Goal: Task Accomplishment & Management: Manage account settings

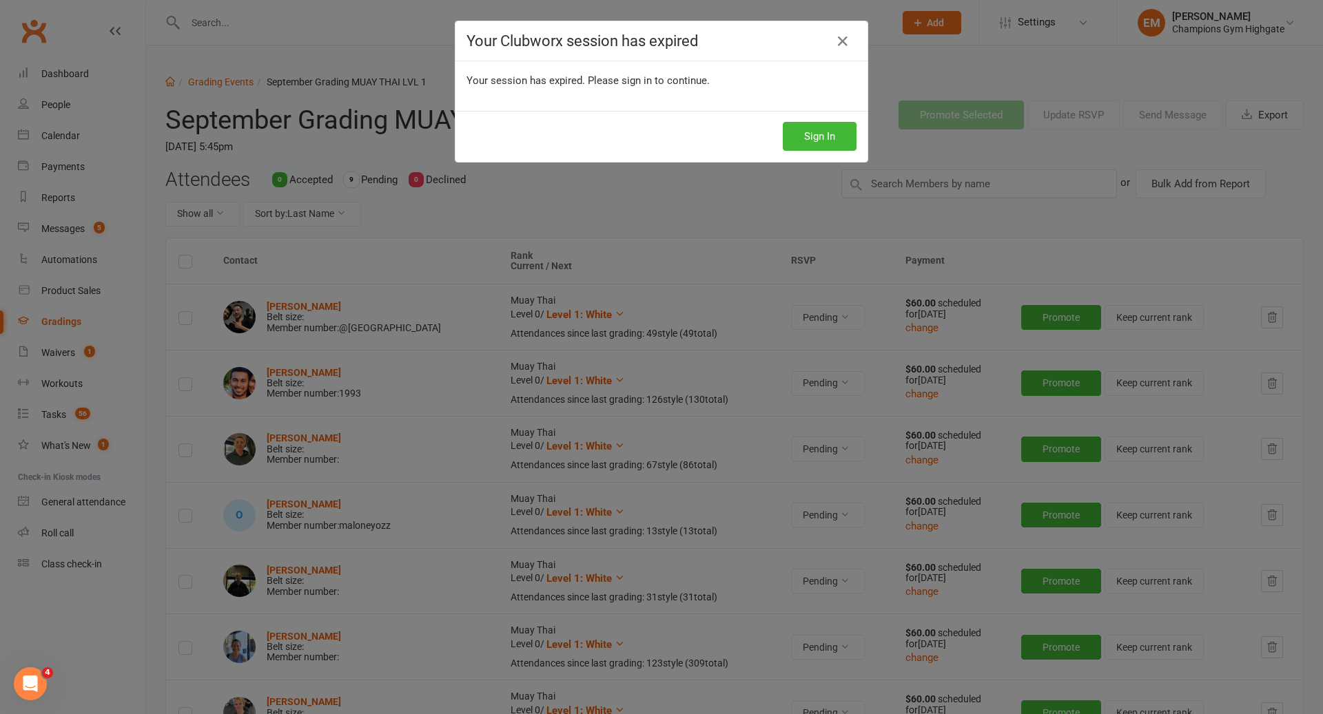
click at [849, 151] on div "Sign In" at bounding box center [661, 136] width 412 height 51
click at [844, 144] on button "Sign In" at bounding box center [819, 136] width 74 height 29
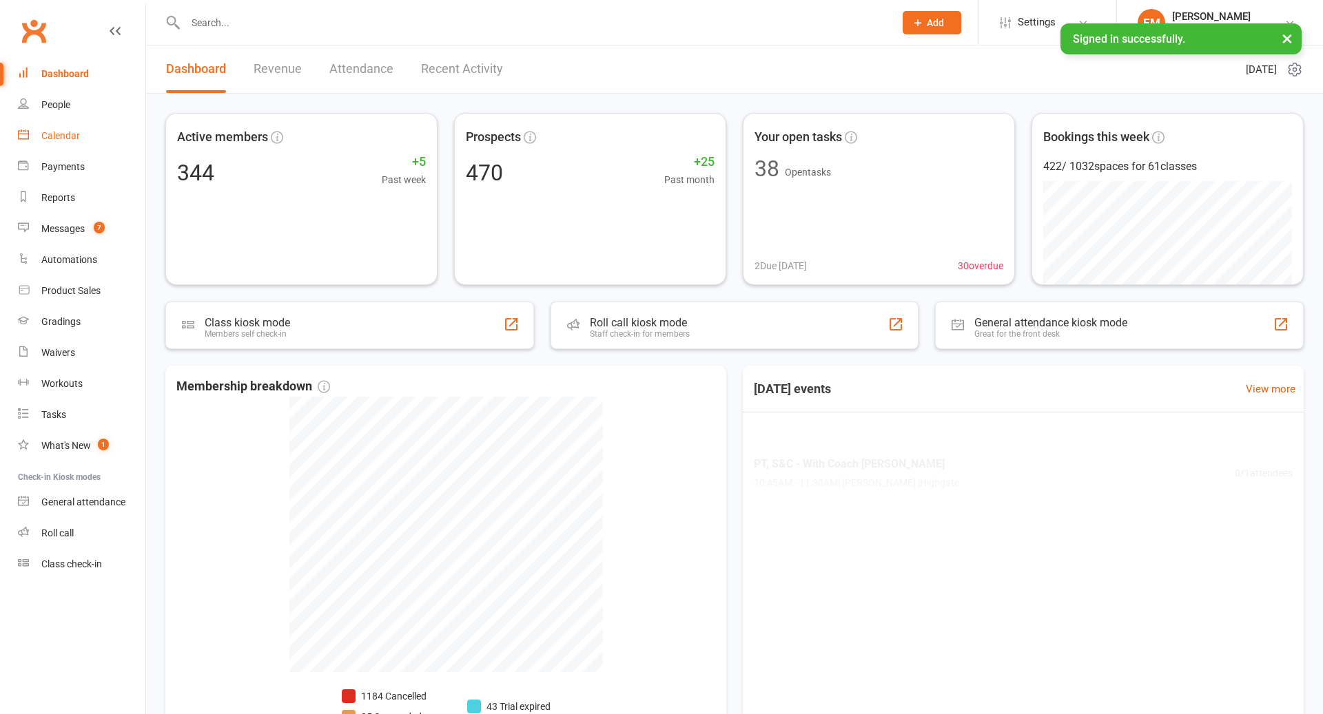
click at [45, 136] on div "Calendar" at bounding box center [60, 135] width 39 height 11
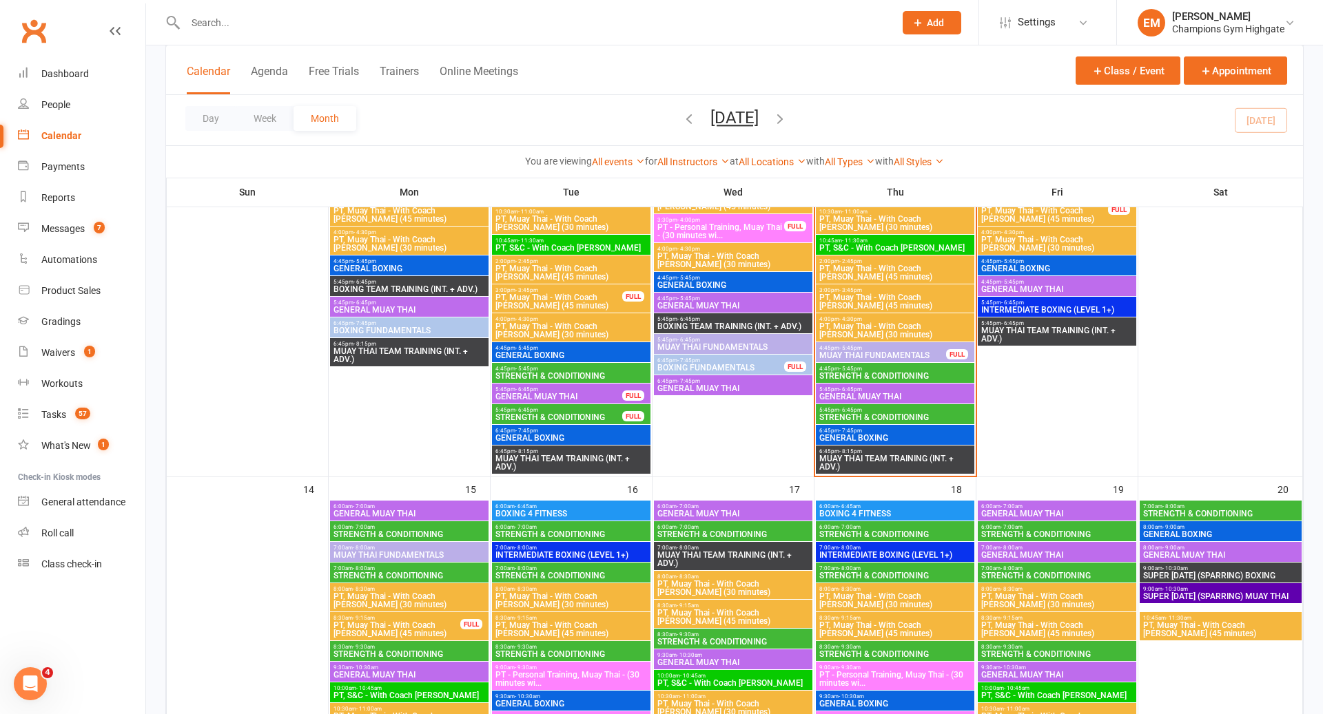
scroll to position [968, 0]
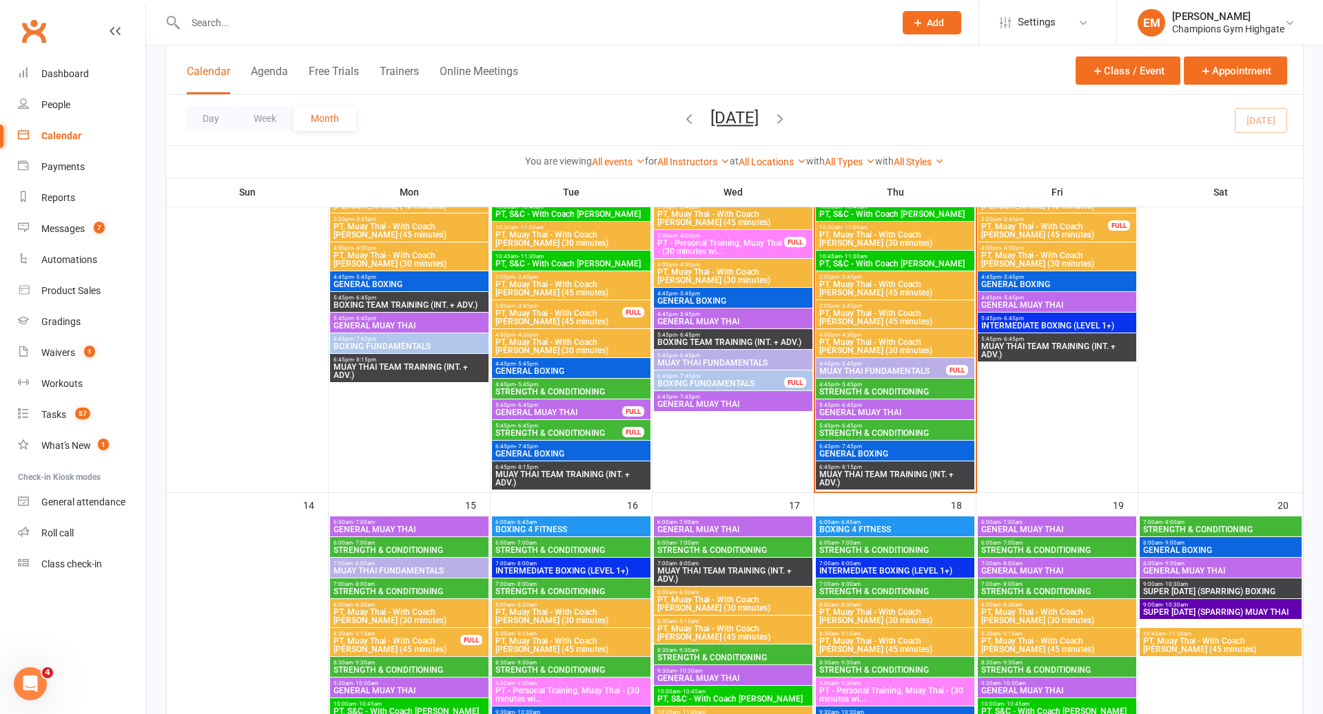
click at [913, 358] on div "4:45pm - 5:45pm MUAY THAI FUNDAMENTALS FULL" at bounding box center [895, 368] width 158 height 20
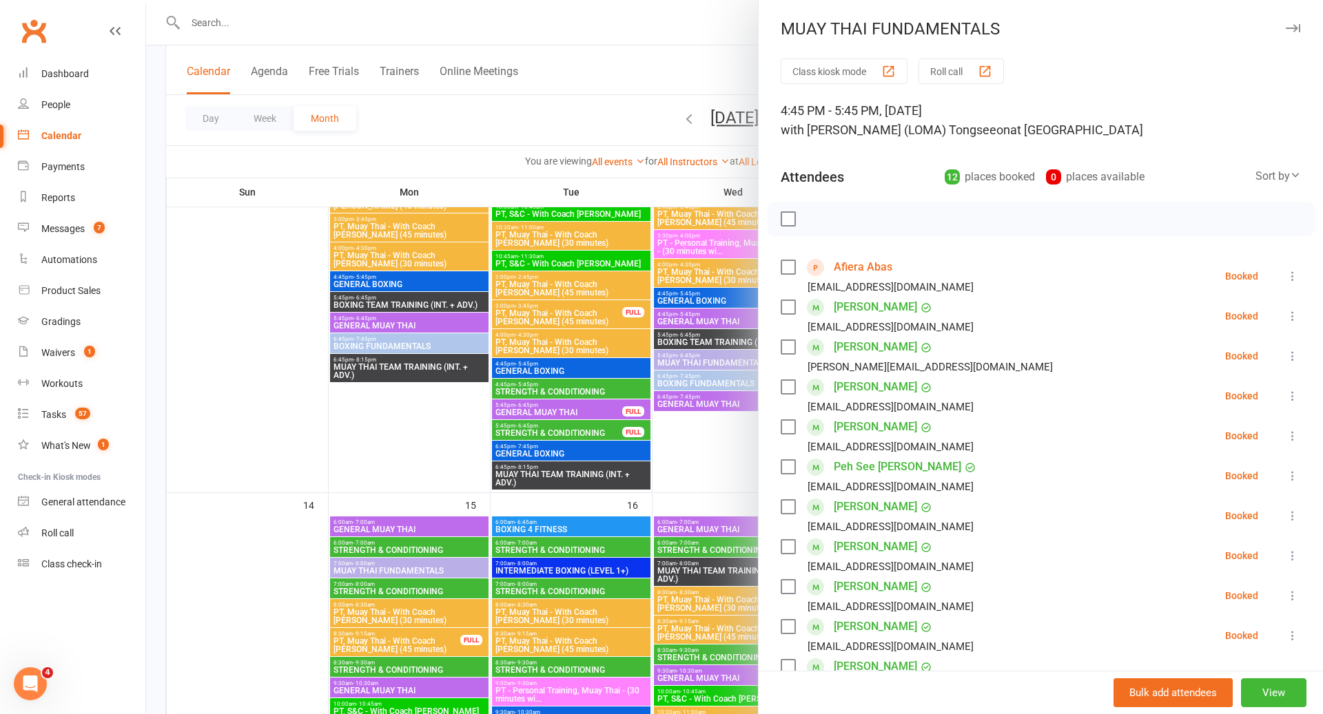
click at [594, 329] on div at bounding box center [734, 357] width 1176 height 714
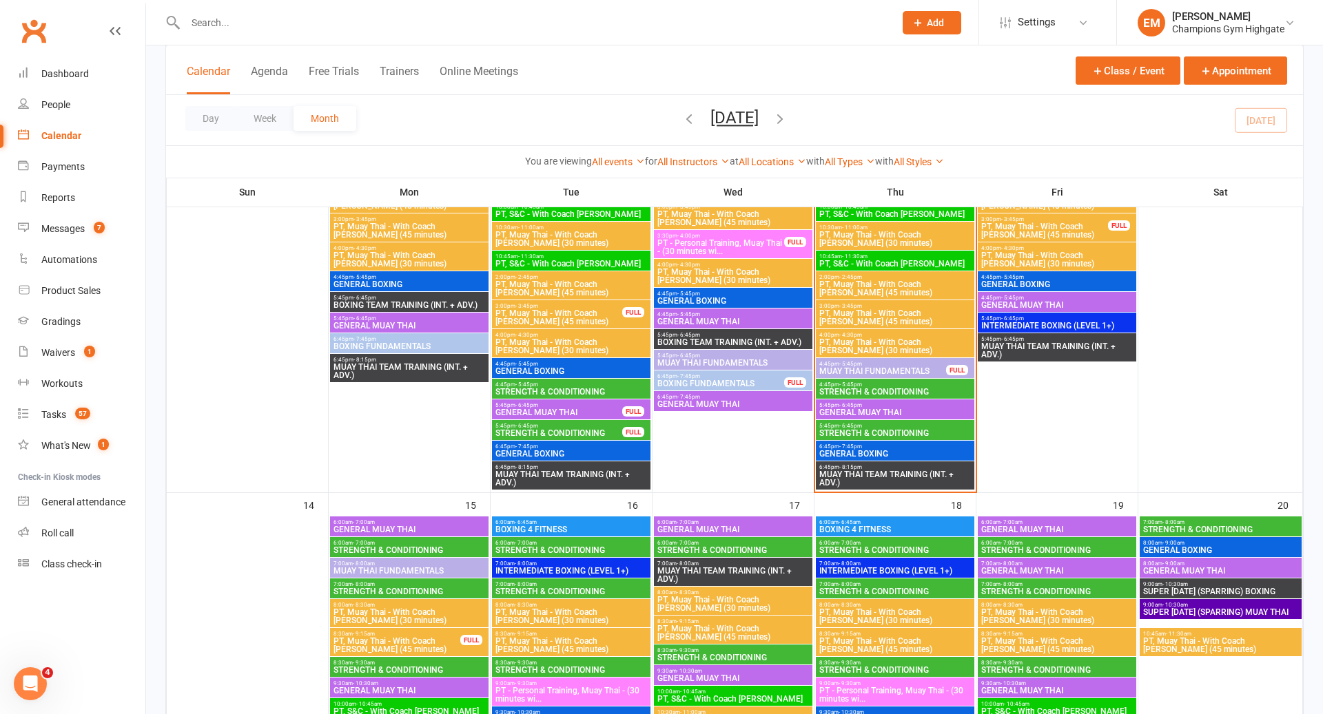
click at [839, 404] on span "- 6:45pm" at bounding box center [850, 405] width 23 height 6
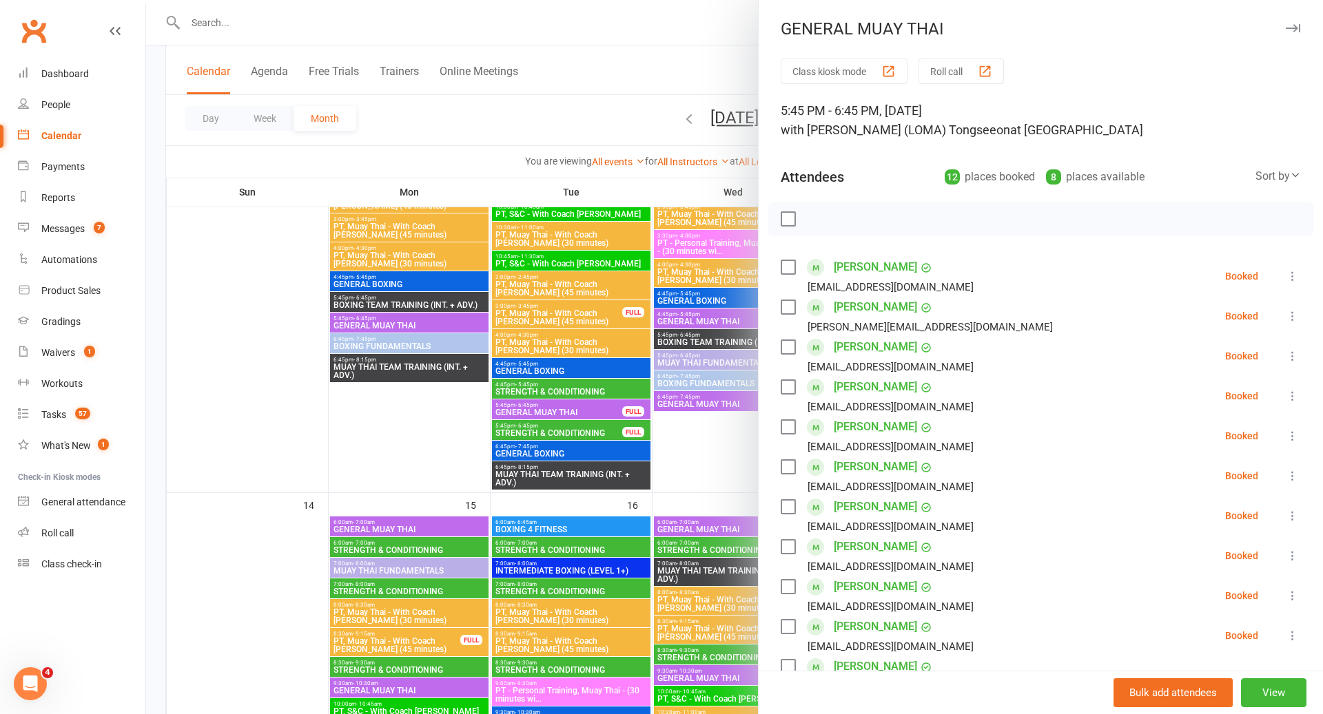
click at [651, 397] on div at bounding box center [734, 357] width 1176 height 714
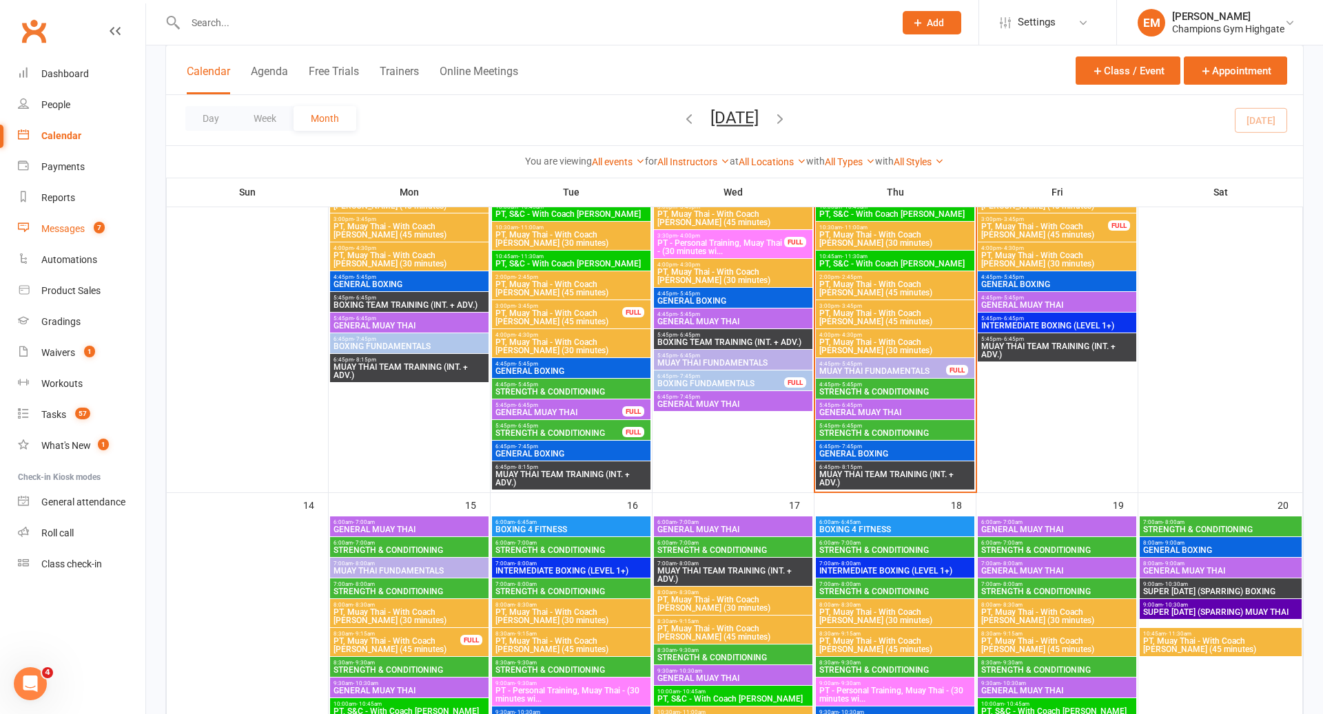
click at [85, 222] on link "Messages 7" at bounding box center [81, 229] width 127 height 31
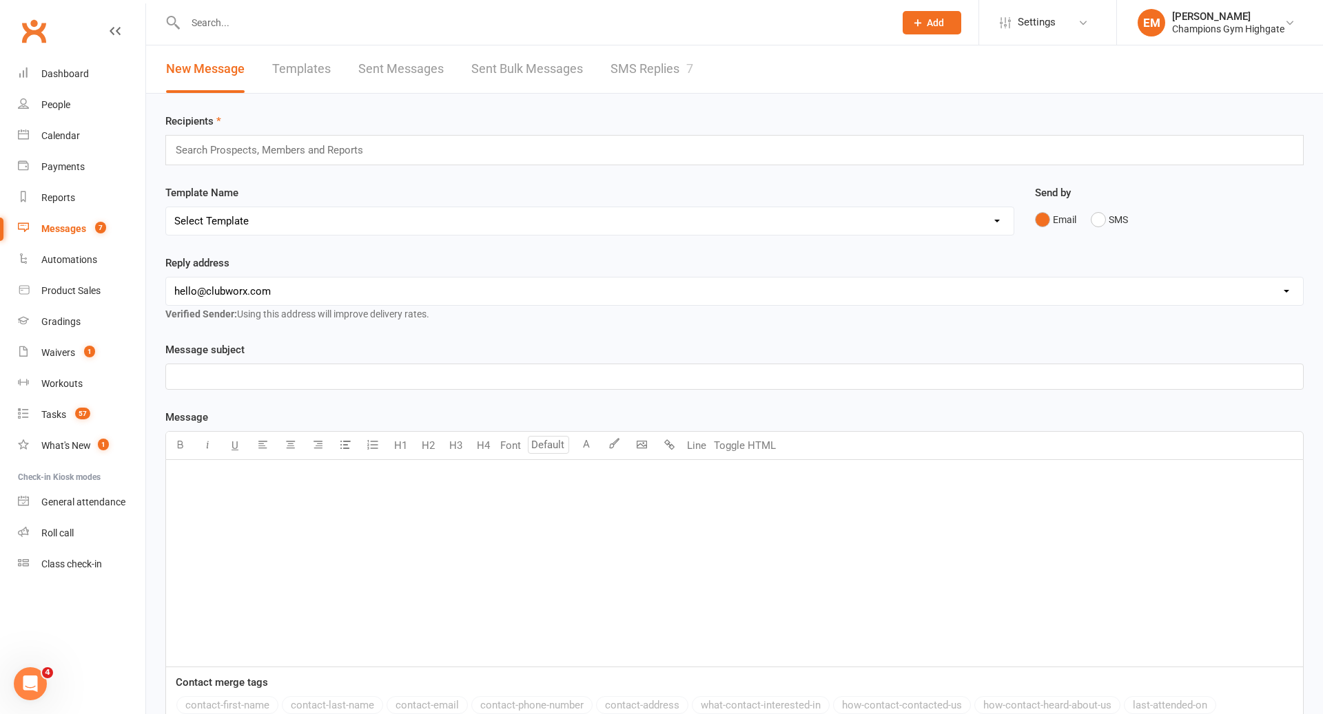
click at [636, 70] on link "SMS Replies 7" at bounding box center [651, 69] width 83 height 48
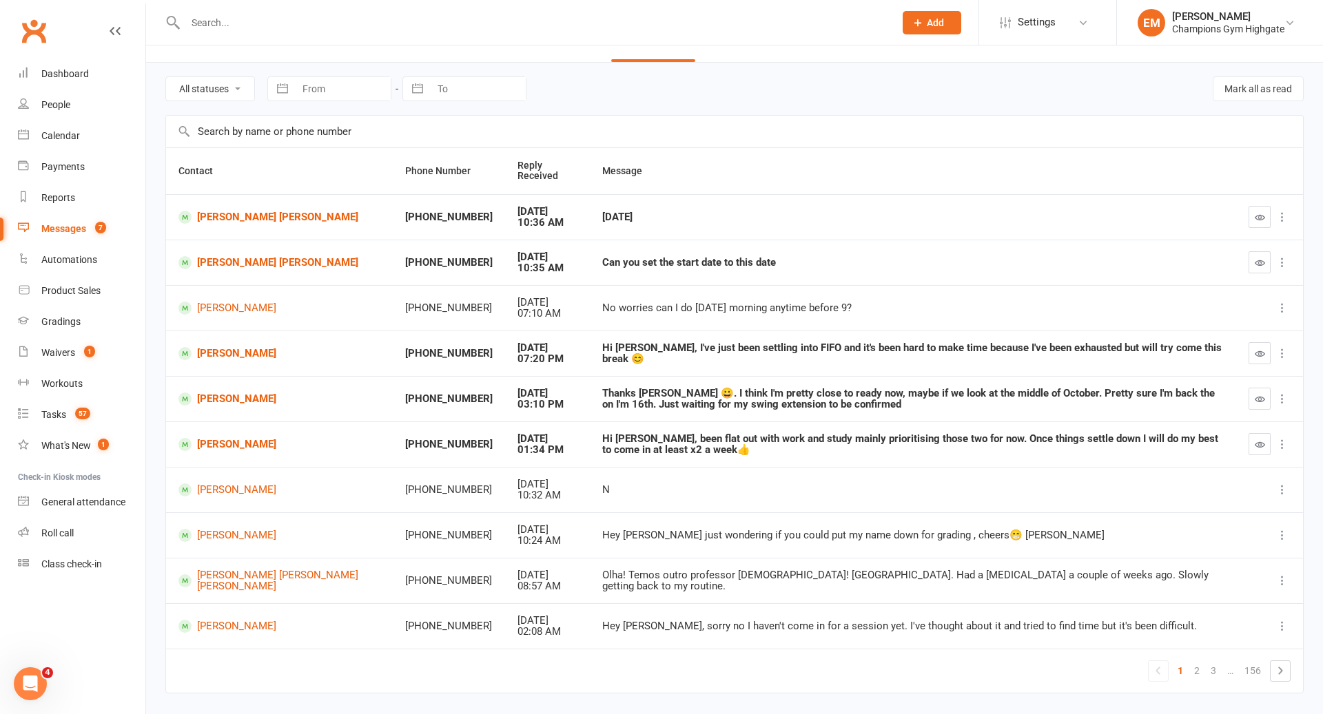
scroll to position [30, 0]
click at [1250, 439] on button "button" at bounding box center [1259, 445] width 22 height 22
click at [245, 450] on td "[PERSON_NAME]" at bounding box center [279, 444] width 227 height 45
click at [1242, 394] on td at bounding box center [1269, 399] width 67 height 45
click at [1258, 404] on button "button" at bounding box center [1259, 399] width 22 height 22
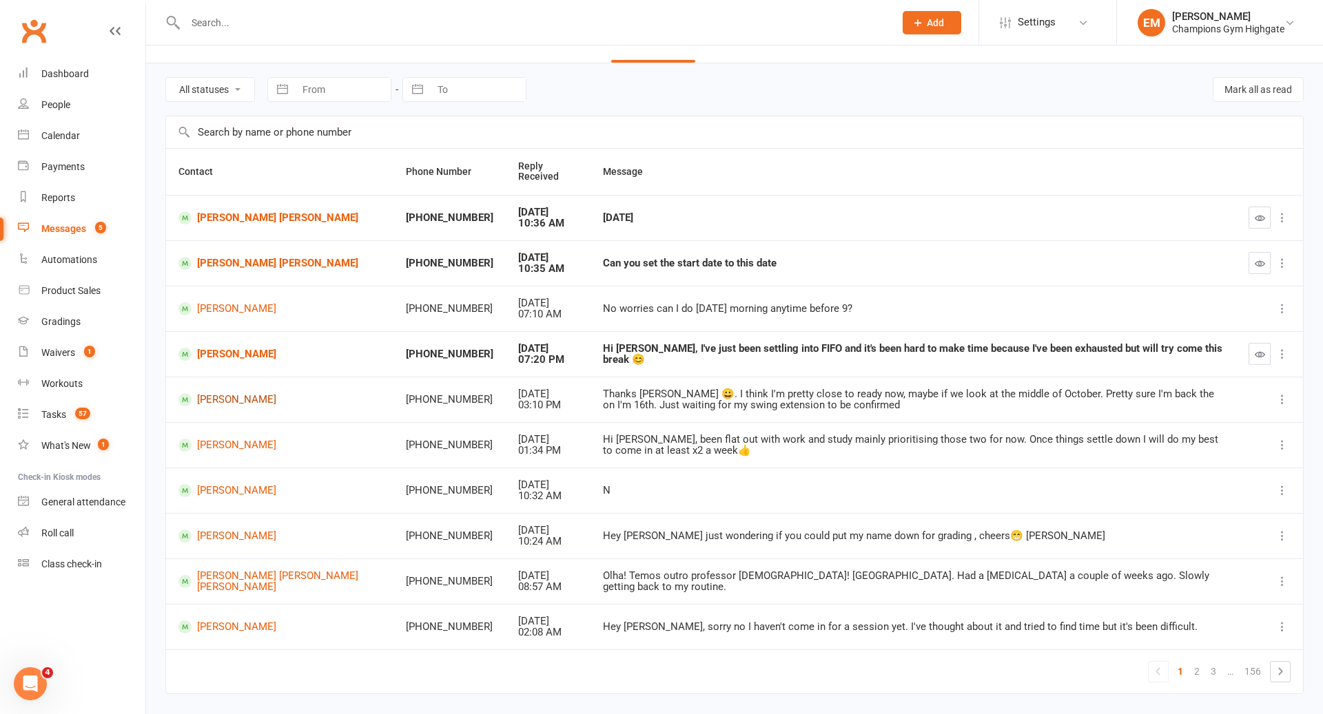
click at [236, 399] on link "[PERSON_NAME]" at bounding box center [279, 399] width 203 height 13
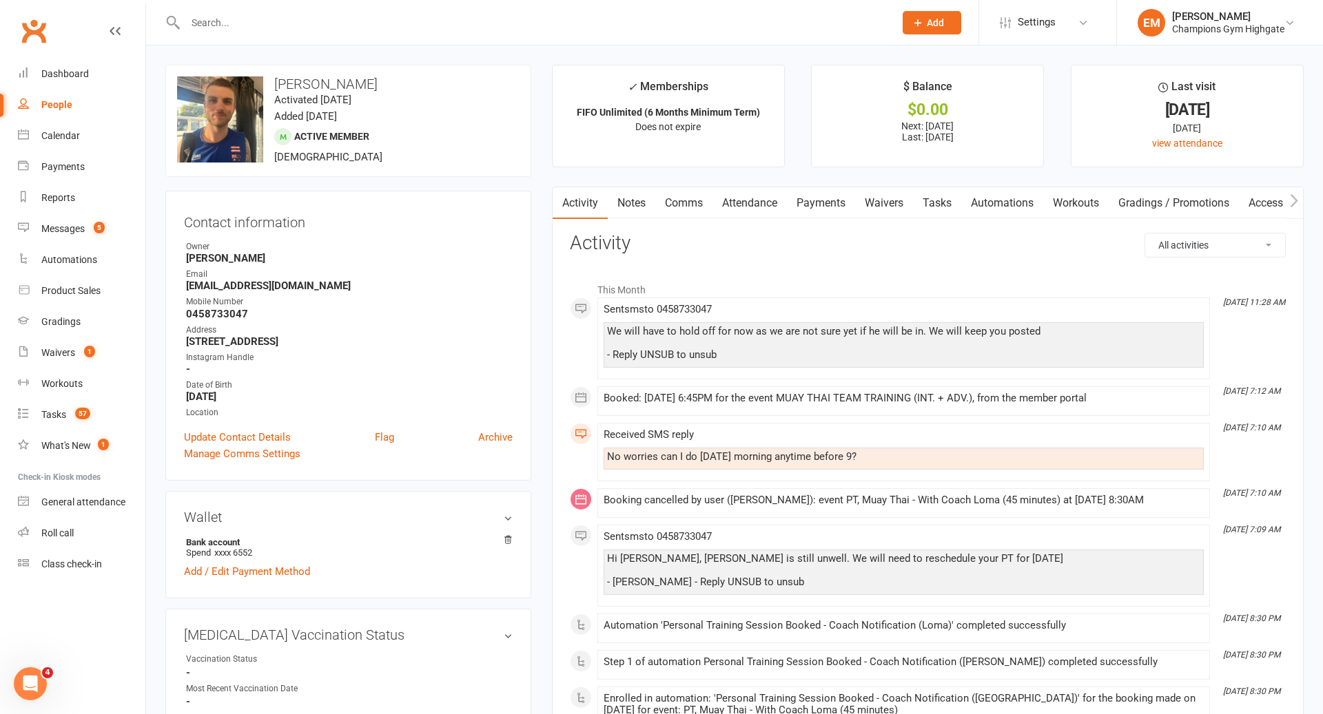
click at [692, 194] on link "Comms" at bounding box center [683, 203] width 57 height 32
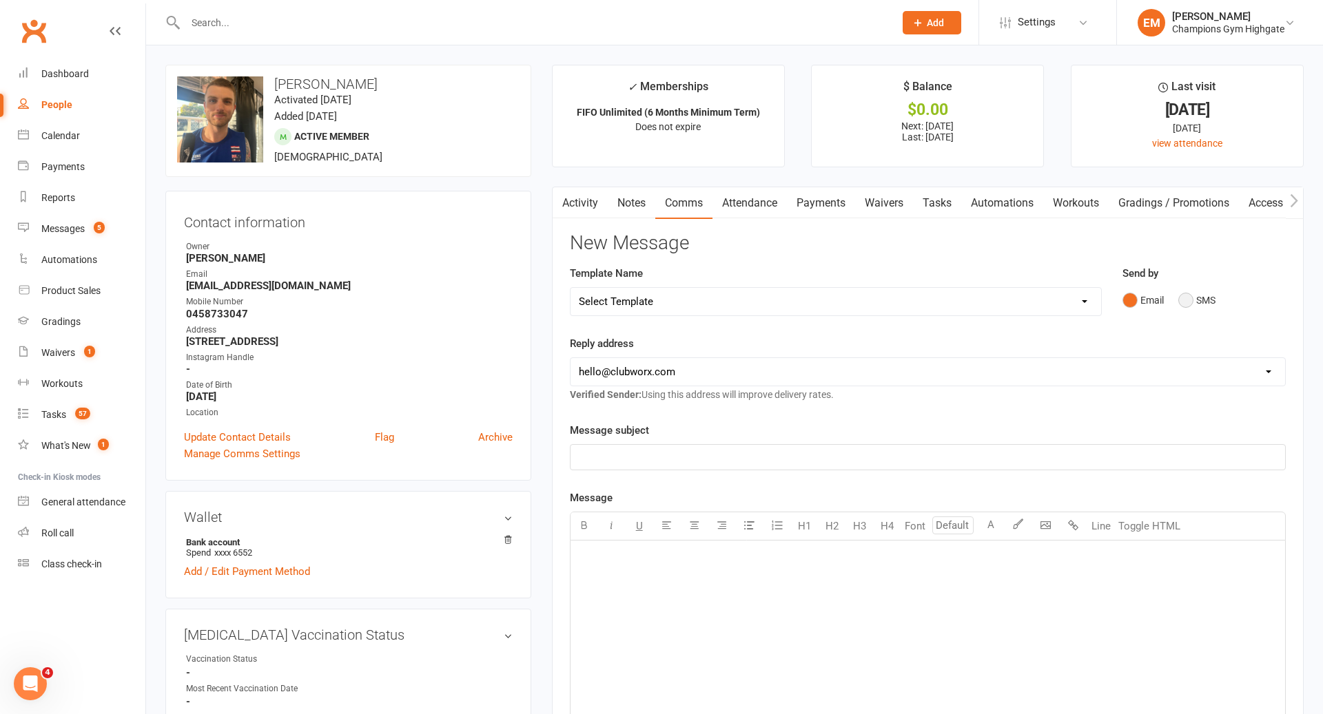
click at [1205, 300] on button "SMS" at bounding box center [1196, 300] width 37 height 26
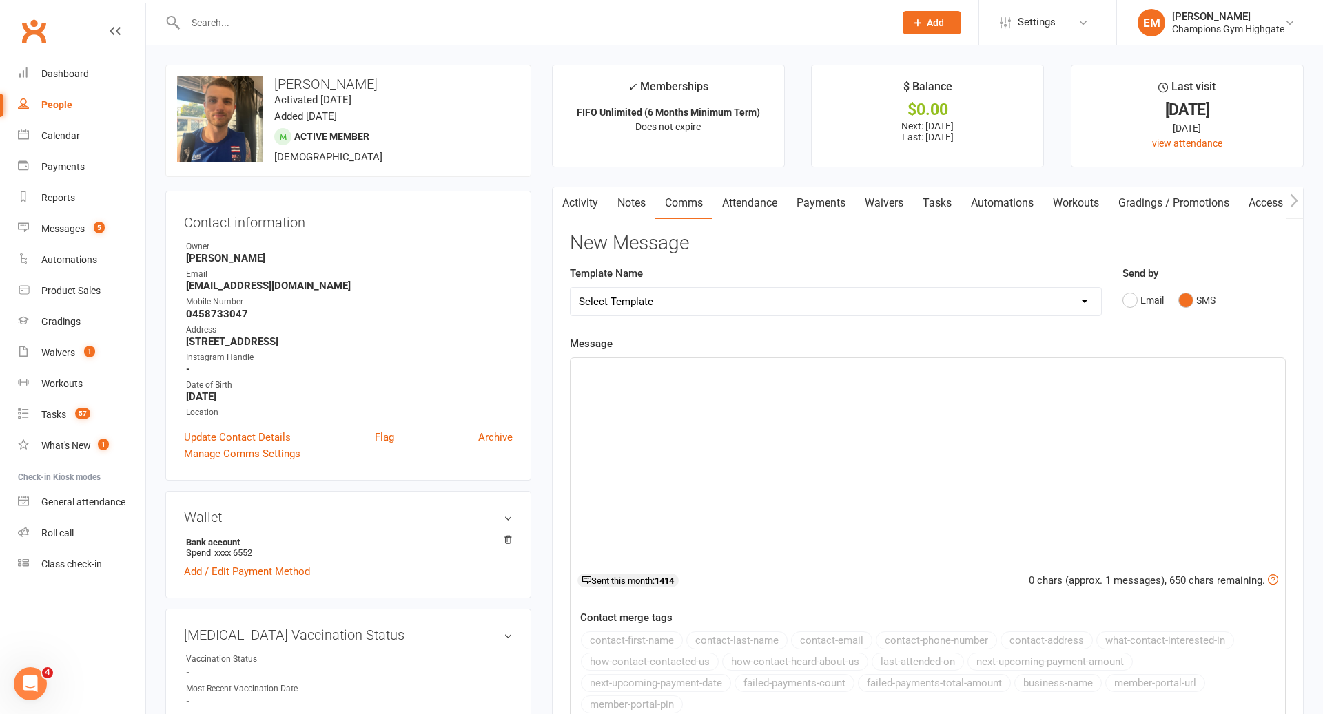
click at [917, 412] on div "﻿" at bounding box center [927, 461] width 714 height 207
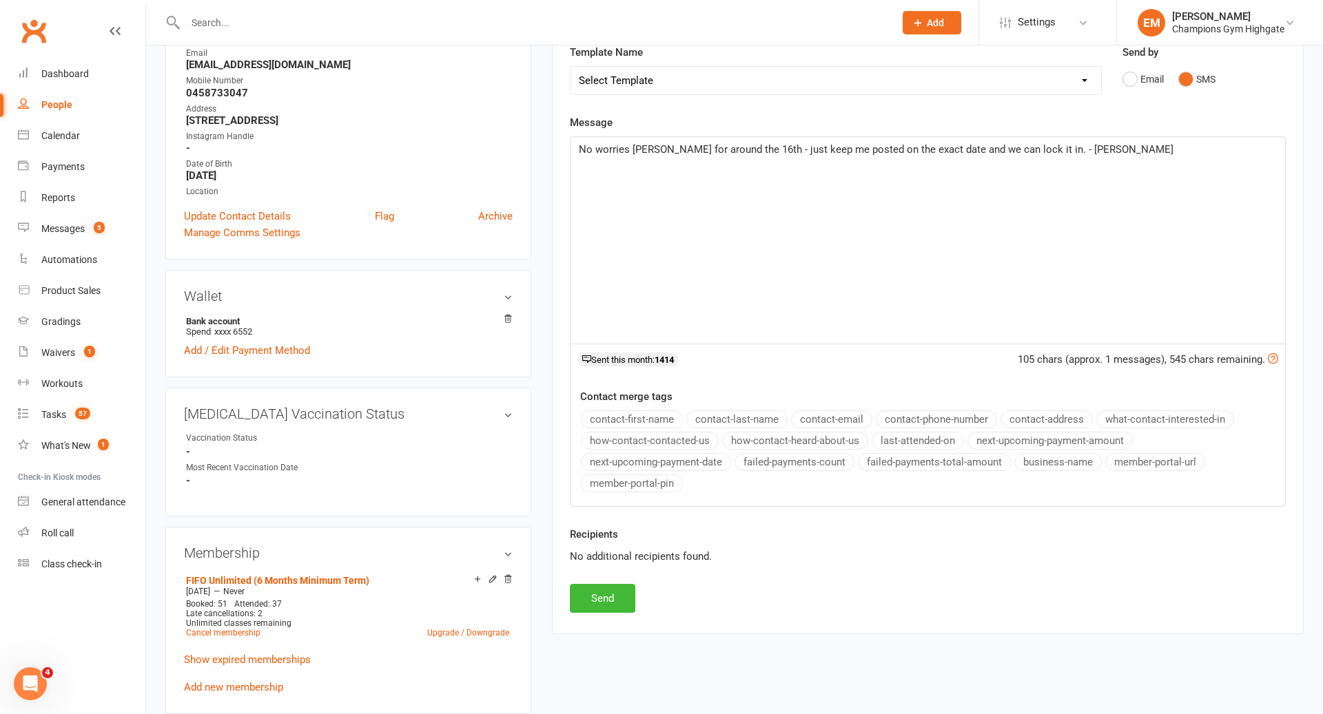
scroll to position [259, 0]
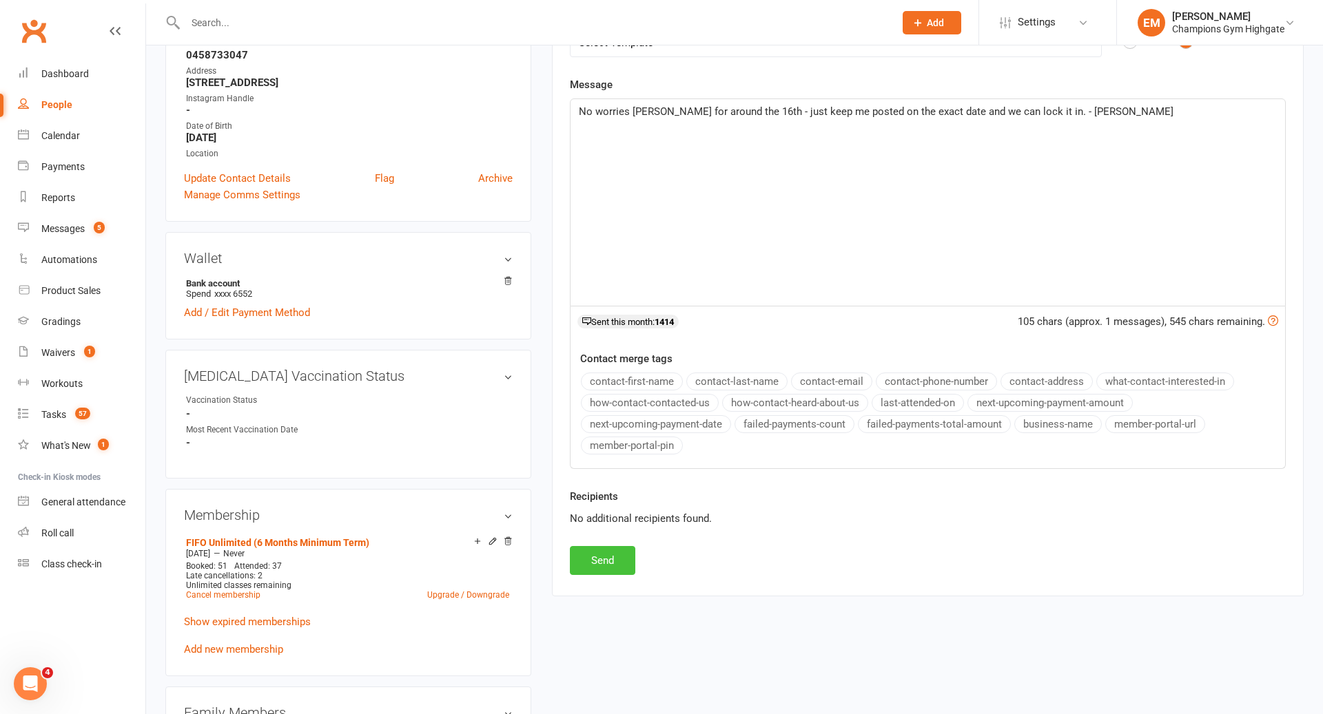
click at [616, 546] on button "Send" at bounding box center [602, 560] width 65 height 29
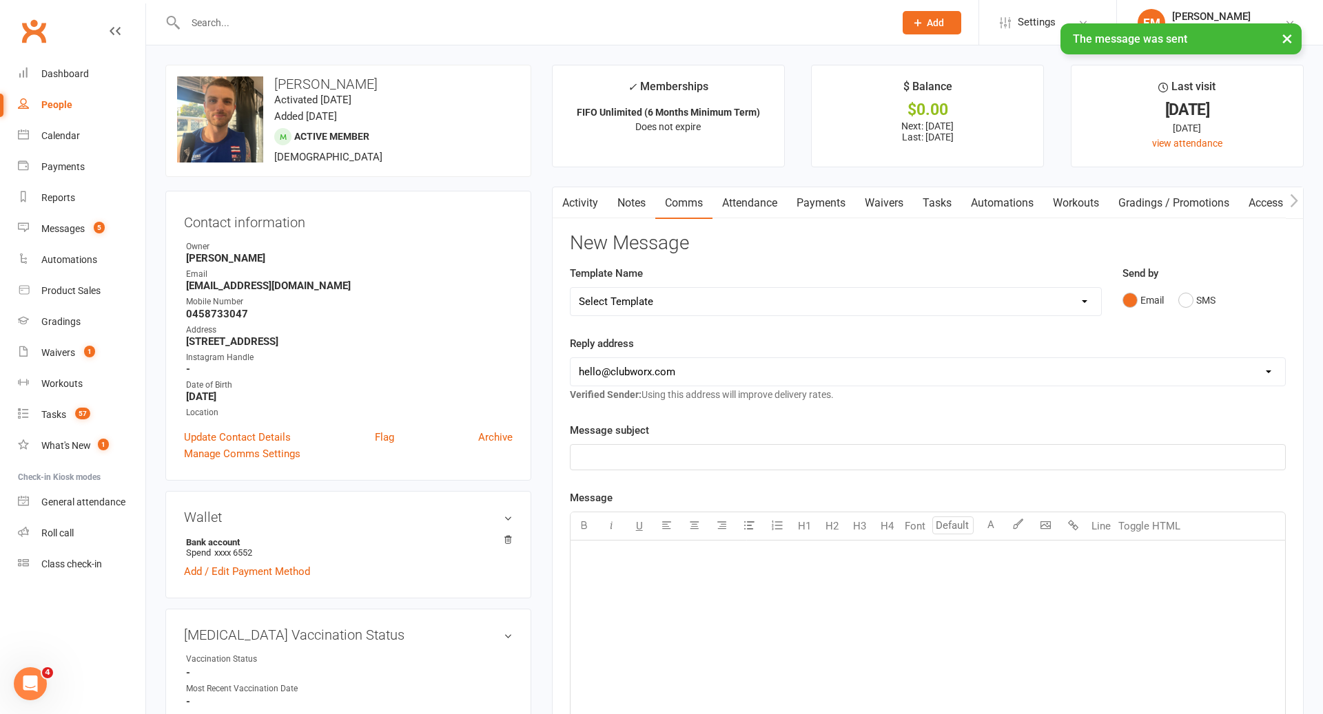
click at [512, 10] on div at bounding box center [524, 22] width 719 height 45
click at [345, 23] on div "× The message was sent" at bounding box center [652, 23] width 1305 height 0
click at [324, 21] on input "text" at bounding box center [532, 22] width 703 height 19
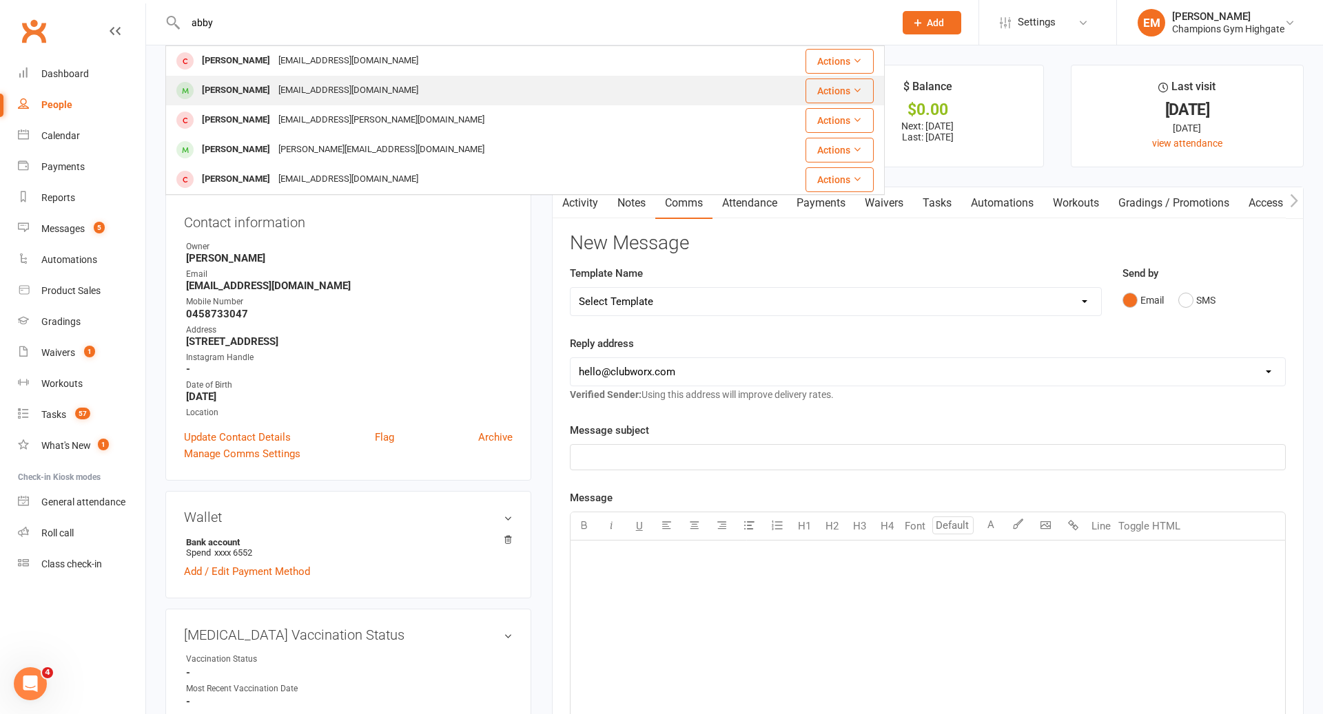
type input "abby"
click at [287, 85] on div "[EMAIL_ADDRESS][DOMAIN_NAME]" at bounding box center [348, 91] width 148 height 20
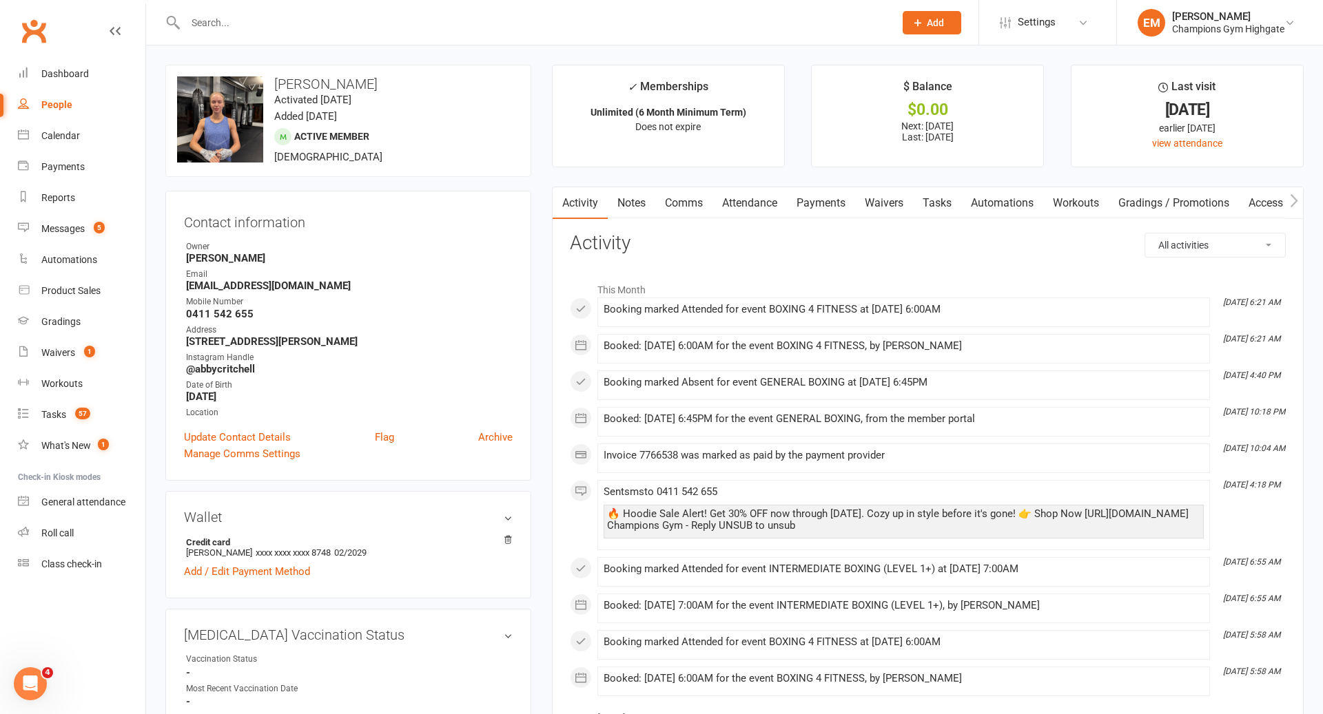
click at [747, 213] on link "Attendance" at bounding box center [749, 203] width 74 height 32
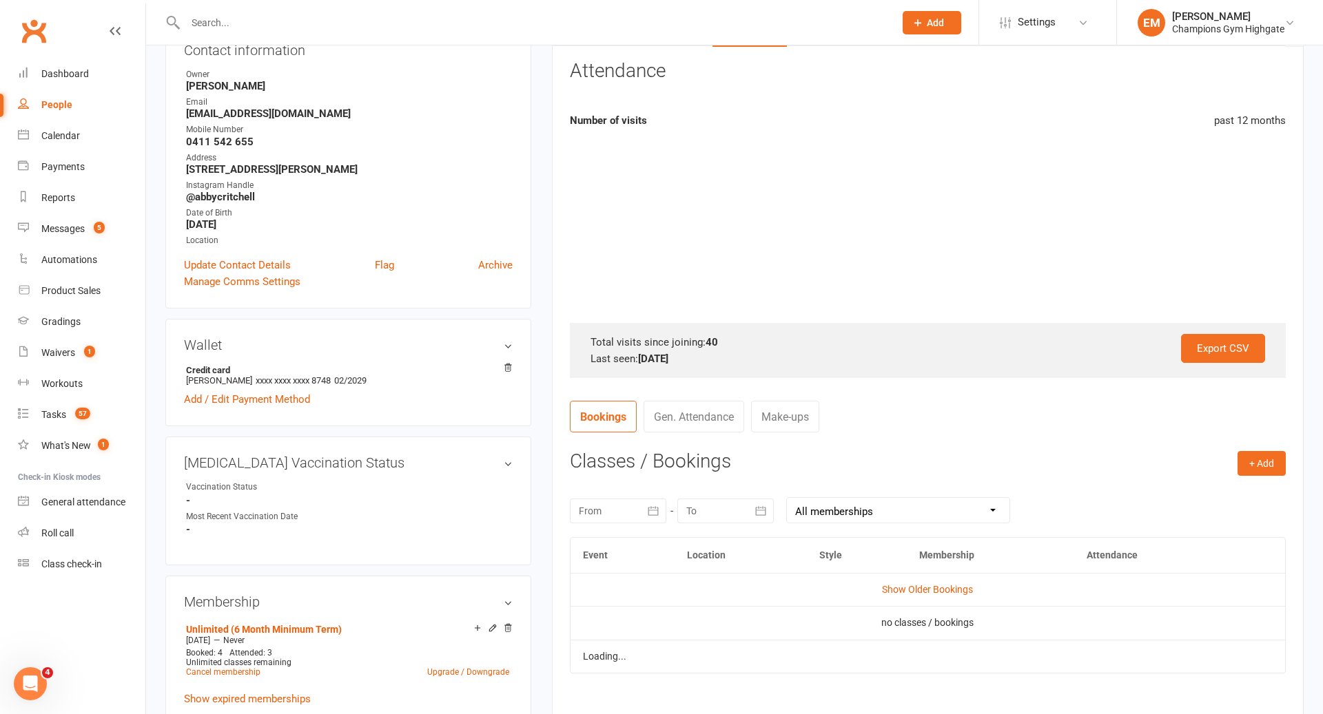
scroll to position [405, 0]
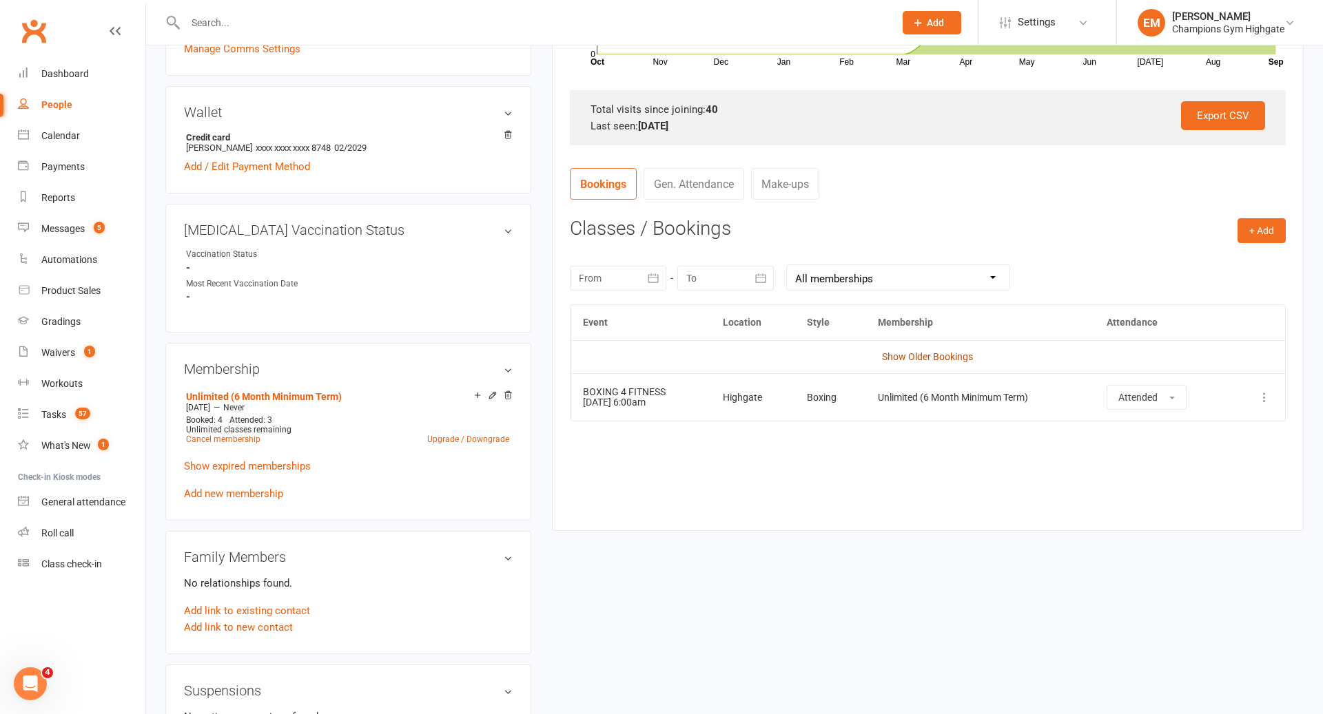
click at [913, 351] on link "Show Older Bookings" at bounding box center [927, 356] width 91 height 11
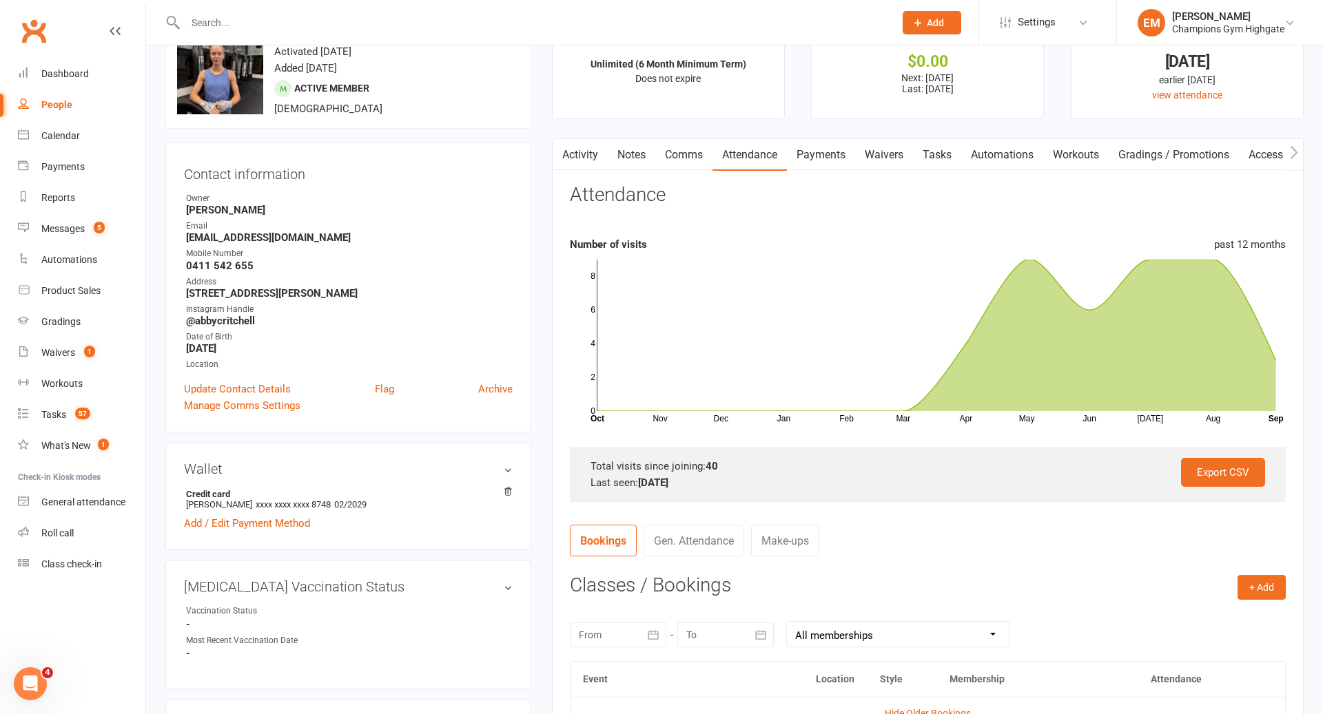
scroll to position [50, 0]
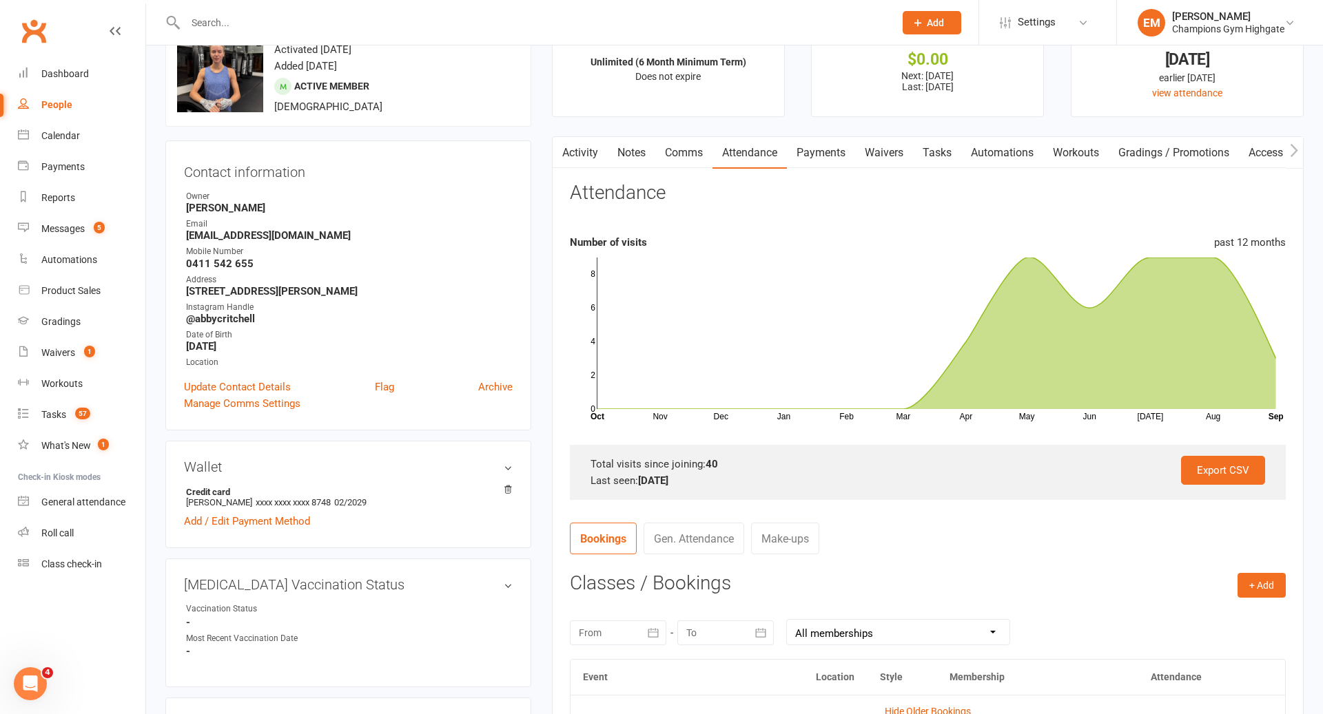
click at [621, 624] on div at bounding box center [618, 633] width 96 height 25
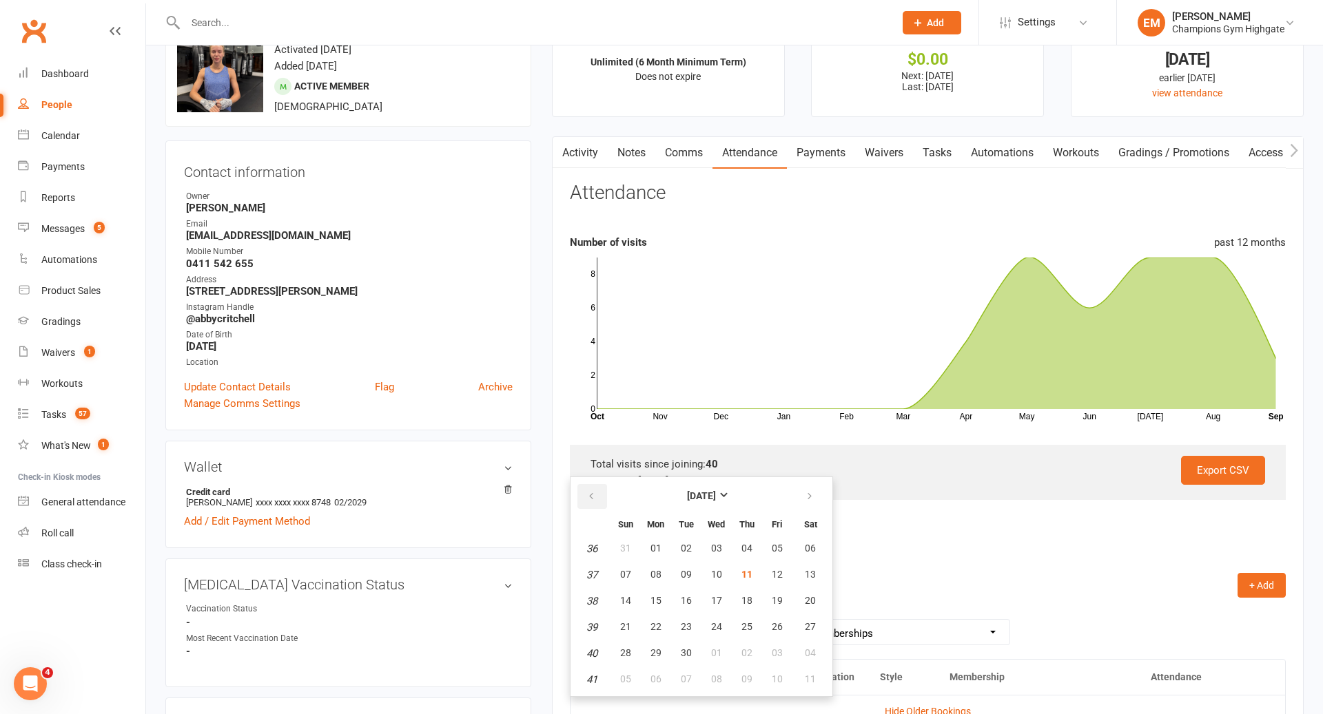
click at [598, 492] on button "button" at bounding box center [592, 496] width 30 height 25
click at [778, 538] on button "01" at bounding box center [777, 549] width 29 height 25
type input "[DATE]"
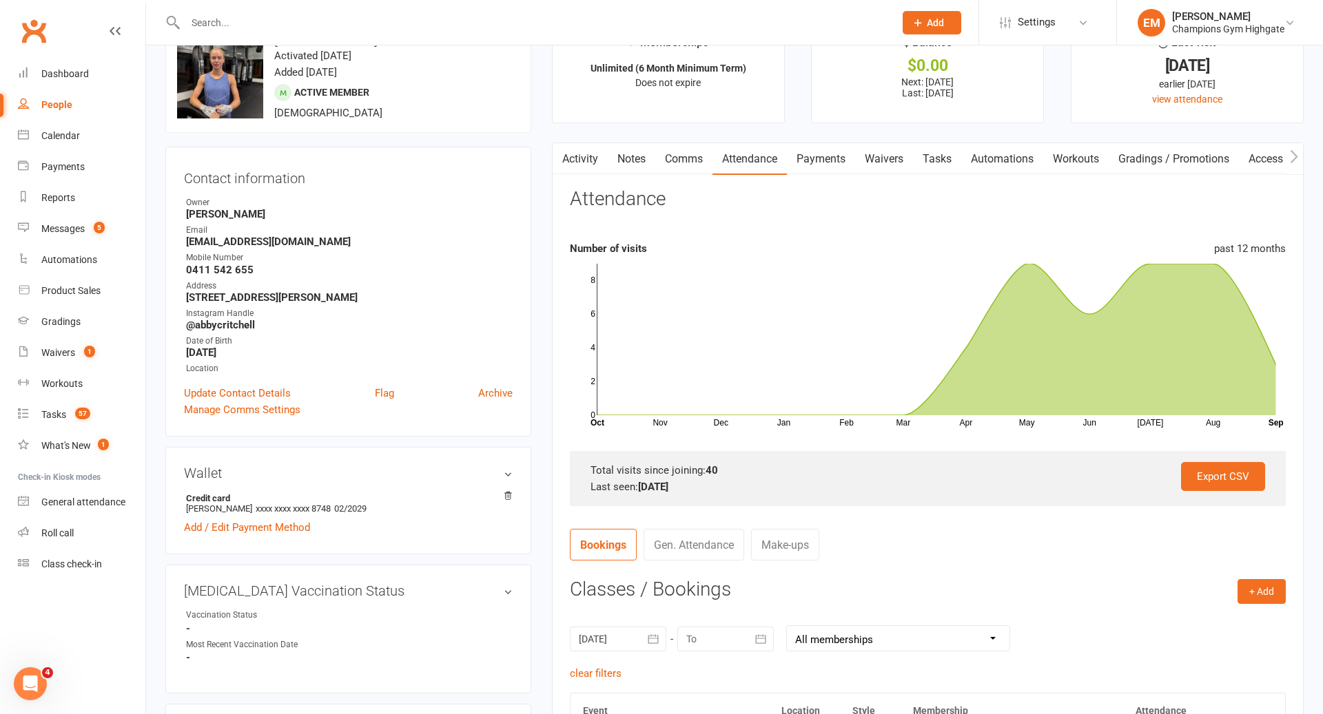
scroll to position [0, 0]
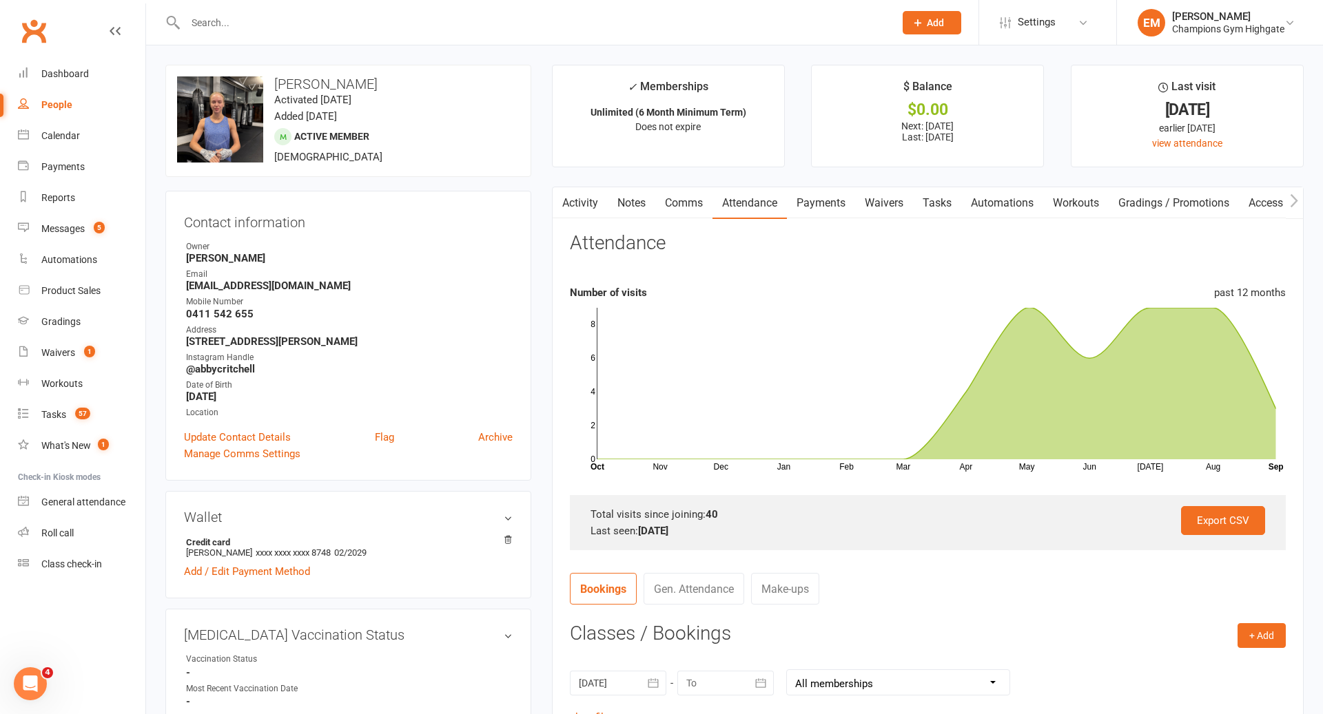
drag, startPoint x: 455, startPoint y: 1, endPoint x: 213, endPoint y: 26, distance: 243.1
click at [439, 25] on input "text" at bounding box center [532, 22] width 703 height 19
click at [406, 21] on input "text" at bounding box center [532, 22] width 703 height 19
click at [380, 29] on input "text" at bounding box center [532, 22] width 703 height 19
click at [267, 26] on input "e" at bounding box center [532, 22] width 703 height 19
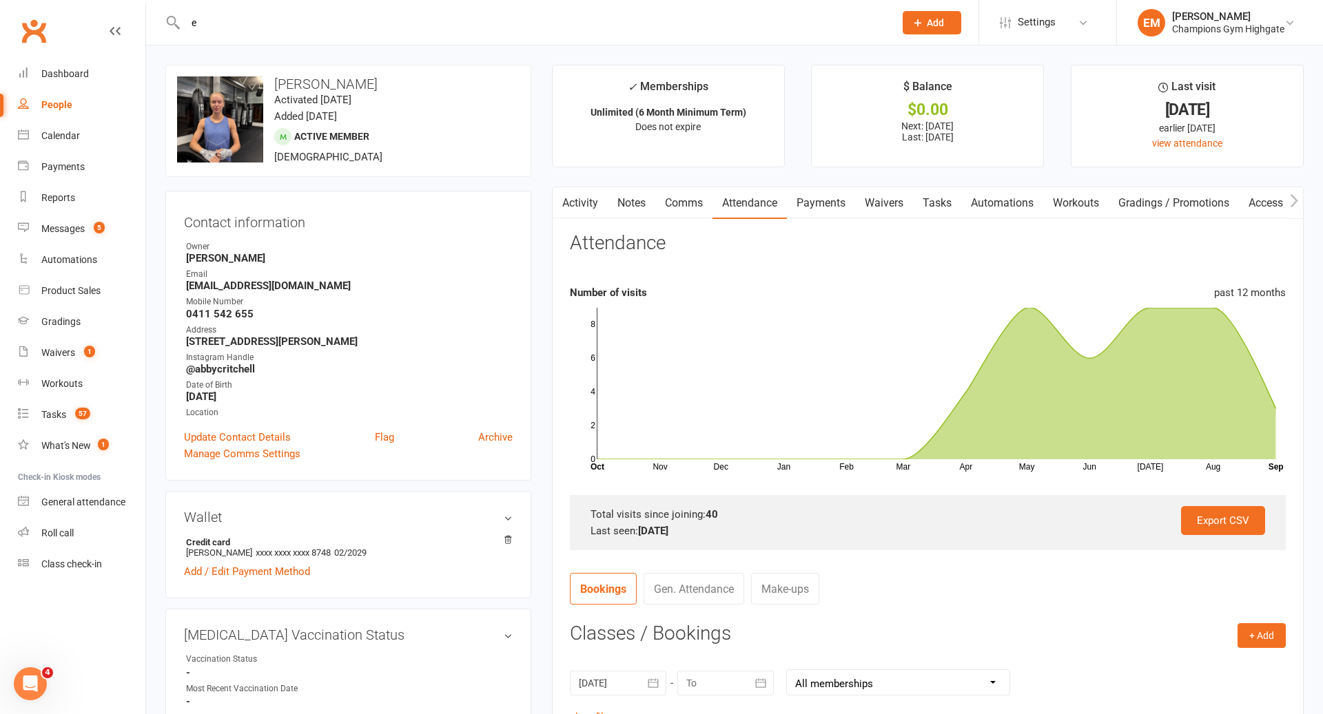
click at [242, 26] on input "e" at bounding box center [532, 22] width 703 height 19
click at [213, 26] on input "e" at bounding box center [532, 22] width 703 height 19
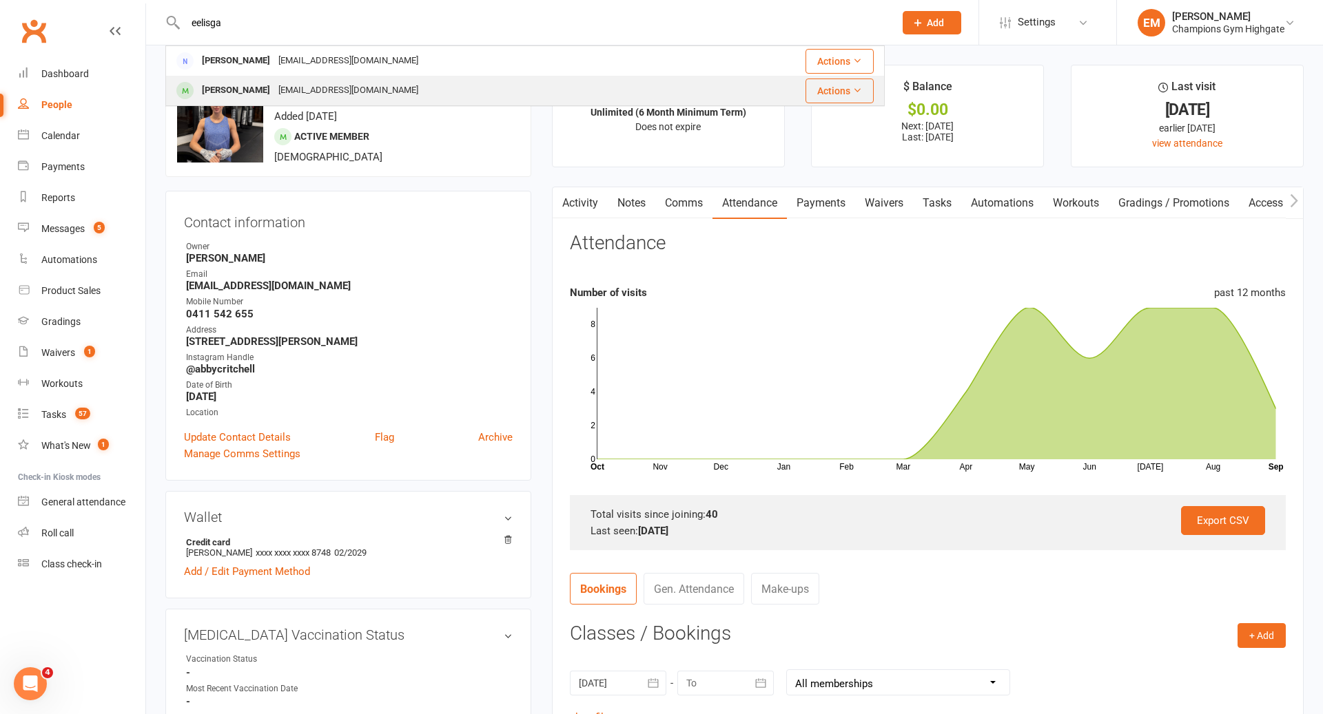
type input "eelisga"
click at [241, 95] on div "[PERSON_NAME]" at bounding box center [236, 91] width 76 height 20
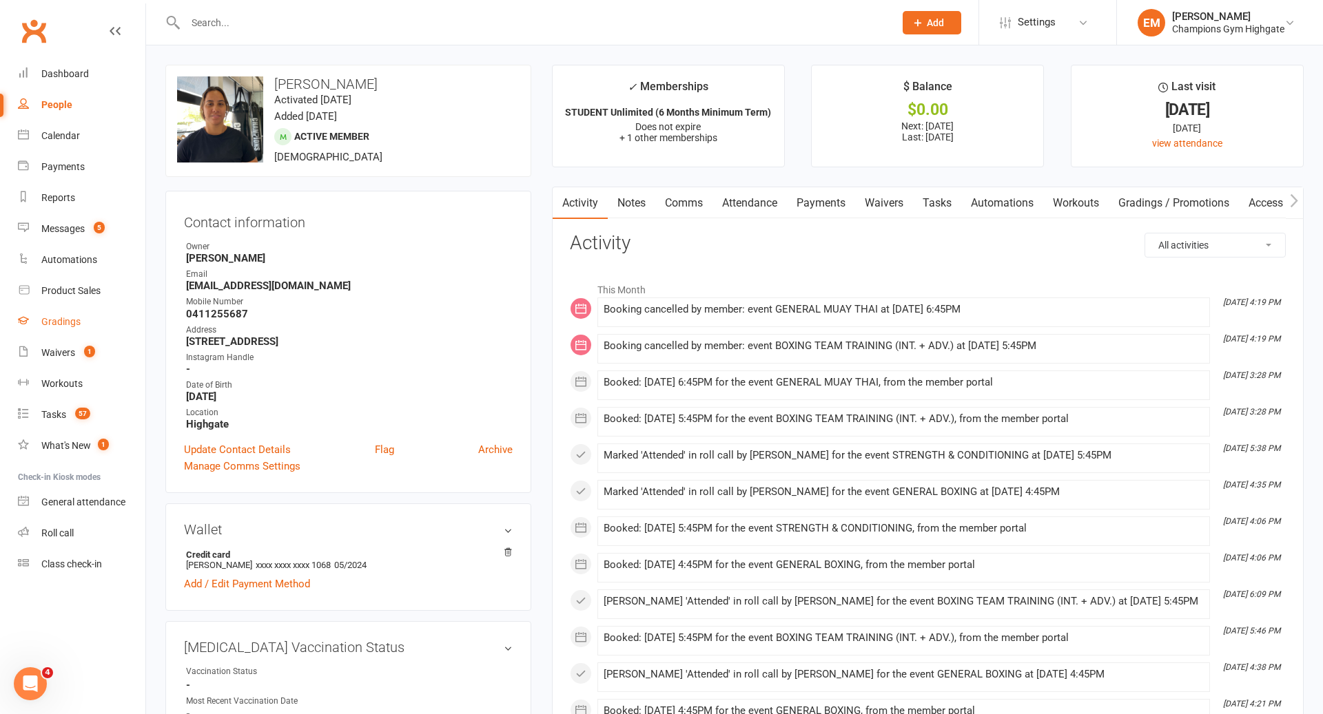
click at [70, 320] on div "Gradings" at bounding box center [60, 321] width 39 height 11
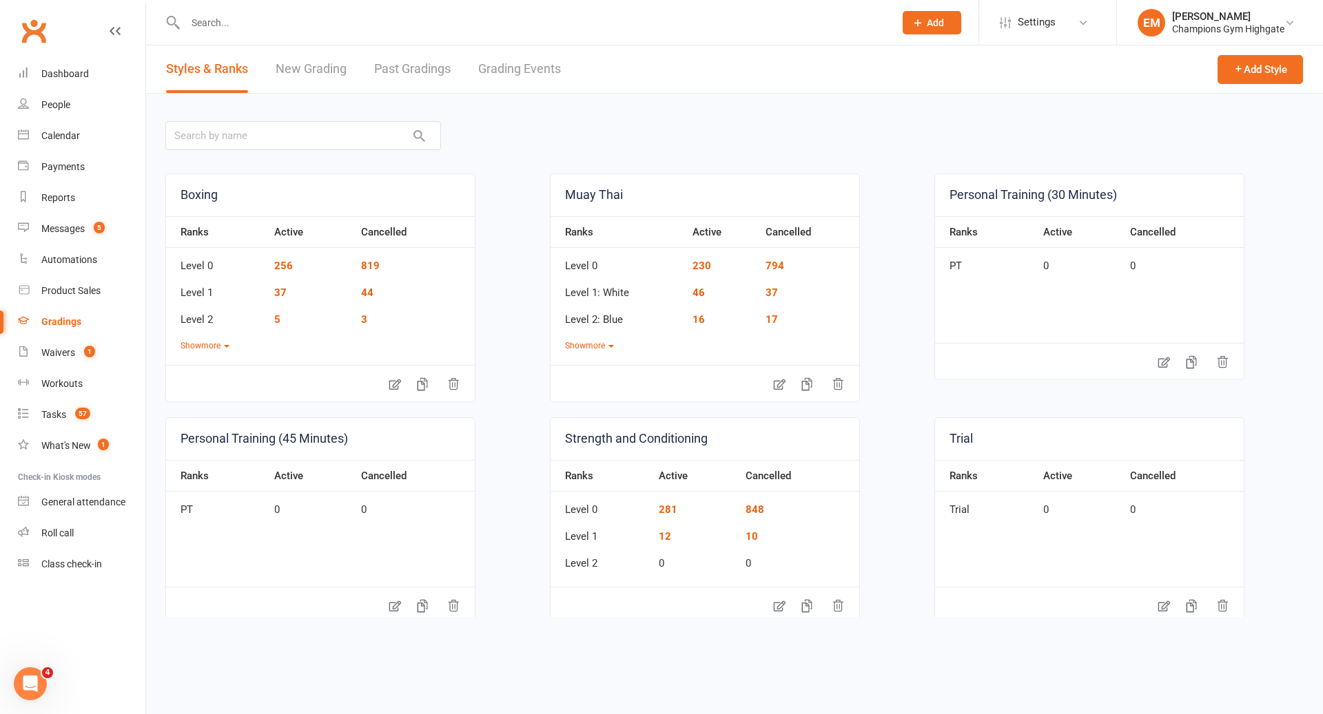
click at [552, 65] on link "Grading Events" at bounding box center [519, 69] width 83 height 48
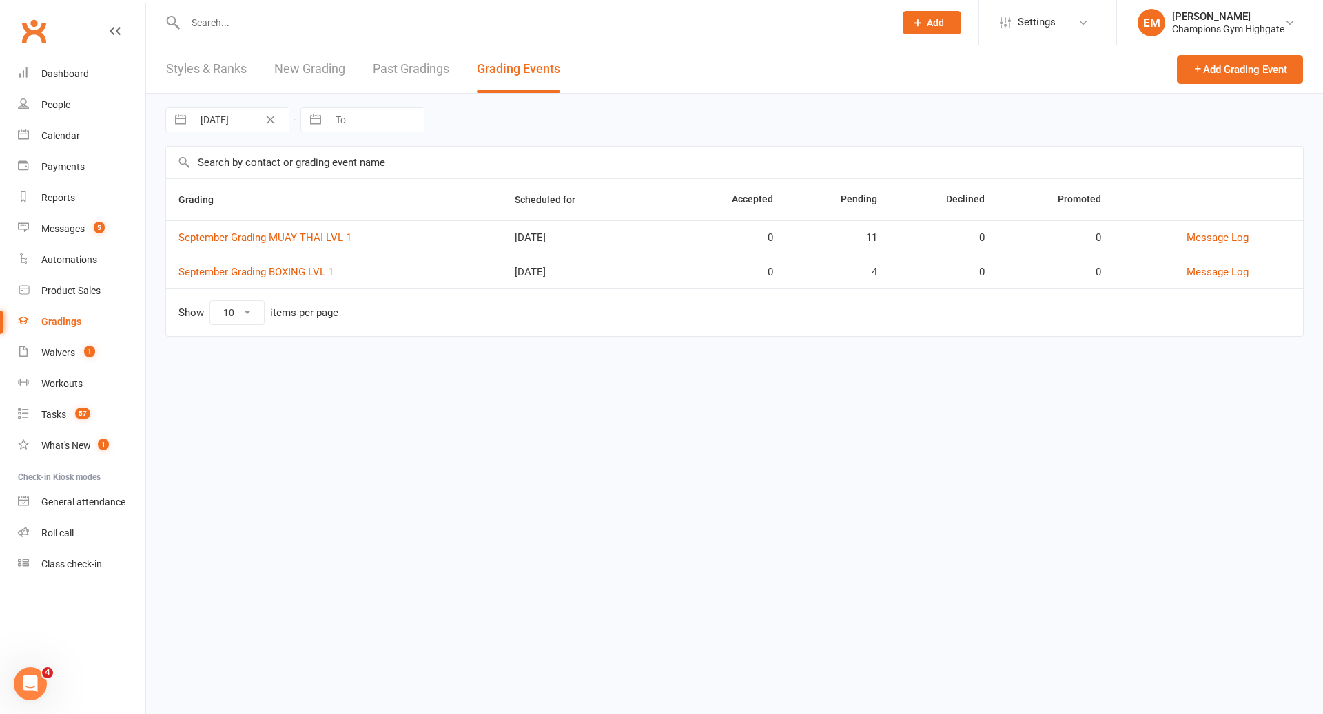
click at [324, 74] on link "New Grading" at bounding box center [309, 69] width 71 height 48
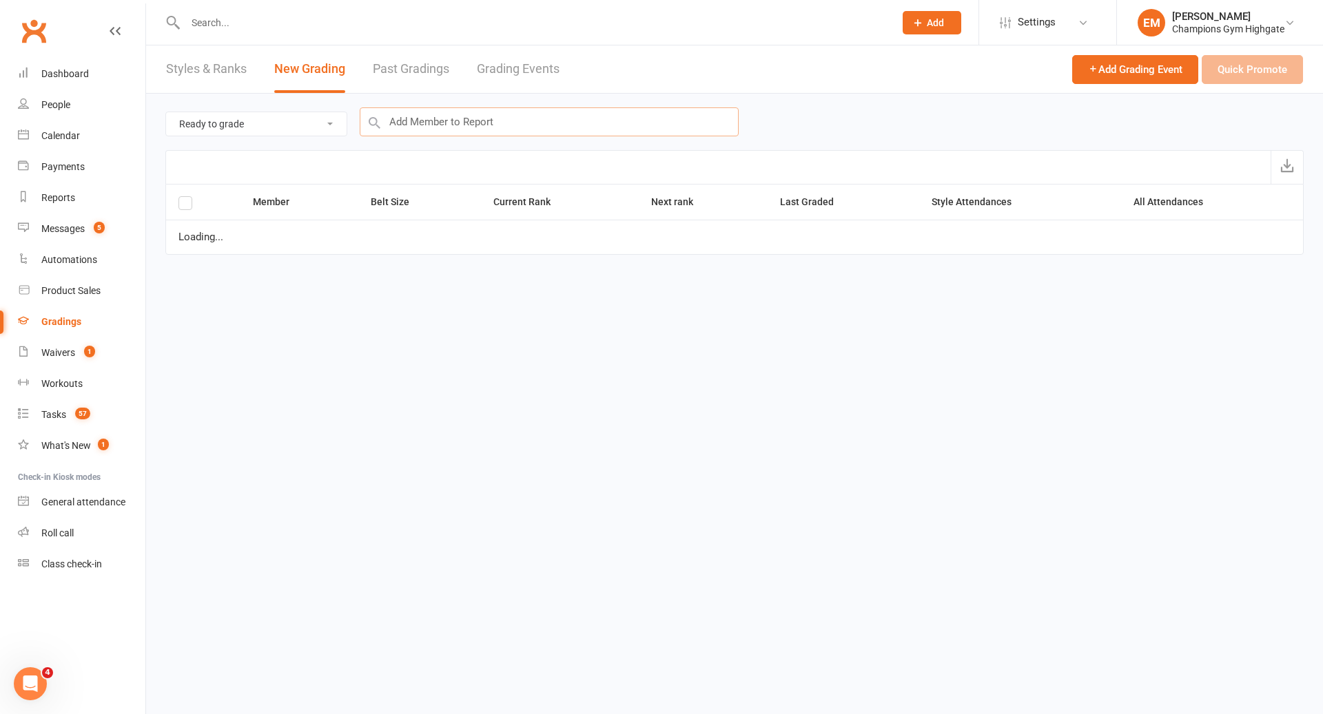
click at [454, 120] on input "text" at bounding box center [549, 121] width 379 height 29
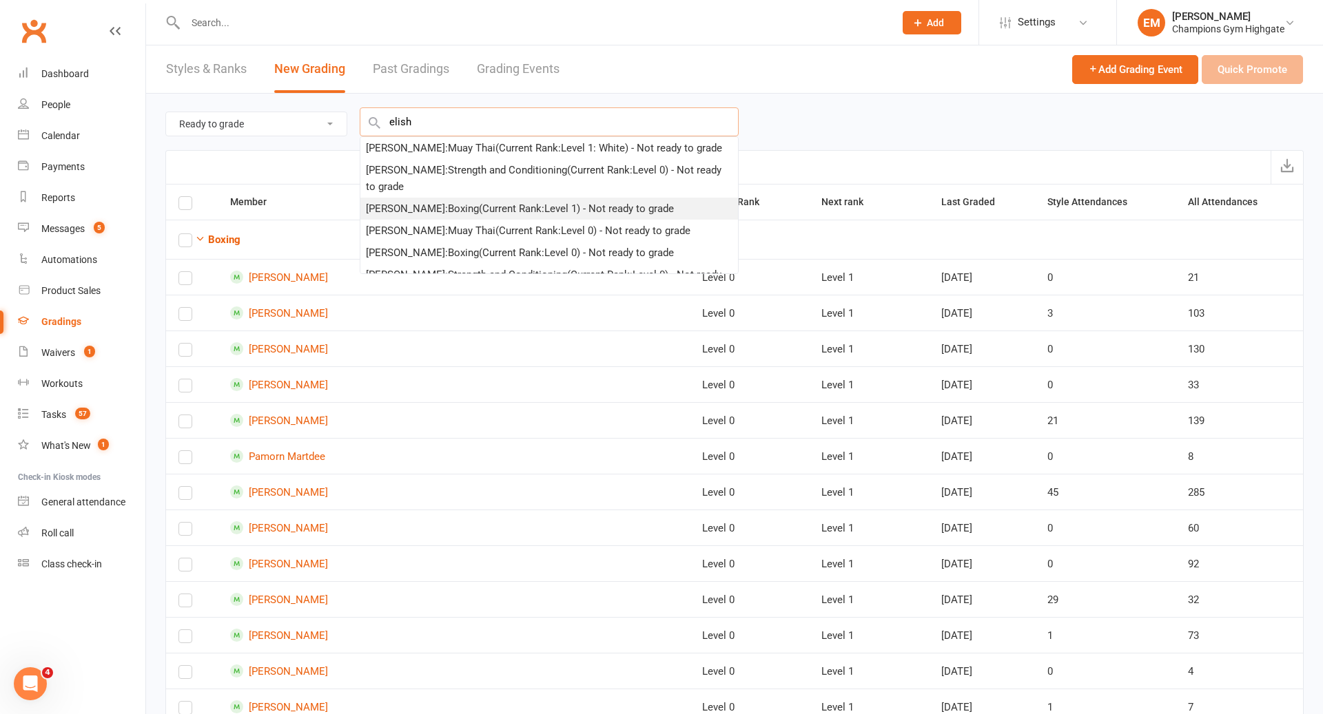
type input "elish"
click at [459, 213] on div "[PERSON_NAME] : Boxing (Current Rank: Level 1 ) - Not ready to grade" at bounding box center [520, 208] width 308 height 17
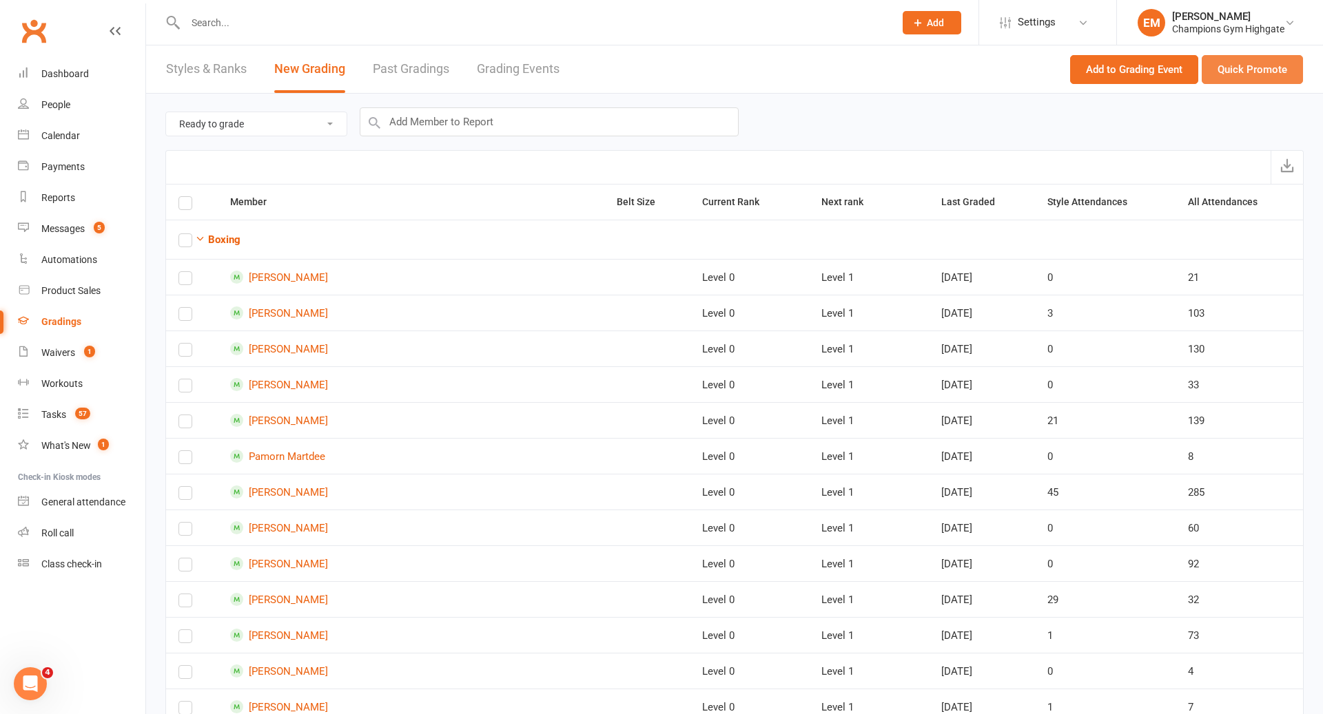
click at [1267, 61] on button "Quick Promote" at bounding box center [1251, 69] width 101 height 29
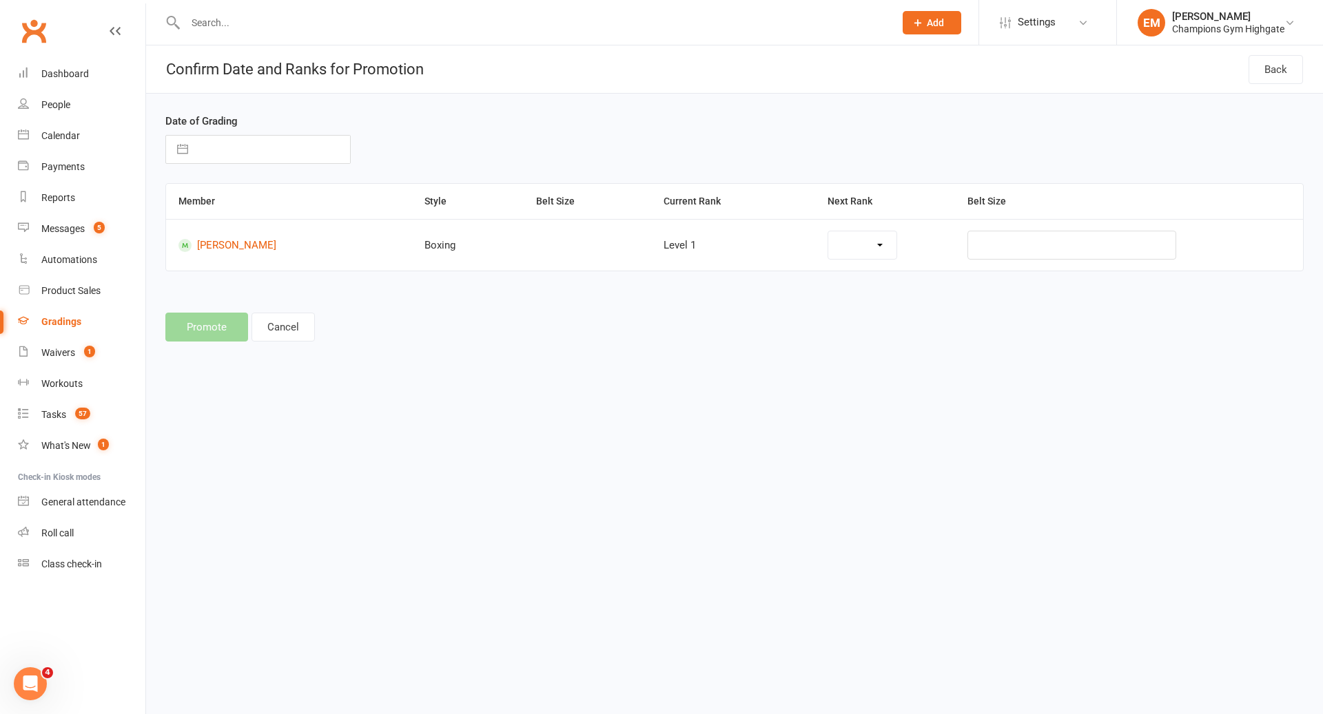
select select "11707"
click at [249, 149] on input "text" at bounding box center [272, 150] width 155 height 28
select select "7"
select select "2025"
select select "8"
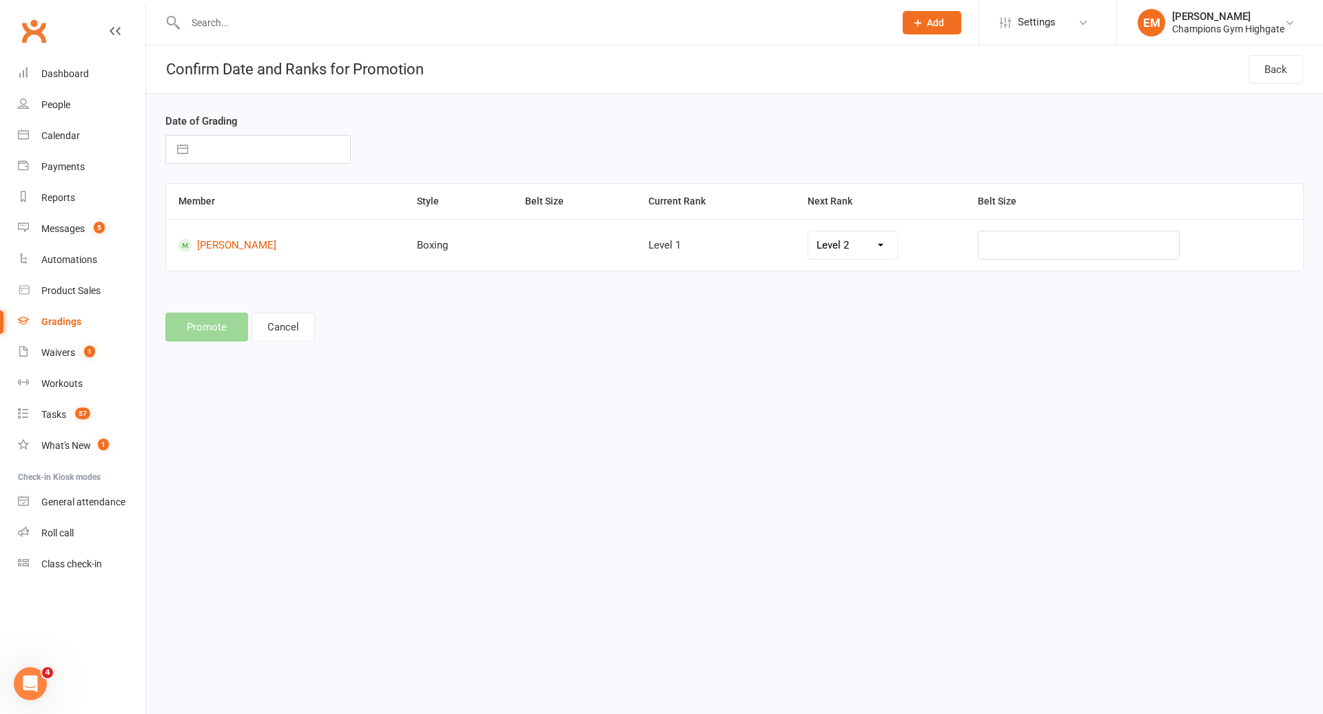
select select "2025"
select select "9"
select select "2025"
click at [297, 276] on td "11" at bounding box center [302, 280] width 27 height 26
type input "[DATE]"
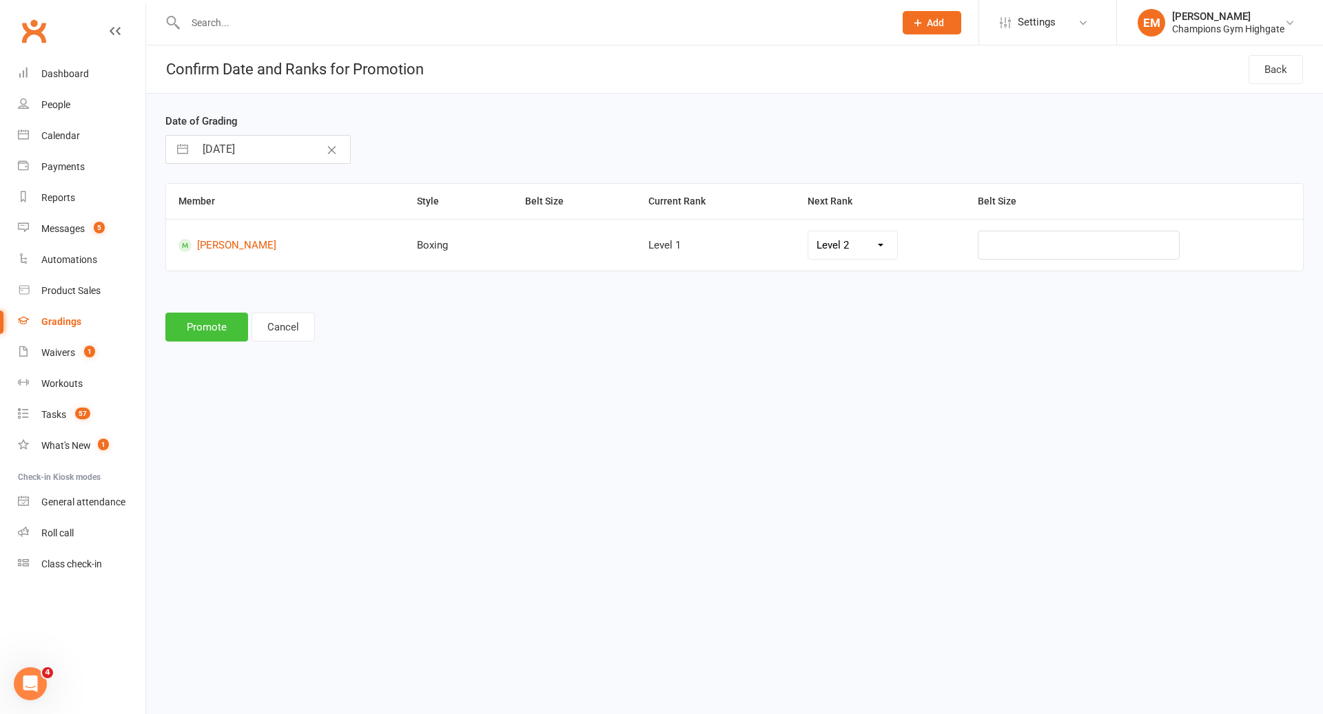
click at [193, 328] on button "Promote" at bounding box center [206, 327] width 83 height 29
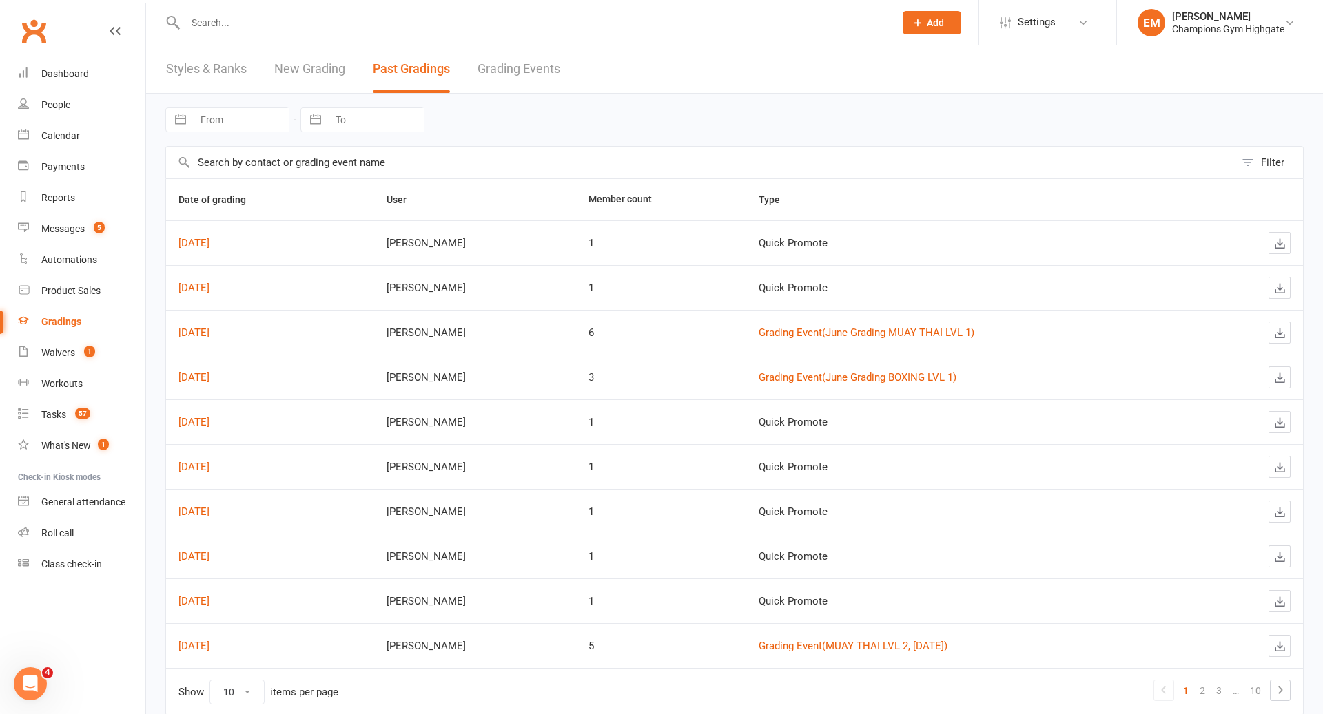
click at [271, 22] on input "text" at bounding box center [532, 22] width 703 height 19
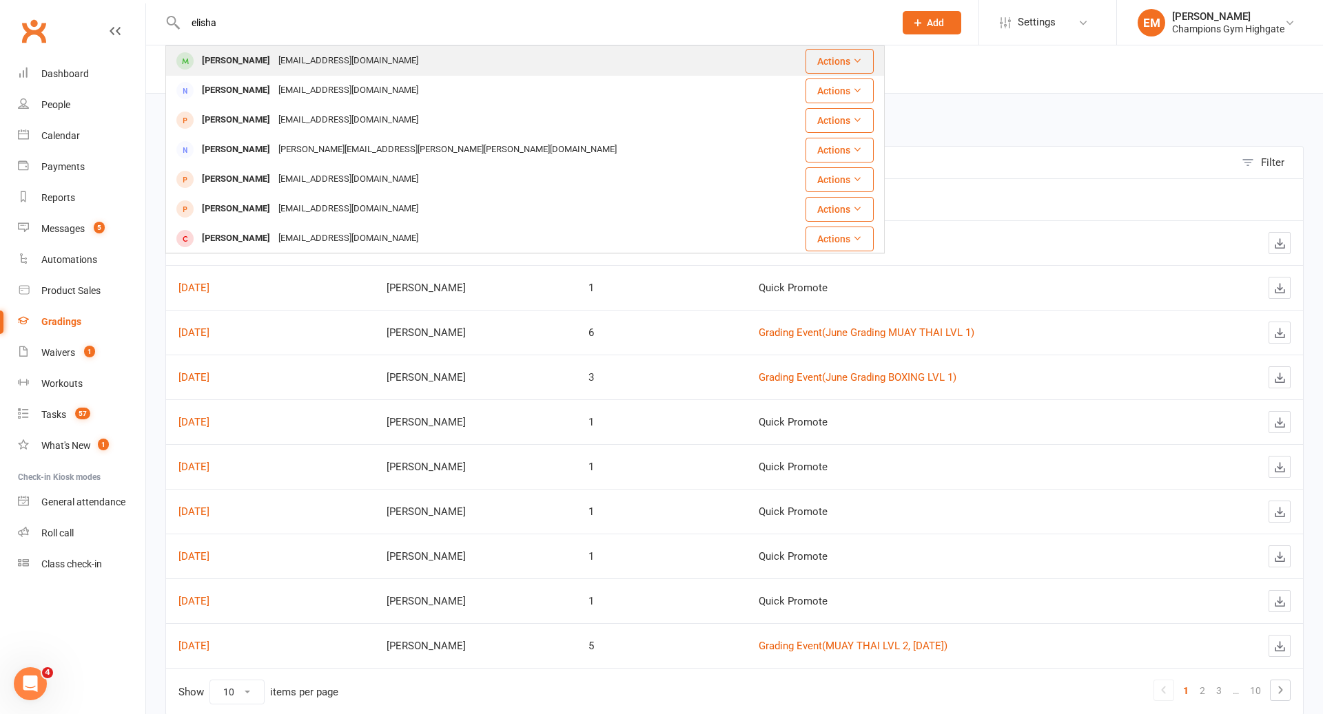
type input "elisha"
click at [248, 59] on div "[PERSON_NAME]" at bounding box center [236, 61] width 76 height 20
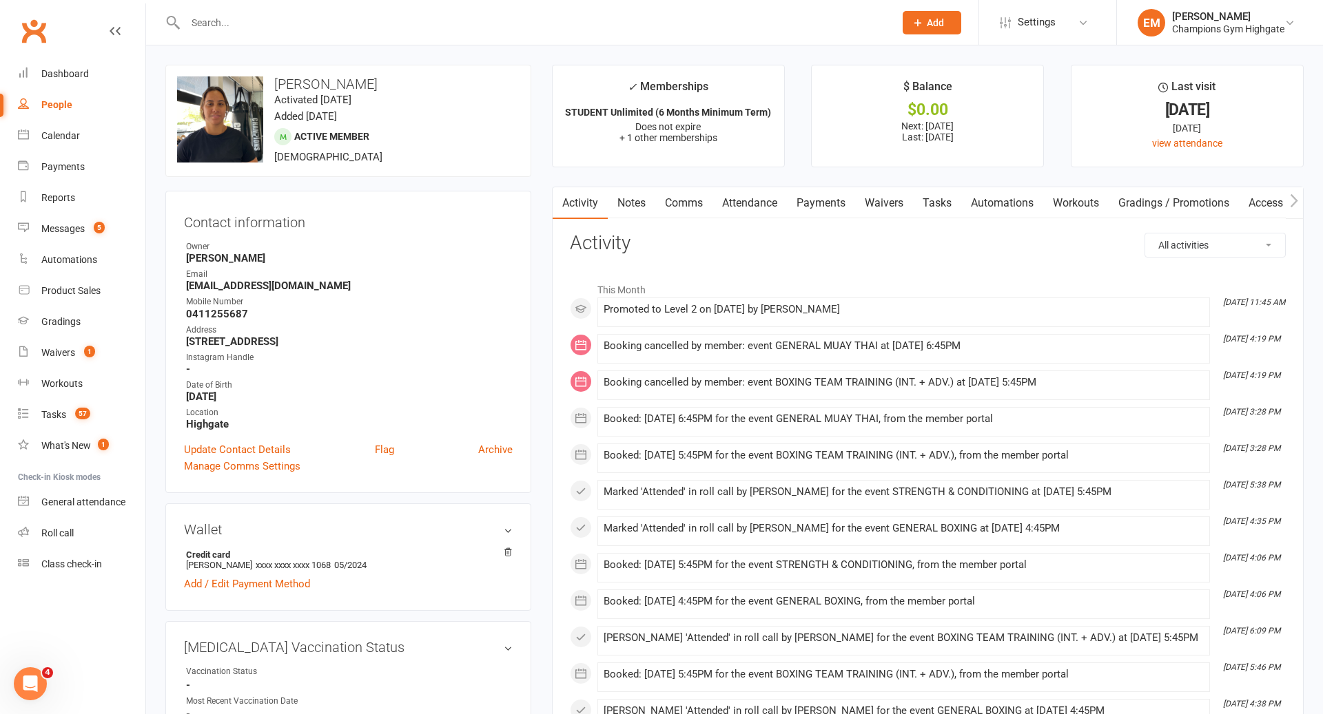
click at [691, 197] on link "Comms" at bounding box center [683, 203] width 57 height 32
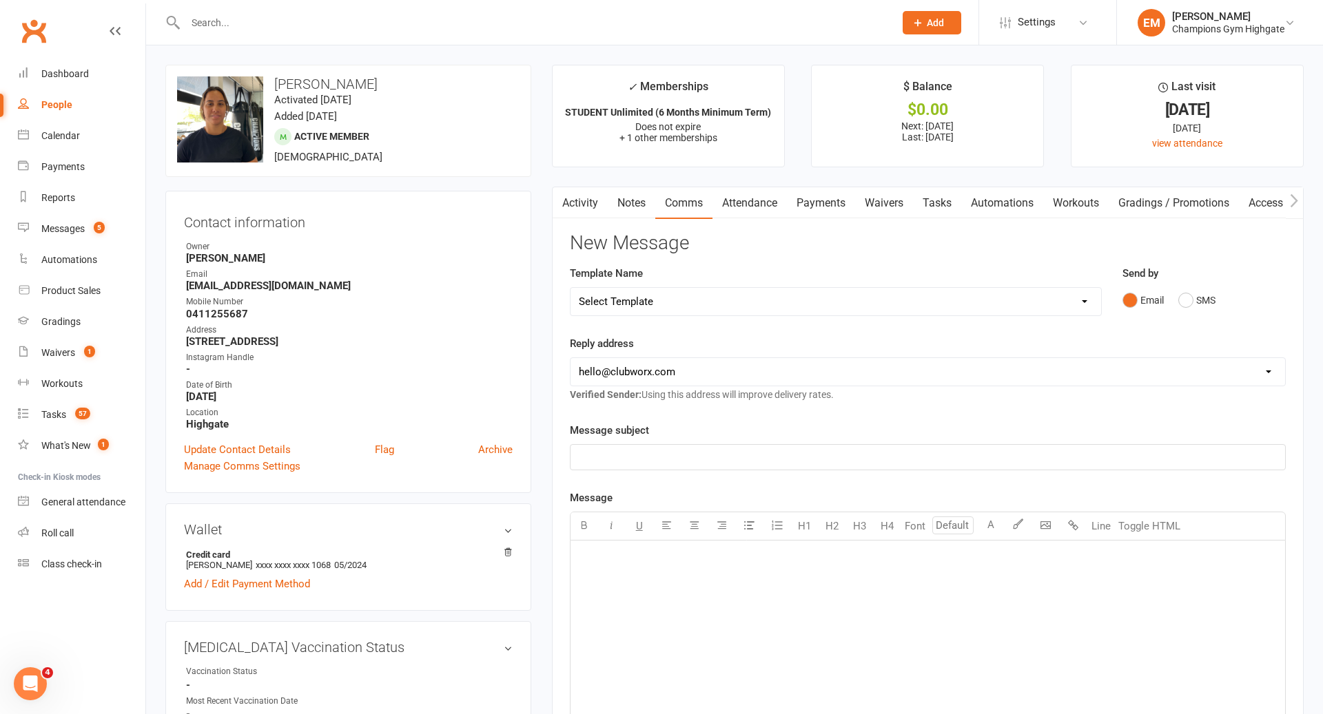
click at [774, 293] on select "Select Template [SMS] 14 days non-attendance sms [Email] A. First Timer Trial […" at bounding box center [835, 302] width 530 height 28
click at [771, 298] on select "Select Template [SMS] 14 days non-attendance sms [Email] A. First Timer Trial […" at bounding box center [835, 302] width 530 height 28
select select "22"
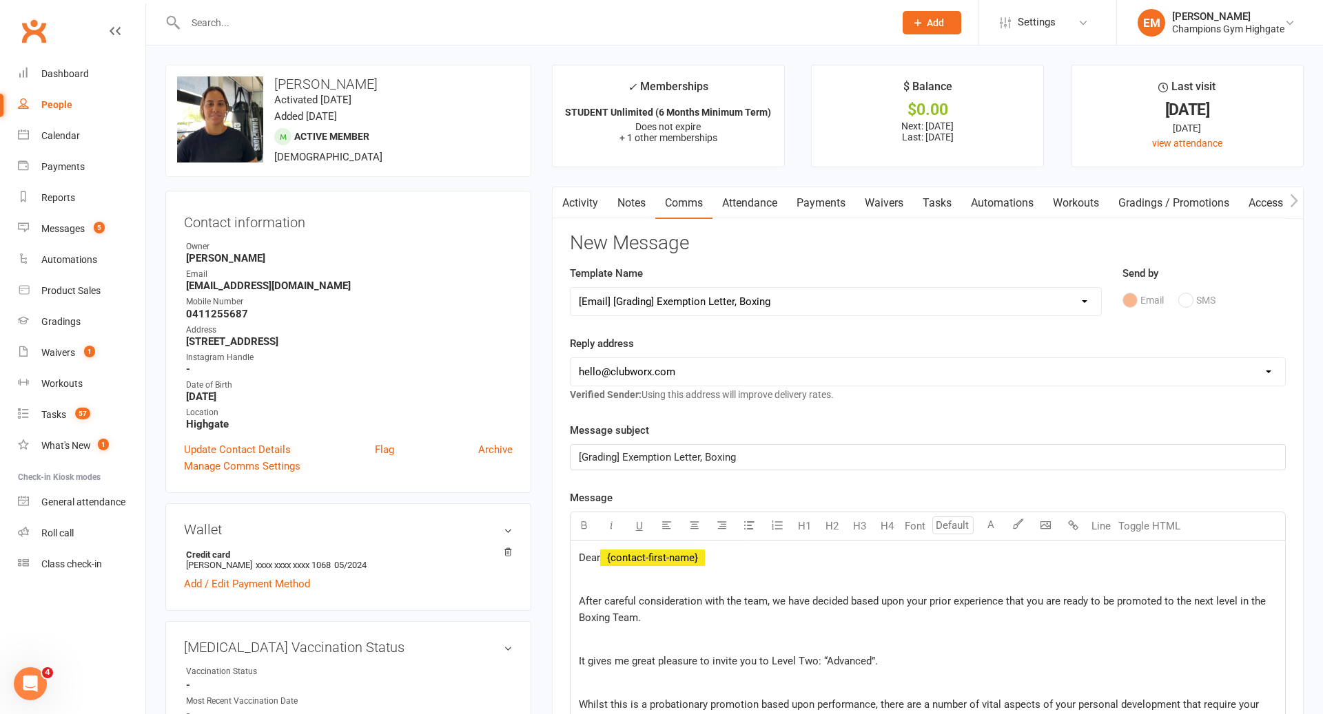
click at [660, 370] on select "[EMAIL_ADDRESS][DOMAIN_NAME] [EMAIL_ADDRESS][DOMAIN_NAME] [PERSON_NAME][EMAIL_A…" at bounding box center [927, 372] width 714 height 28
select select "1"
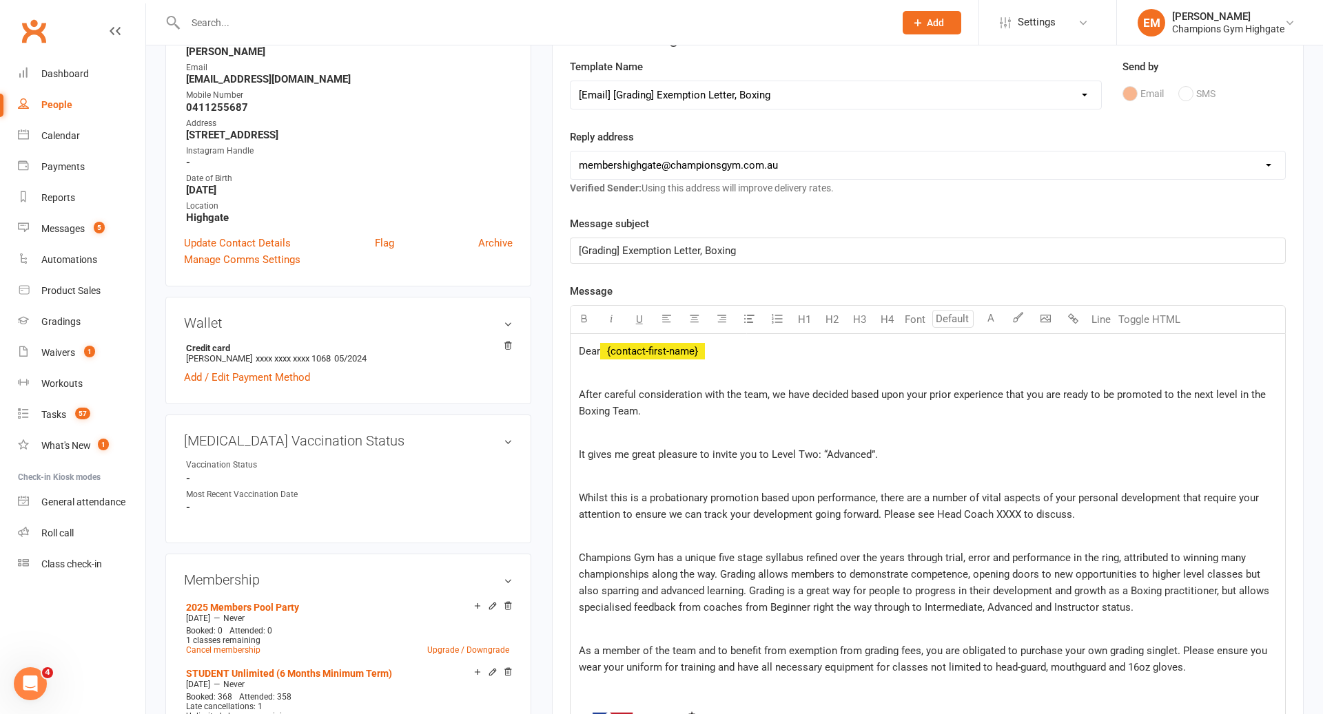
scroll to position [205, 0]
drag, startPoint x: 1000, startPoint y: 391, endPoint x: 929, endPoint y: 396, distance: 71.2
click at [929, 396] on span "After careful consideration with the team, we have decided based upon your prio…" at bounding box center [924, 404] width 690 height 29
click at [767, 397] on span "After careful consideration with the team, we have decided based upon your expe…" at bounding box center [921, 404] width 685 height 29
click at [750, 415] on p "After careful consideration with the team, we have decided based upon your expe…" at bounding box center [928, 404] width 698 height 33
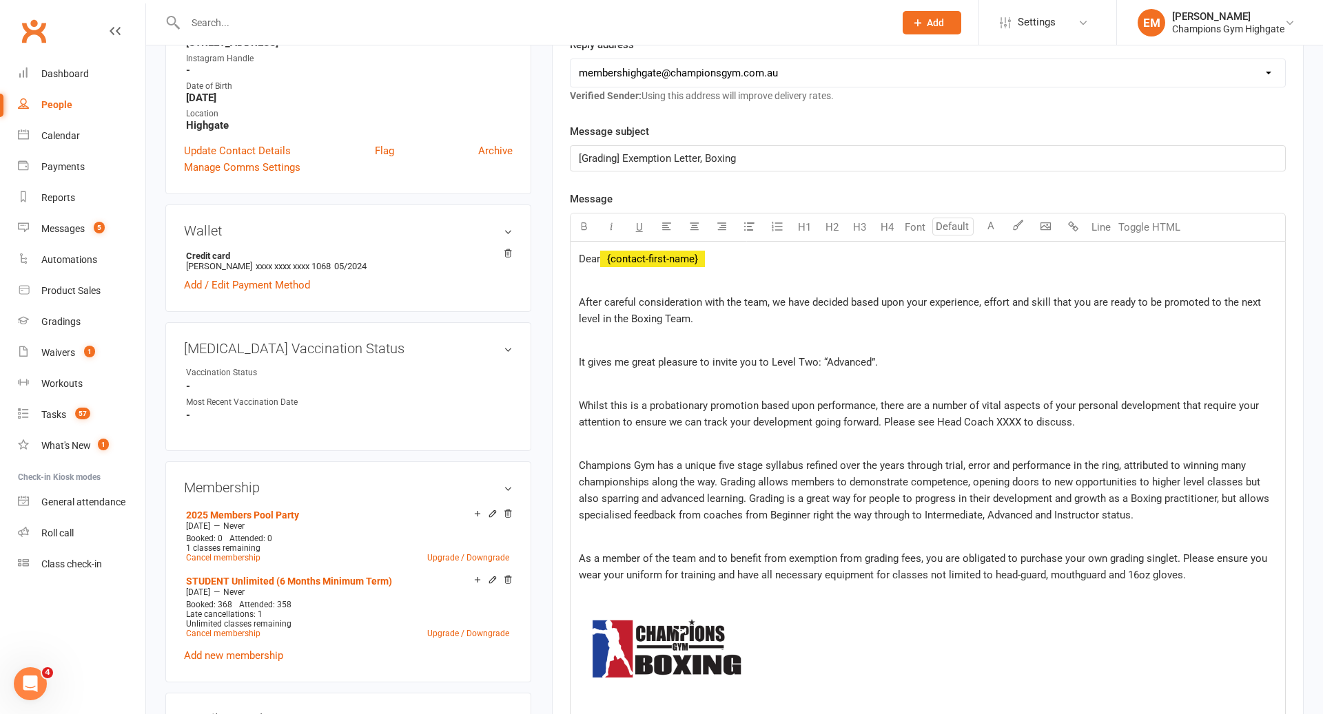
scroll to position [304, 0]
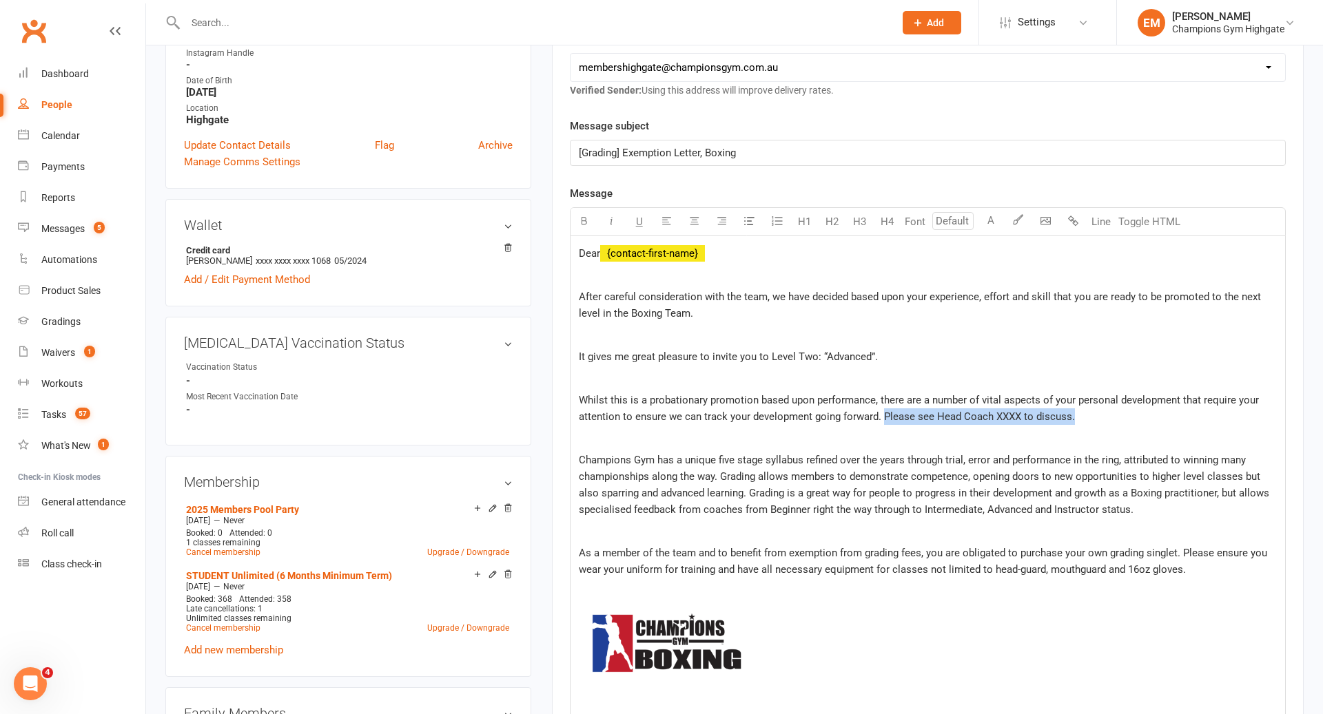
drag, startPoint x: 1079, startPoint y: 417, endPoint x: 884, endPoint y: 418, distance: 195.6
click at [884, 418] on p "Whilst this is a probationary promotion based upon performance, there are a num…" at bounding box center [928, 408] width 698 height 33
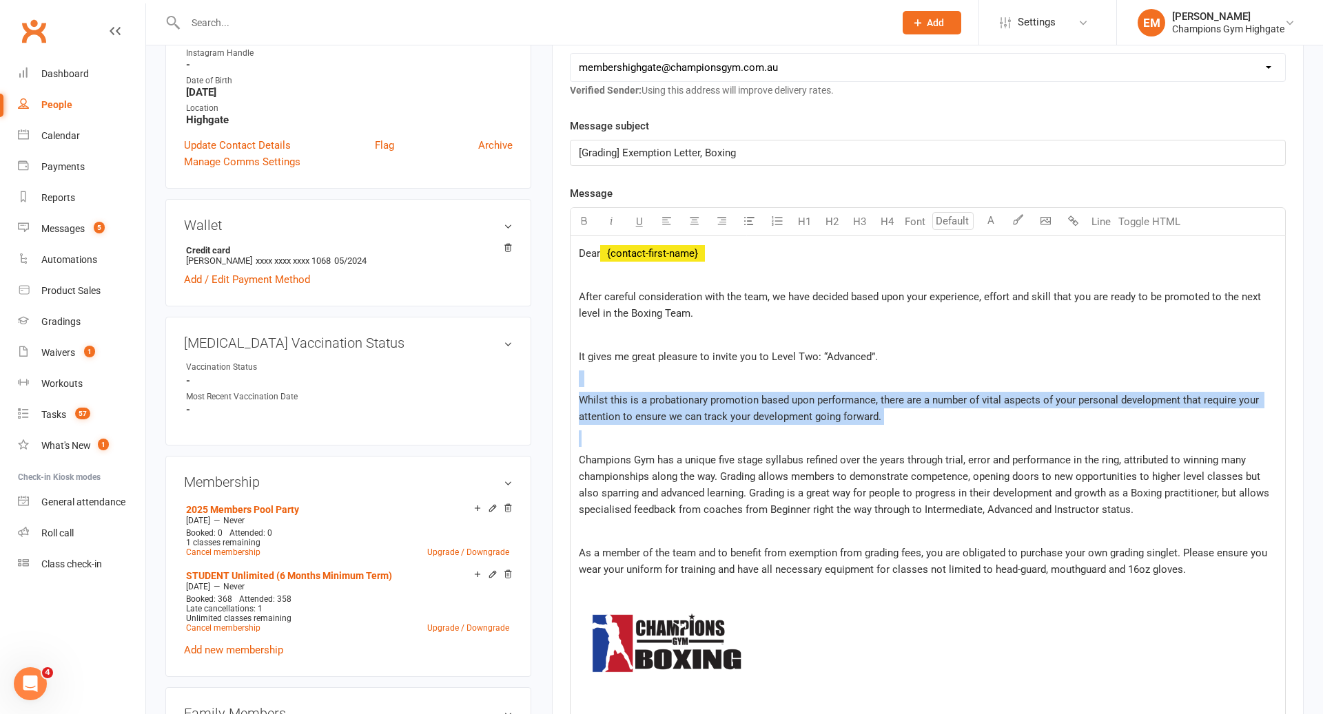
drag, startPoint x: 865, startPoint y: 435, endPoint x: 486, endPoint y: 380, distance: 383.5
click at [486, 380] on div "upload photo change photo [PERSON_NAME] Activated [DATE] Added [DATE] Active me…" at bounding box center [734, 676] width 1159 height 1833
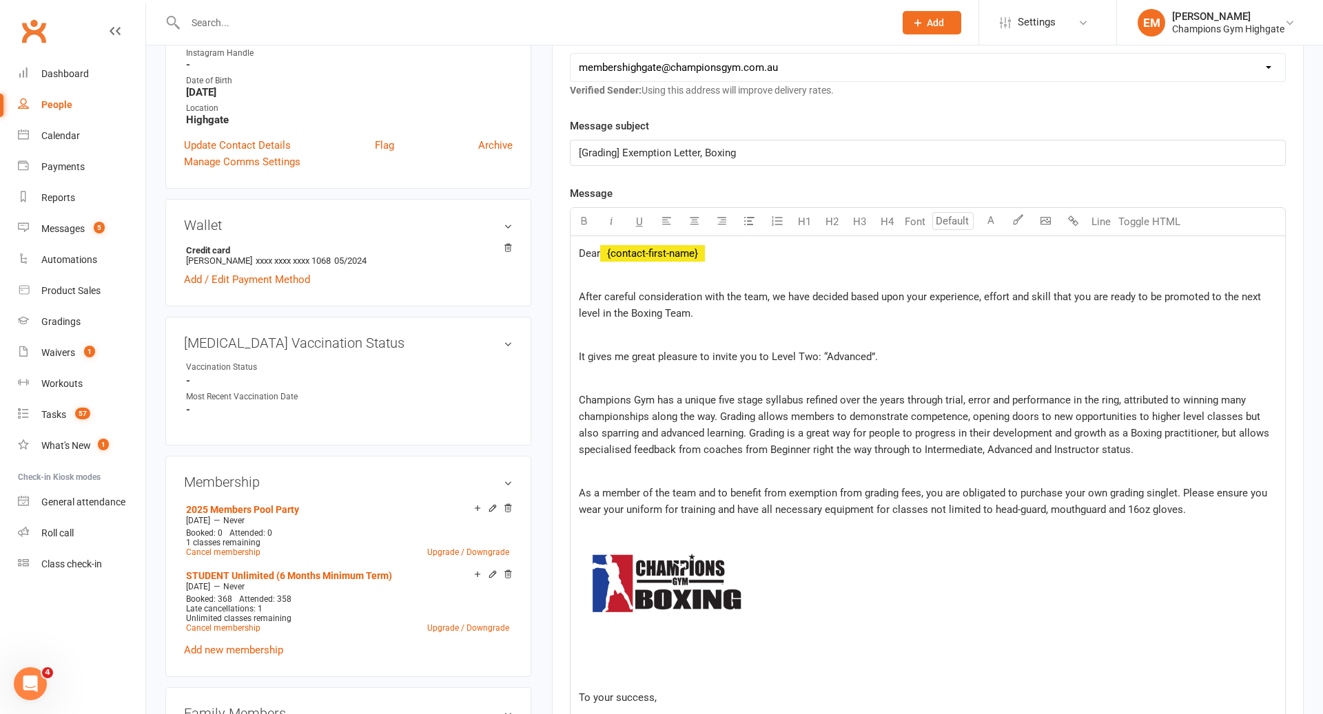
click at [729, 392] on p "Champions Gym has a unique five stage syllabus refined over the years through t…" at bounding box center [928, 425] width 698 height 66
click at [713, 374] on p "﻿" at bounding box center [928, 379] width 698 height 17
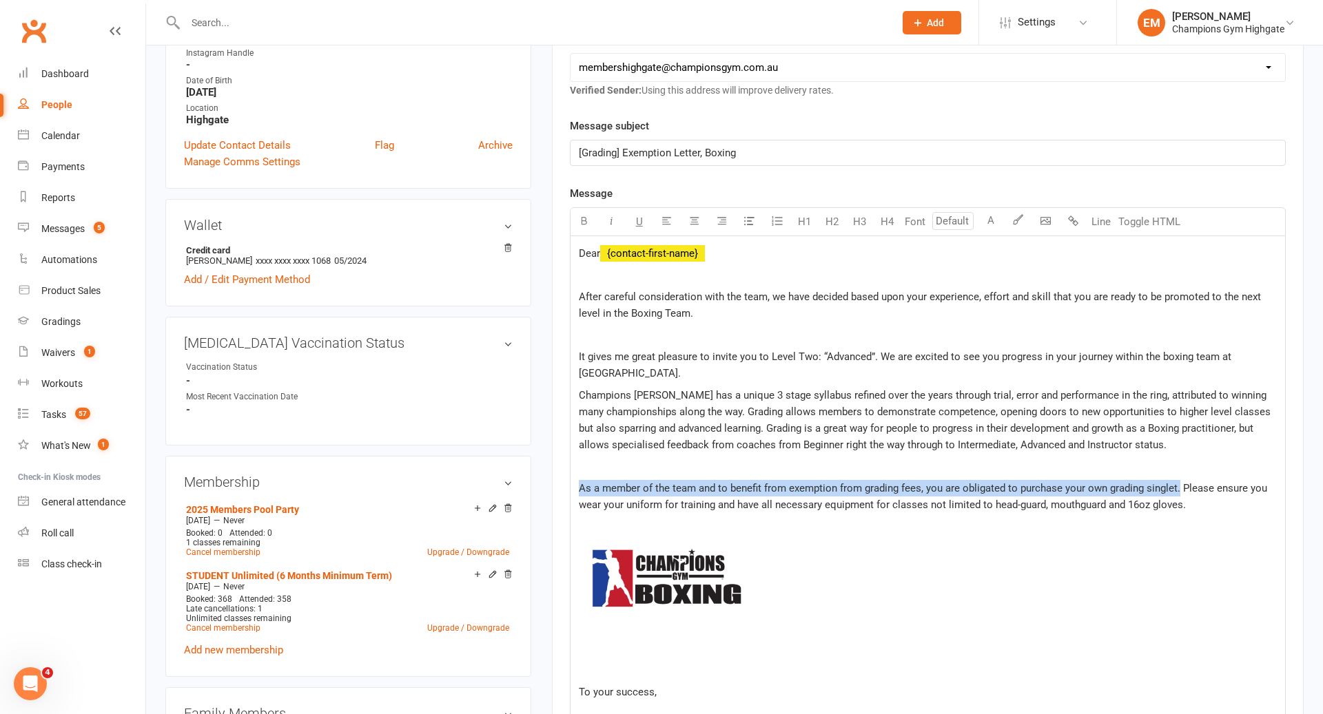
drag, startPoint x: 1177, startPoint y: 486, endPoint x: 790, endPoint y: 476, distance: 387.2
click at [790, 476] on div "Dear ﻿ {contact-first-name} After careful consideration with the team, we have …" at bounding box center [927, 538] width 714 height 604
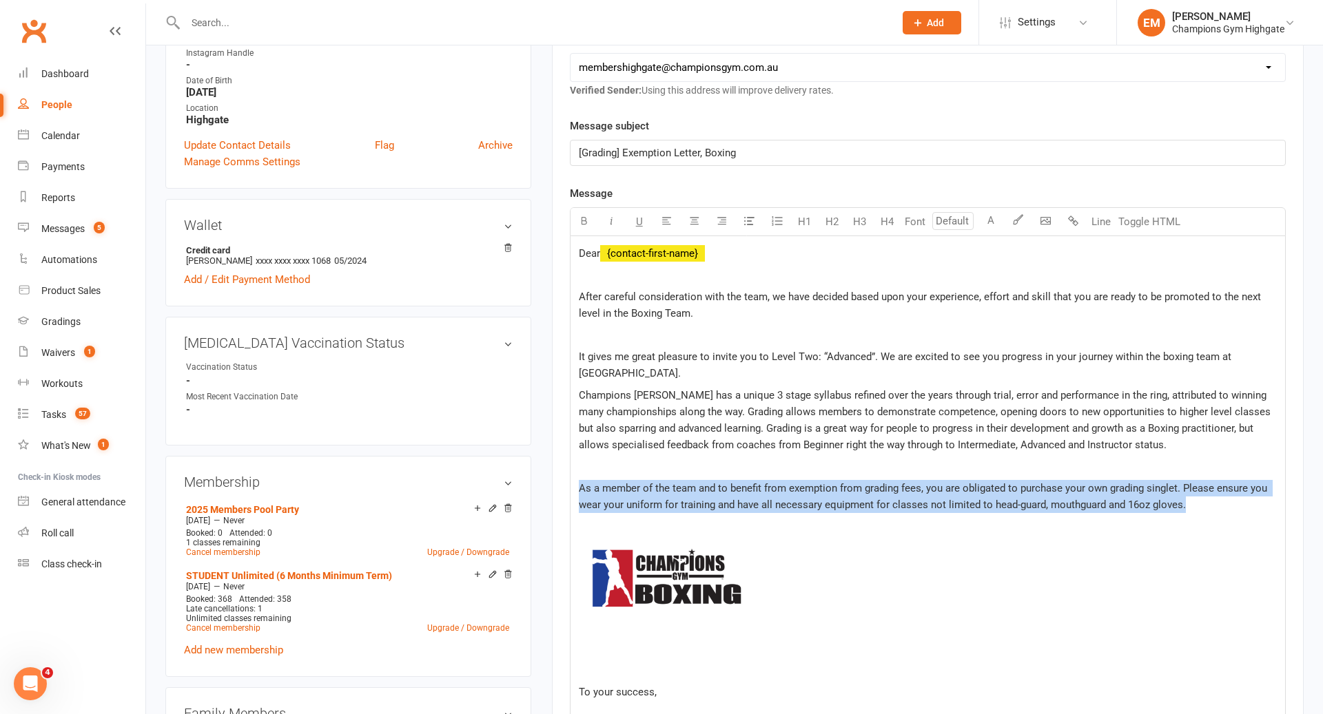
drag, startPoint x: 1208, startPoint y: 503, endPoint x: 568, endPoint y: 474, distance: 641.2
click at [568, 474] on div "Activity Notes Comms Attendance Payments Waivers Tasks Automations Workouts Gra…" at bounding box center [927, 488] width 751 height 1212
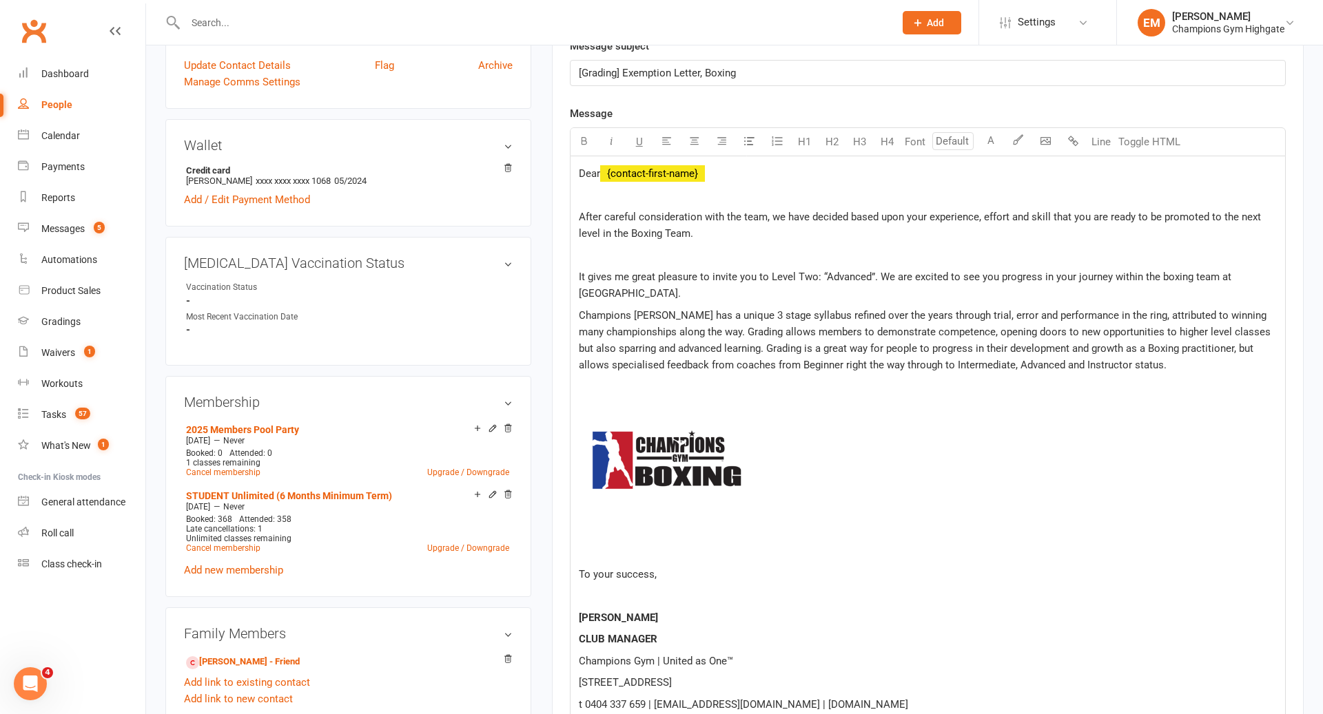
scroll to position [378, 0]
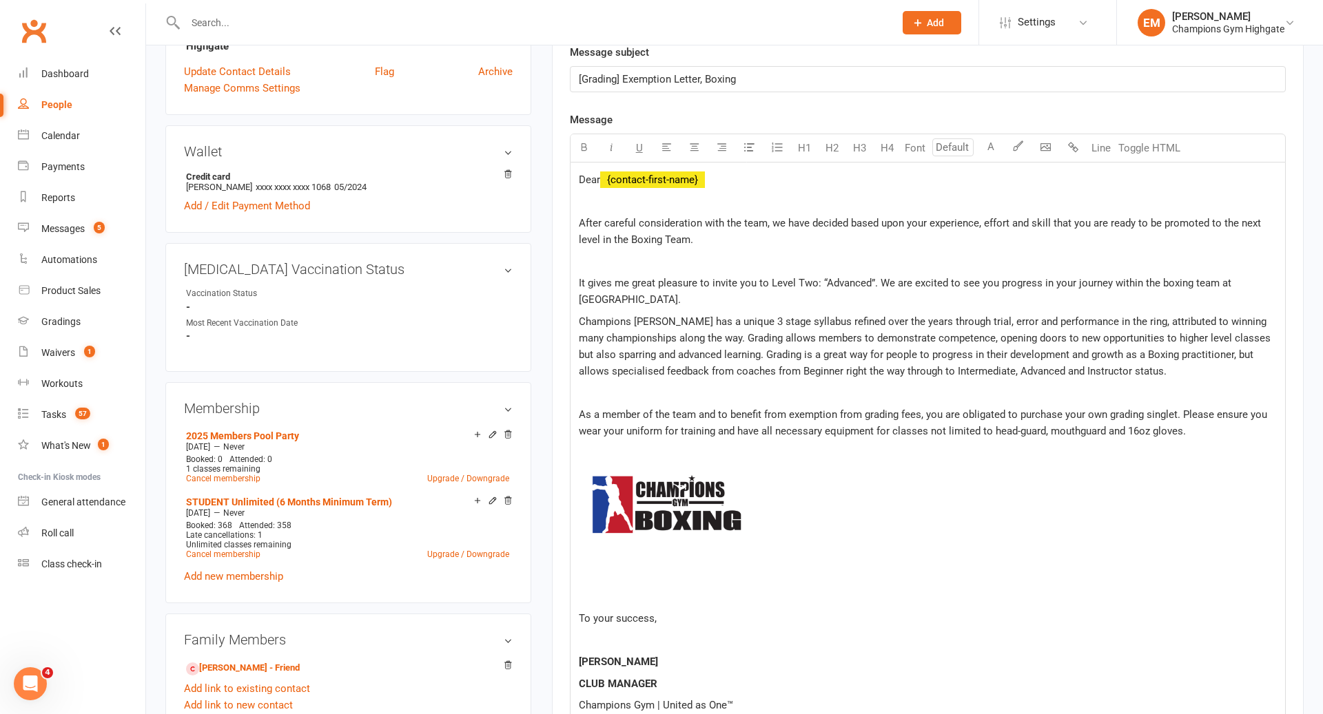
click at [1050, 445] on p at bounding box center [928, 452] width 698 height 17
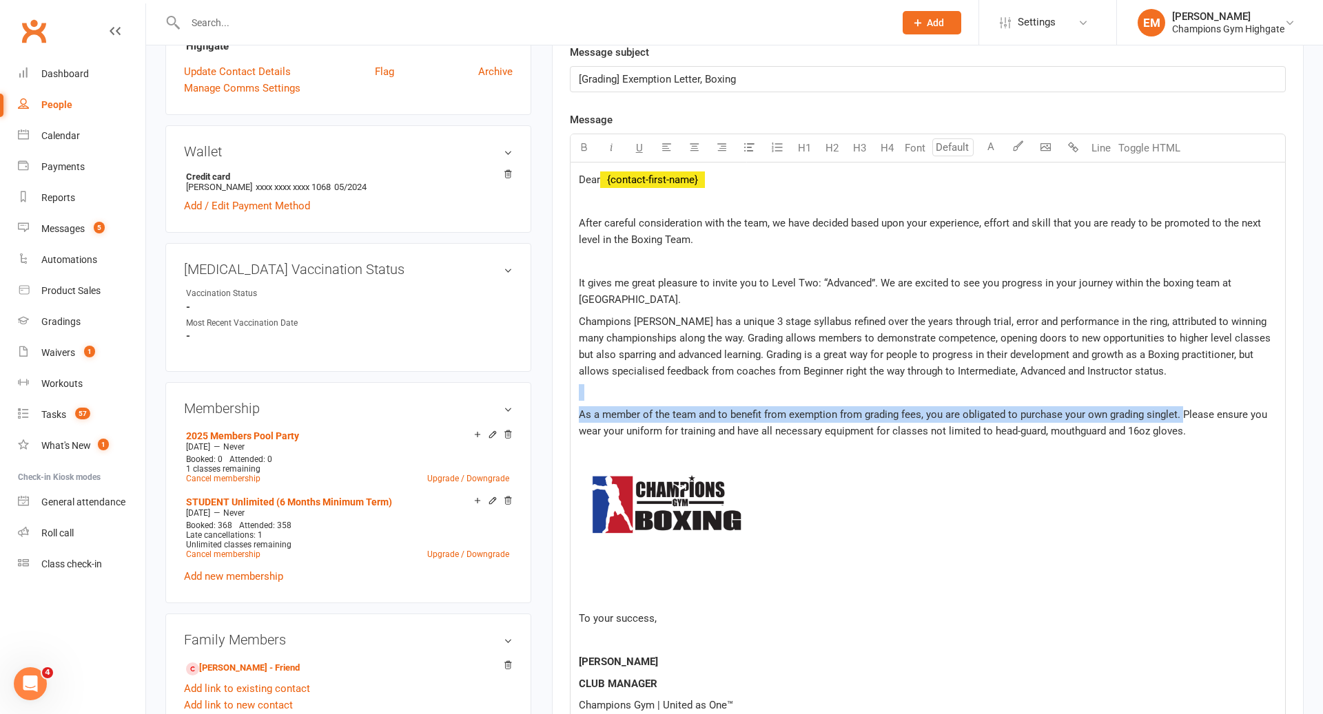
drag, startPoint x: 1181, startPoint y: 413, endPoint x: 405, endPoint y: 385, distance: 776.1
click at [405, 385] on div "upload photo change photo [PERSON_NAME] Activated [DATE] Added [DATE] Active me…" at bounding box center [734, 603] width 1159 height 1833
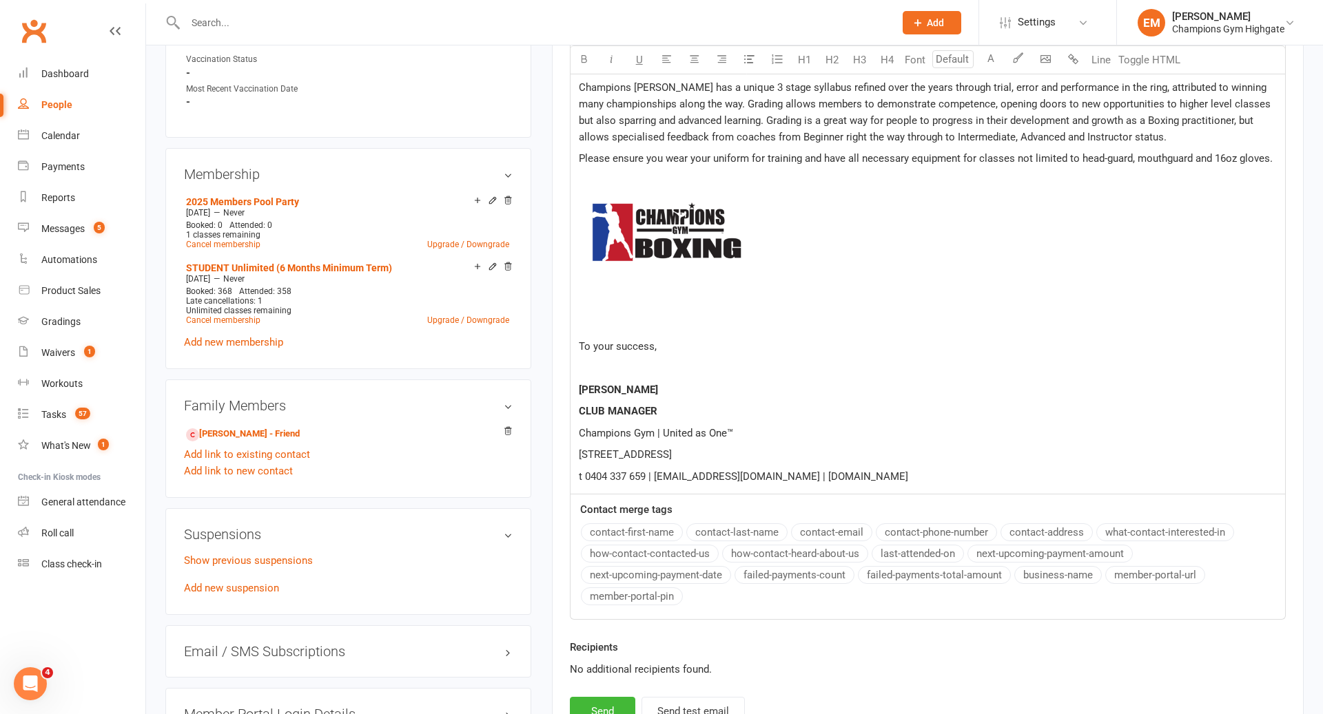
scroll to position [1010, 0]
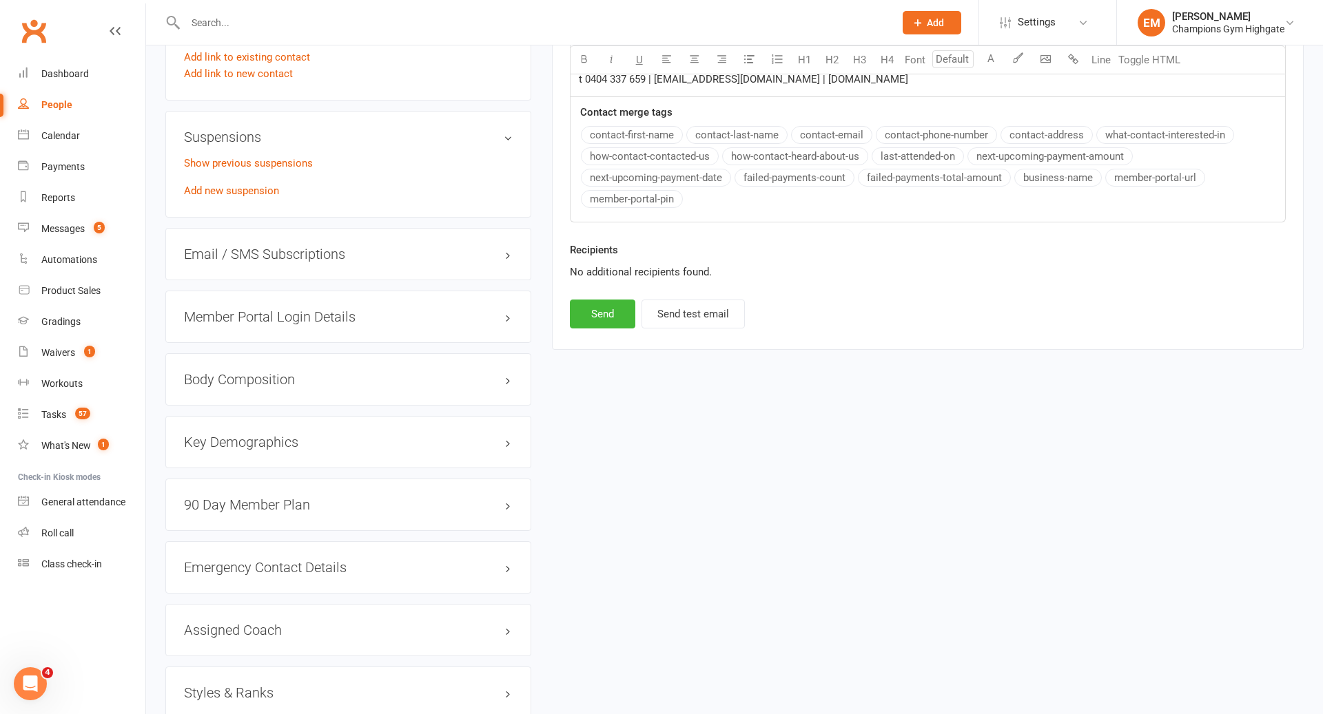
click at [605, 289] on div "Recipients No additional recipients found." at bounding box center [927, 271] width 736 height 58
click at [604, 302] on button "Send" at bounding box center [602, 314] width 65 height 29
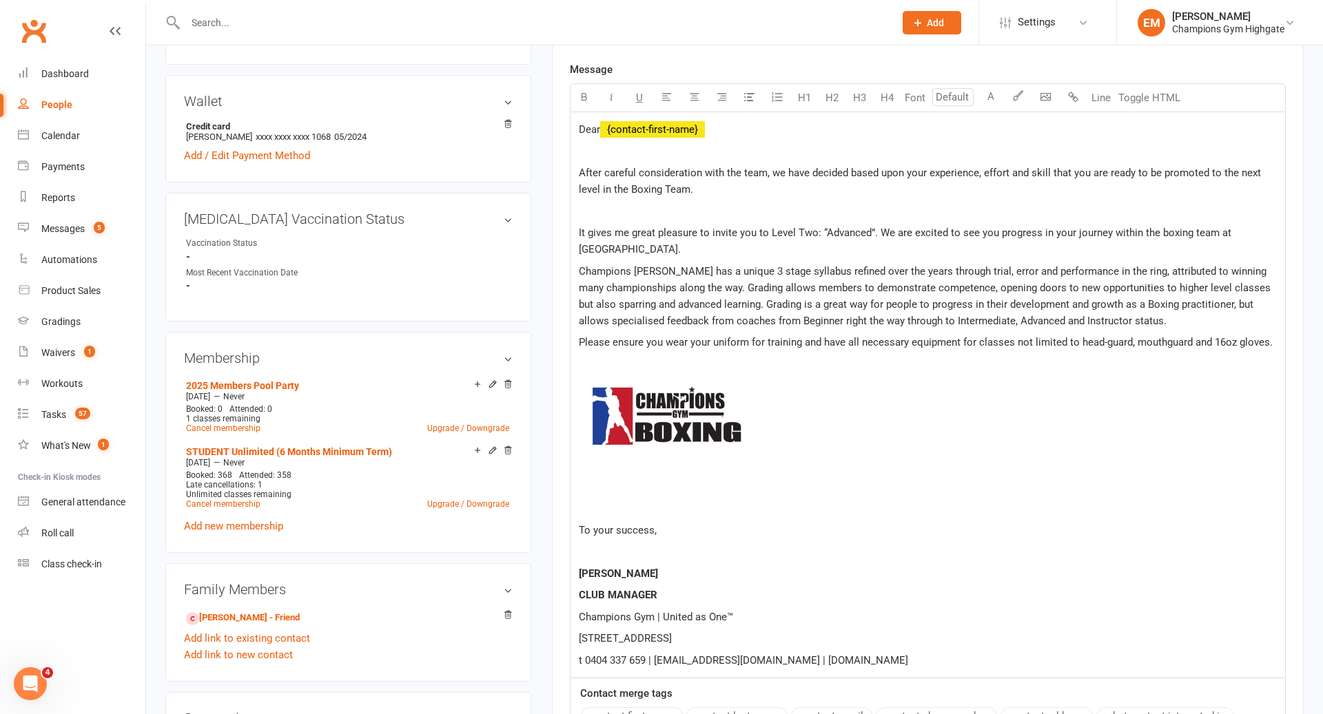
scroll to position [0, 0]
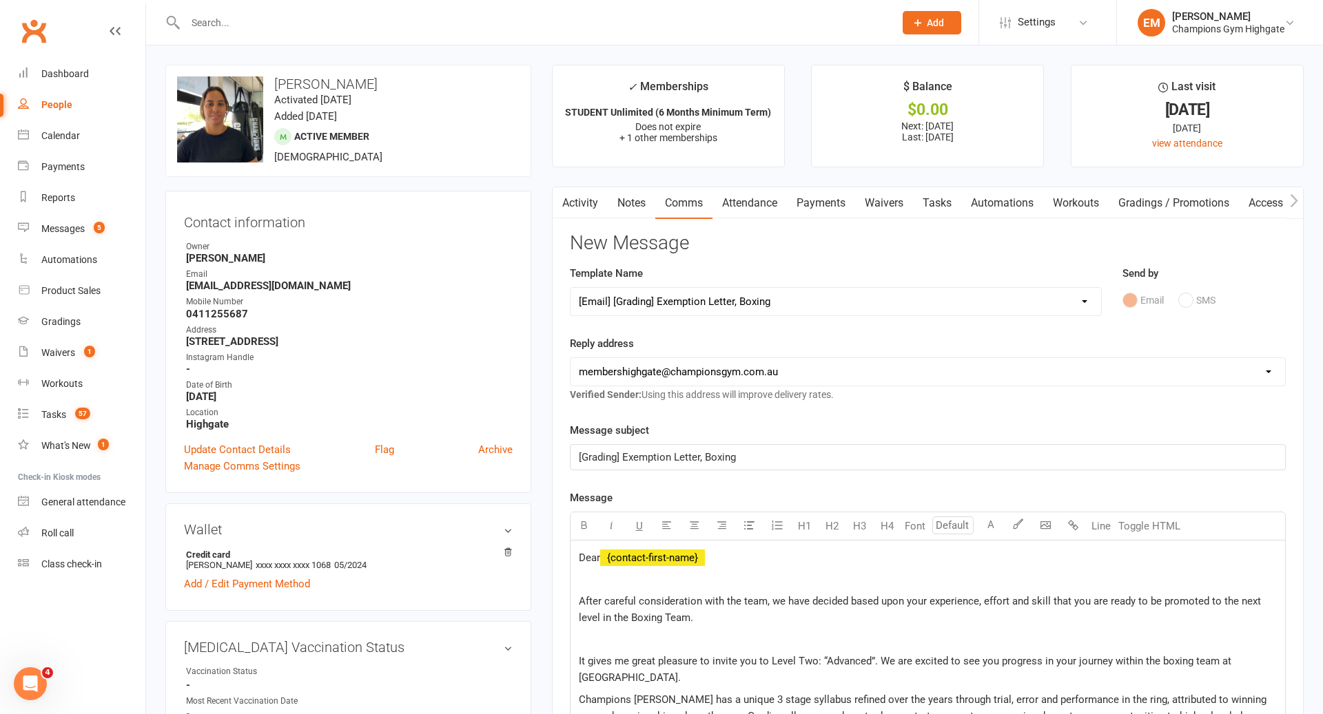
select select
select select "0"
click at [633, 200] on link "Notes" at bounding box center [632, 203] width 48 height 32
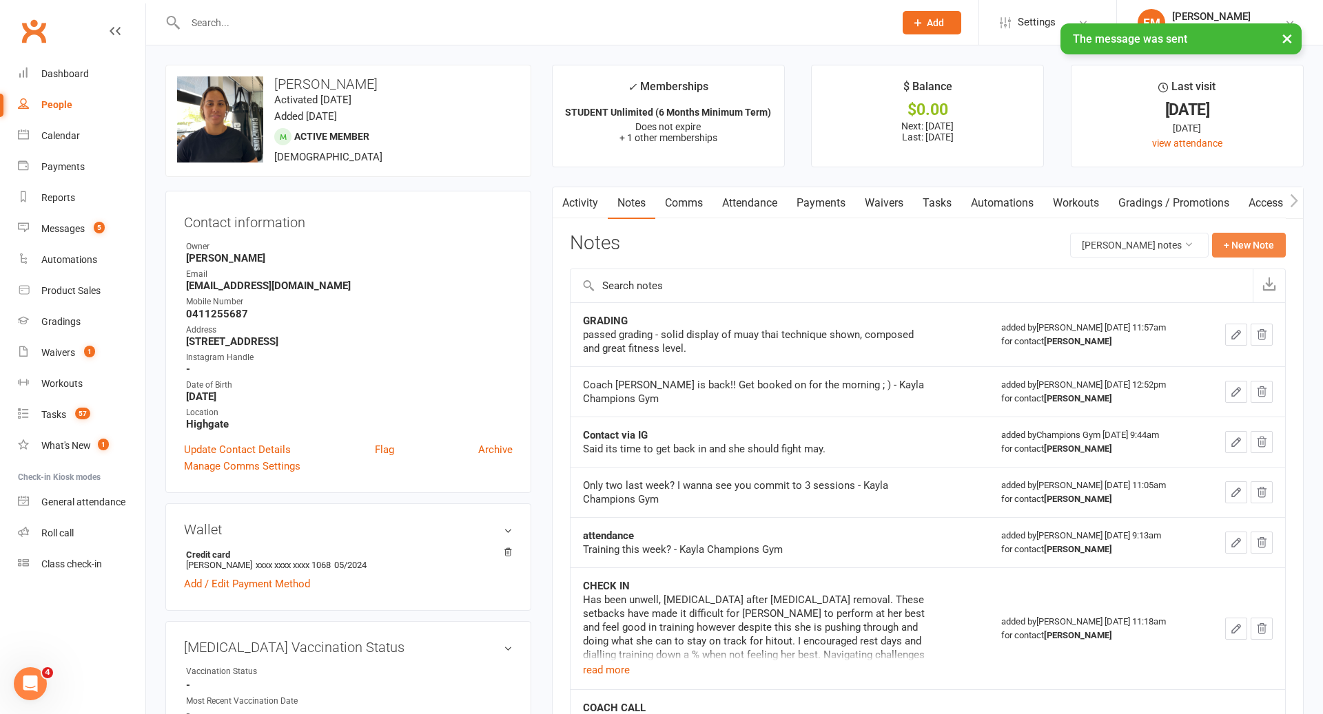
click at [1261, 235] on button "+ New Note" at bounding box center [1249, 245] width 74 height 25
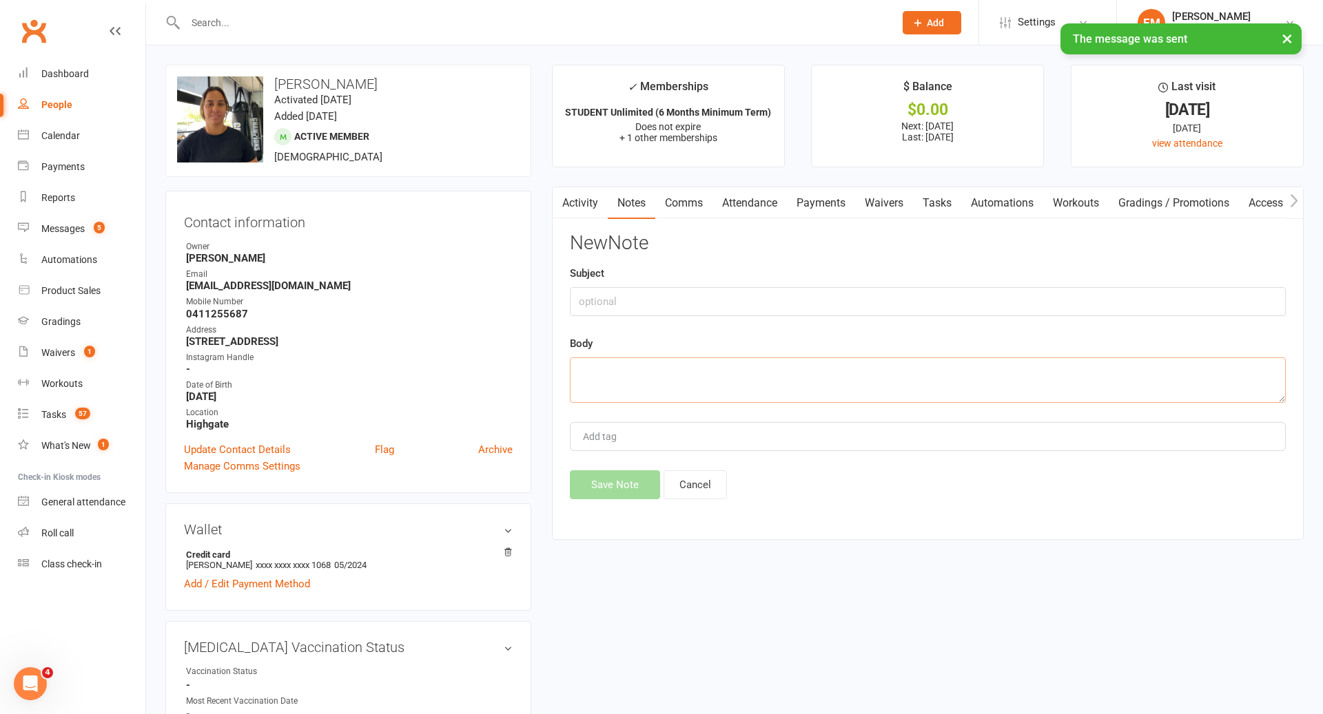
click at [862, 373] on textarea at bounding box center [928, 379] width 716 height 45
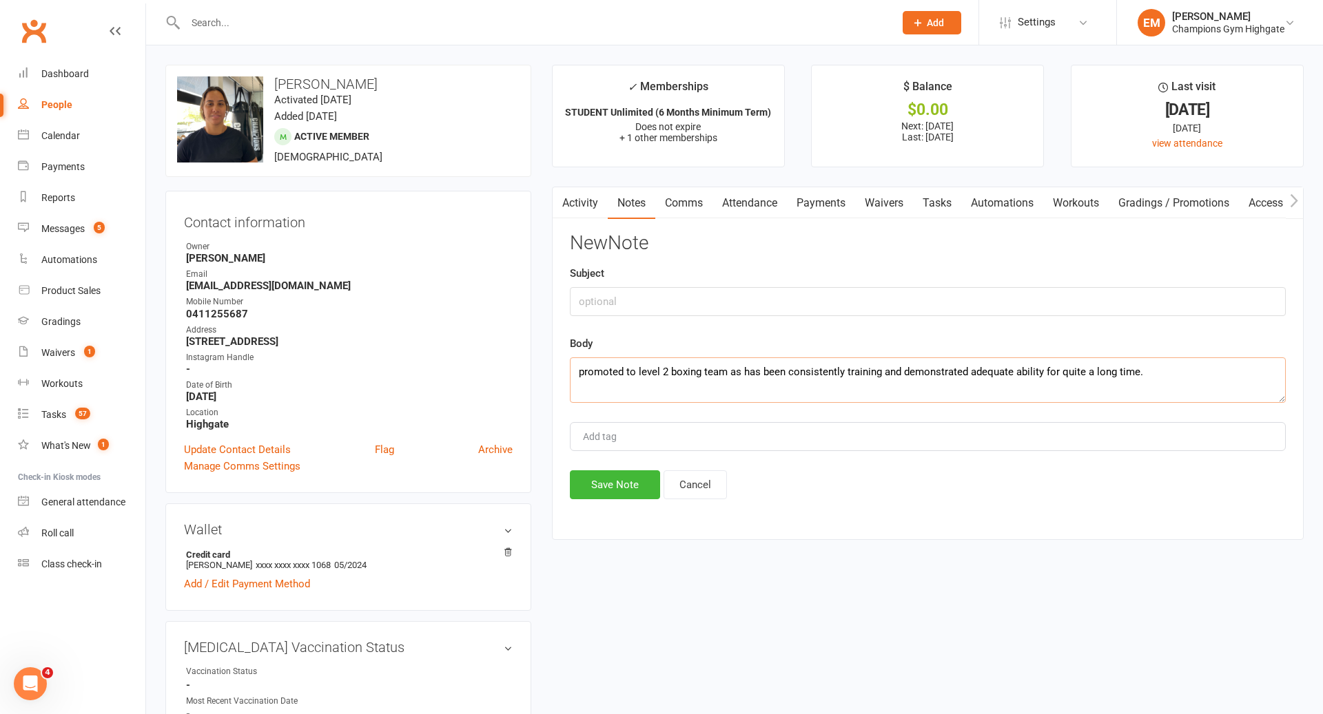
type textarea "promoted to level 2 boxing team as has been consistently training and demonstra…"
click at [736, 284] on div "Subject" at bounding box center [928, 290] width 716 height 51
click at [720, 297] on input "text" at bounding box center [928, 301] width 716 height 29
type input "PROMOTION LEVEL 2"
drag, startPoint x: 611, startPoint y: 473, endPoint x: 634, endPoint y: 205, distance: 269.0
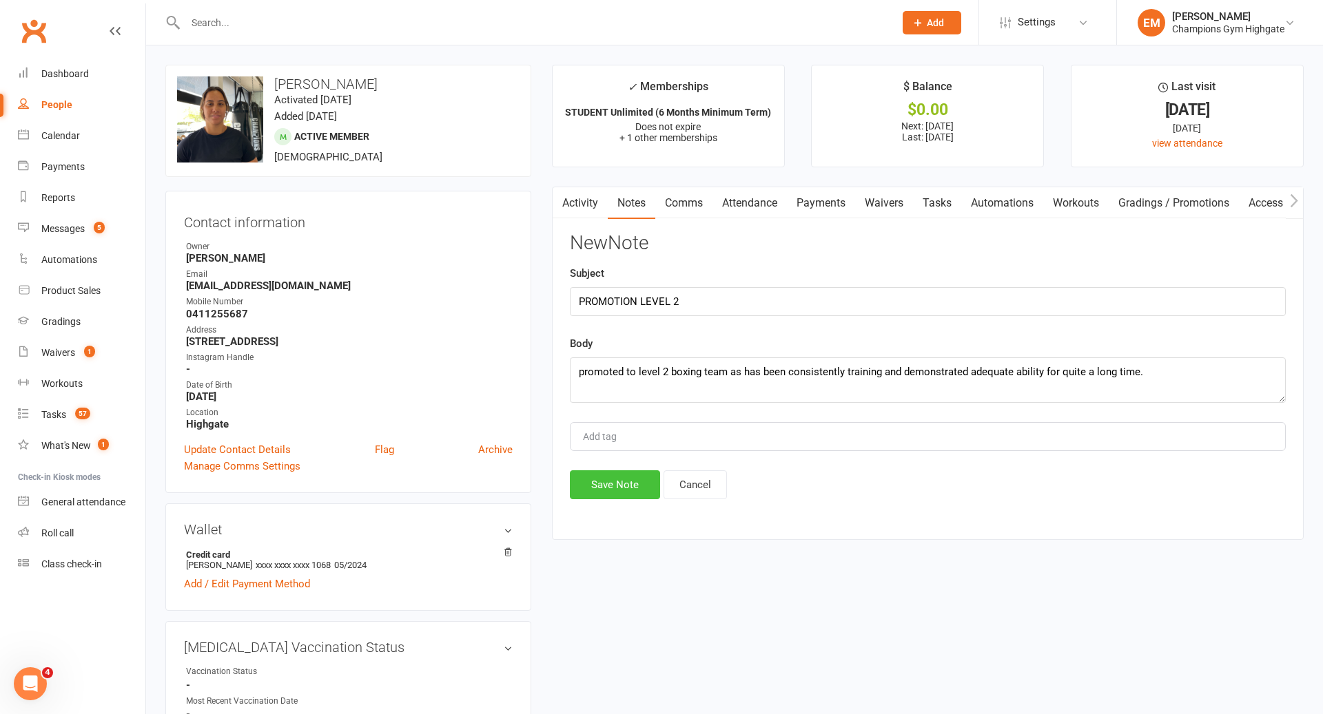
click at [611, 473] on button "Save Note" at bounding box center [615, 484] width 90 height 29
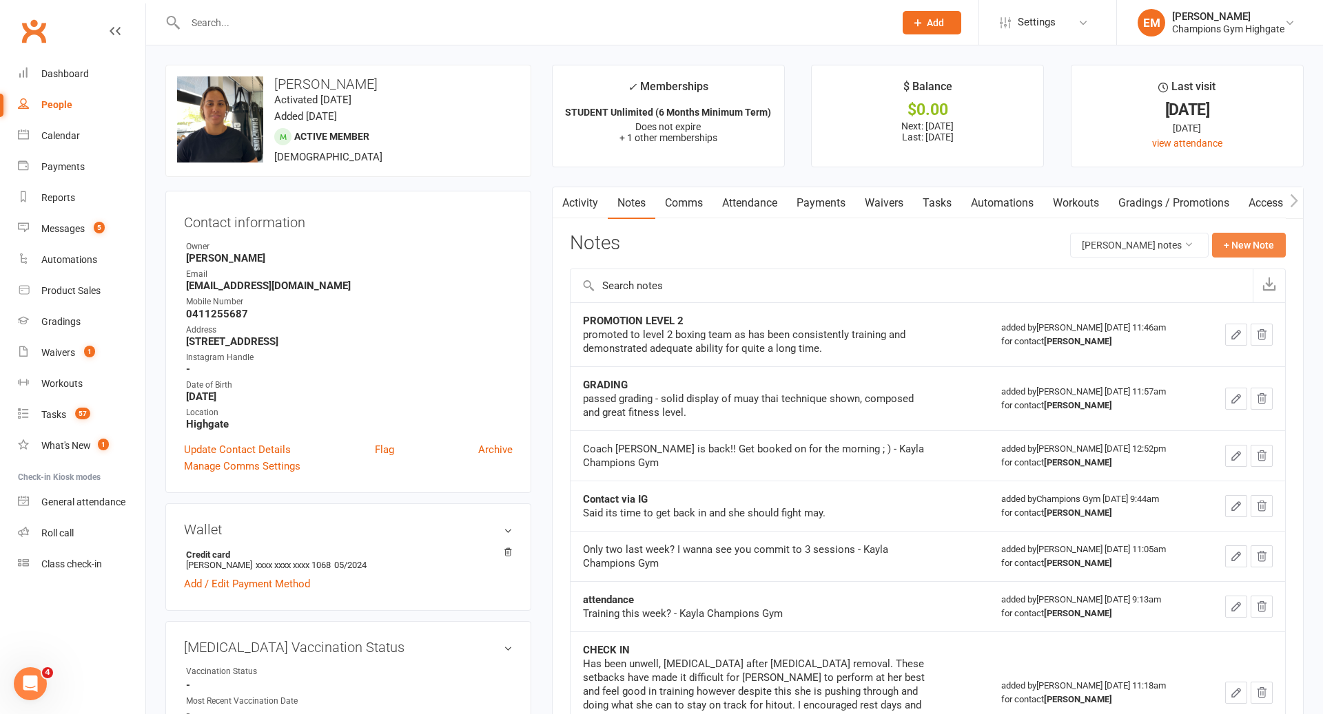
click at [1238, 253] on button "+ New Note" at bounding box center [1249, 245] width 74 height 25
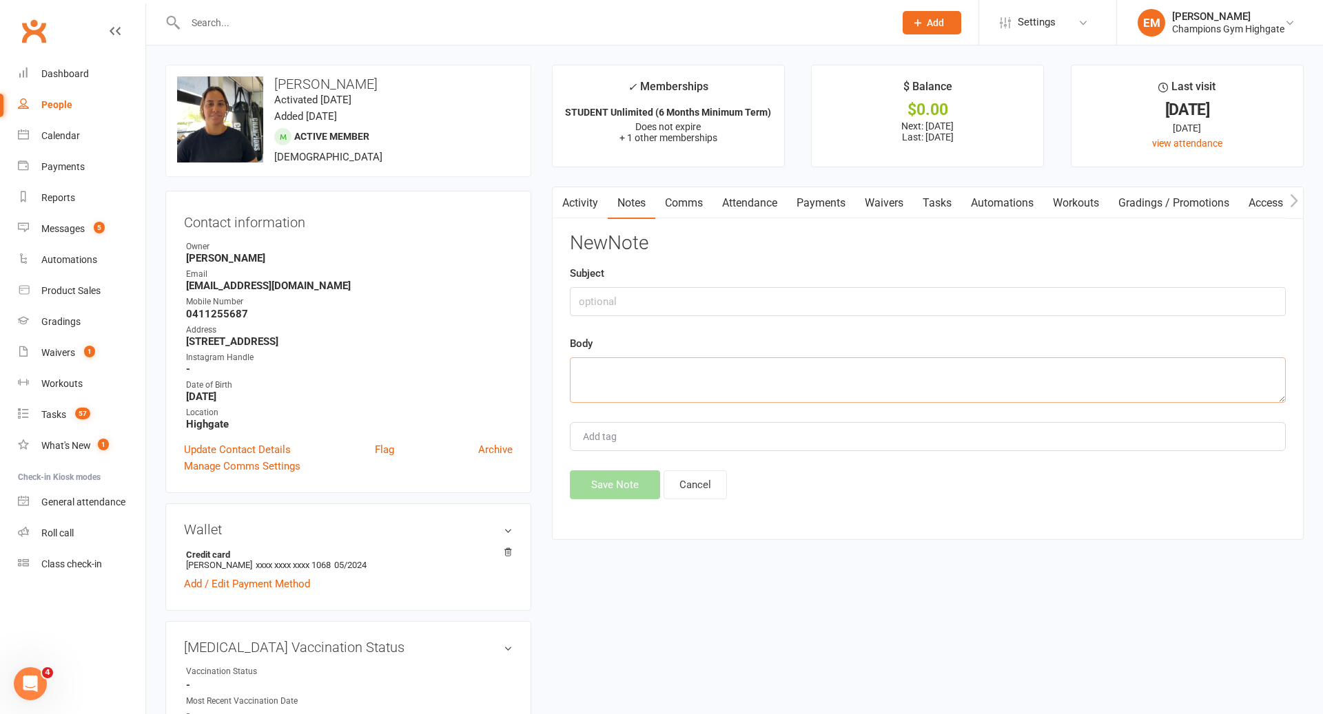
click at [862, 381] on textarea at bounding box center [928, 379] width 716 height 45
drag, startPoint x: 947, startPoint y: 369, endPoint x: 291, endPoint y: 329, distance: 656.9
type textarea "Nominated for QOTR [DATE] and [DATE]"
click at [597, 296] on input "text" at bounding box center [928, 301] width 716 height 29
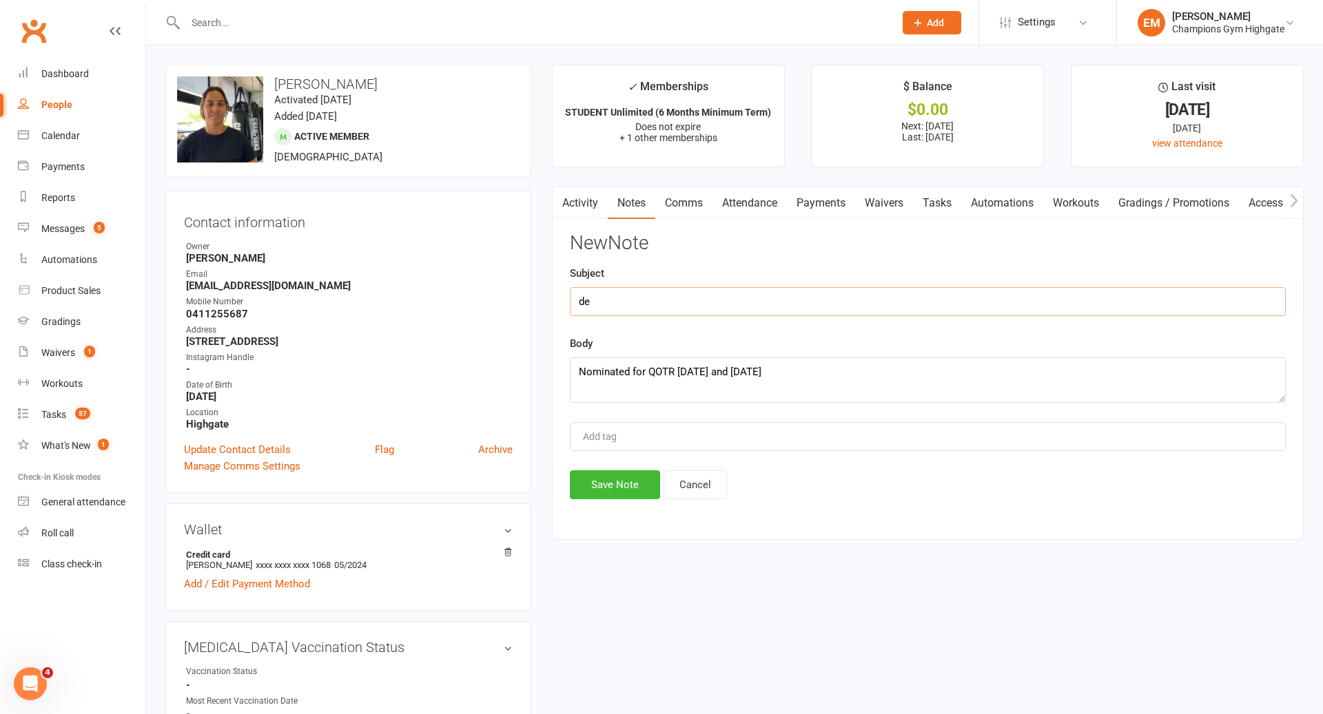
type input "d"
type input "DEBUT BOXING"
click at [609, 482] on button "Save Note" at bounding box center [615, 484] width 90 height 29
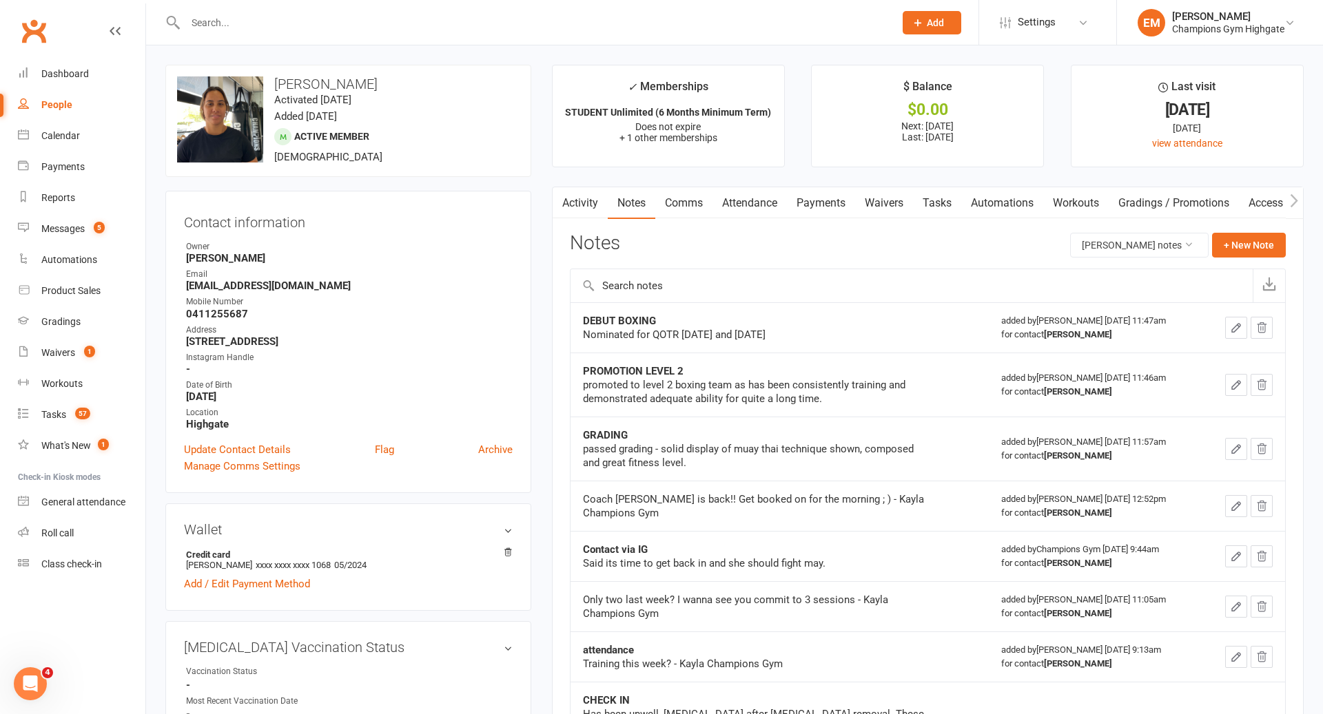
click at [676, 20] on input "text" at bounding box center [532, 22] width 703 height 19
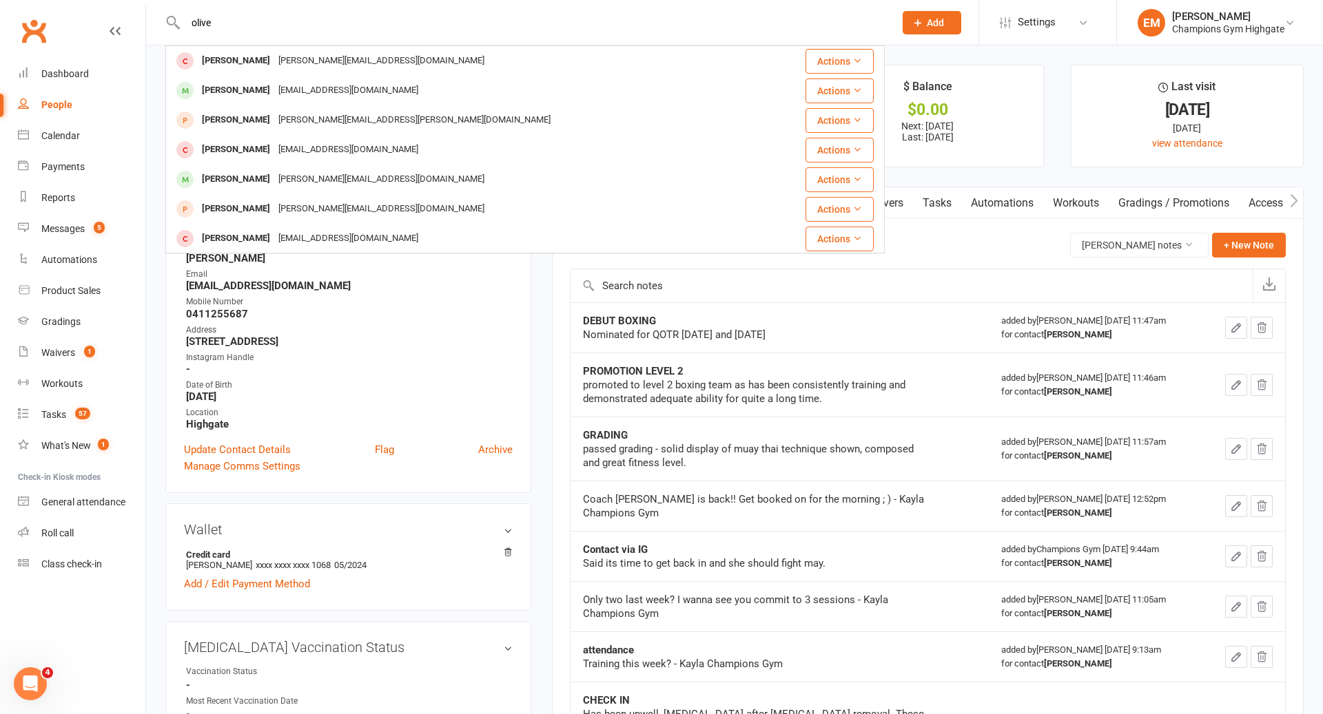
drag, startPoint x: 541, startPoint y: 14, endPoint x: 204, endPoint y: -57, distance: 344.2
drag, startPoint x: 229, startPoint y: 21, endPoint x: 123, endPoint y: 3, distance: 108.1
click at [128, 3] on header "olive [PERSON_NAME] [PERSON_NAME][EMAIL_ADDRESS][DOMAIN_NAME] Actions [PERSON_N…" at bounding box center [661, 3] width 1323 height 0
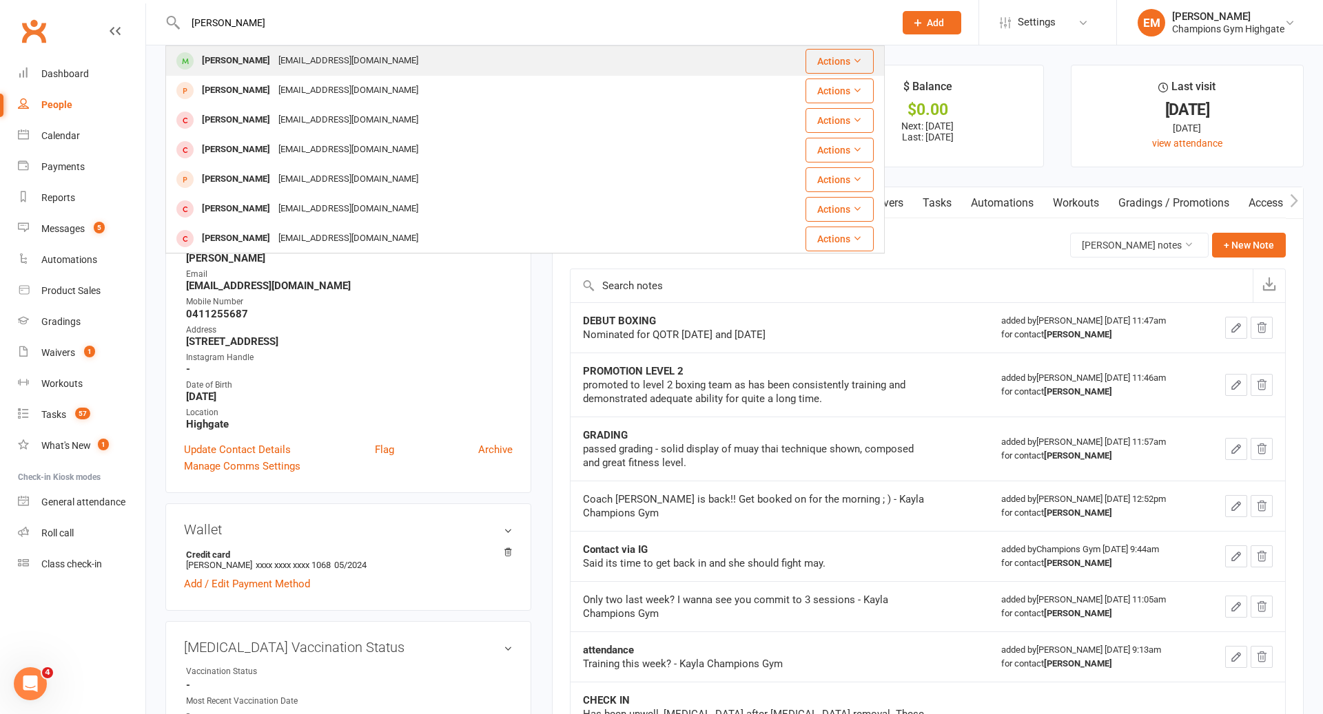
type input "[PERSON_NAME]"
click at [222, 58] on div "[PERSON_NAME]" at bounding box center [236, 61] width 76 height 20
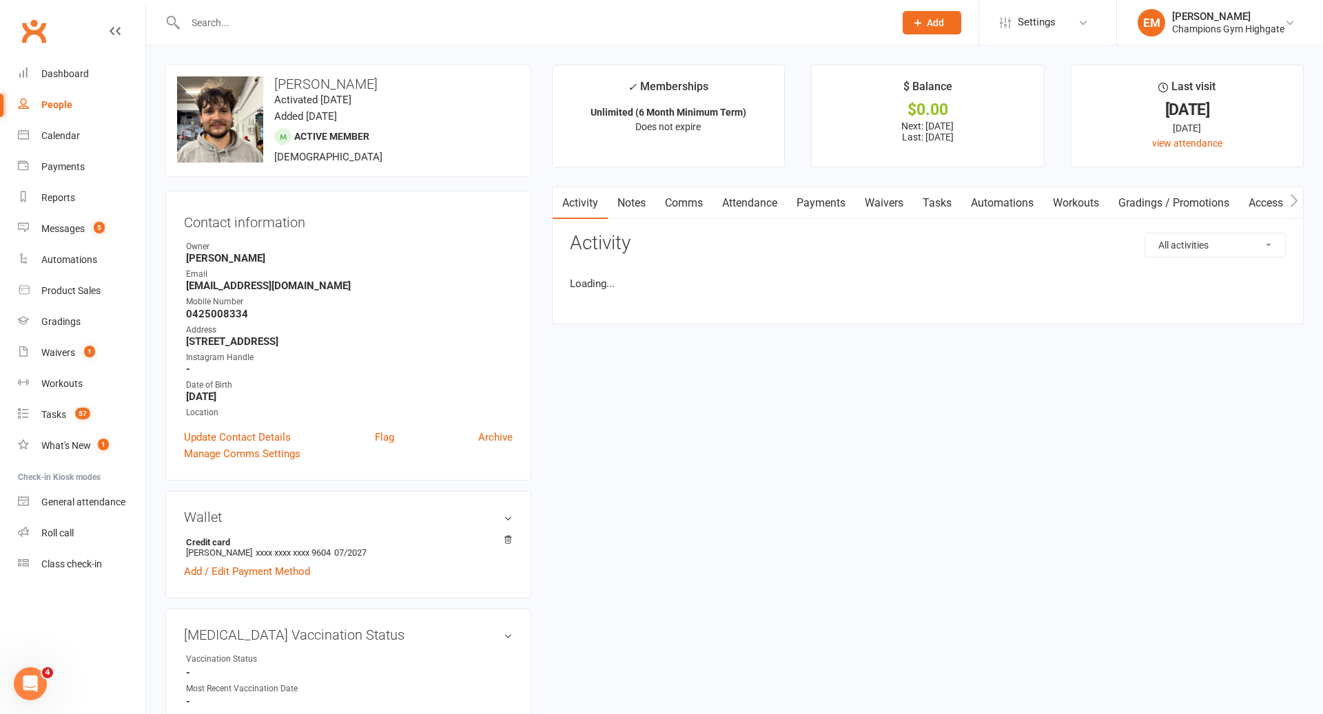
drag, startPoint x: 827, startPoint y: 197, endPoint x: 948, endPoint y: 472, distance: 300.1
click at [828, 197] on link "Payments" at bounding box center [821, 203] width 68 height 32
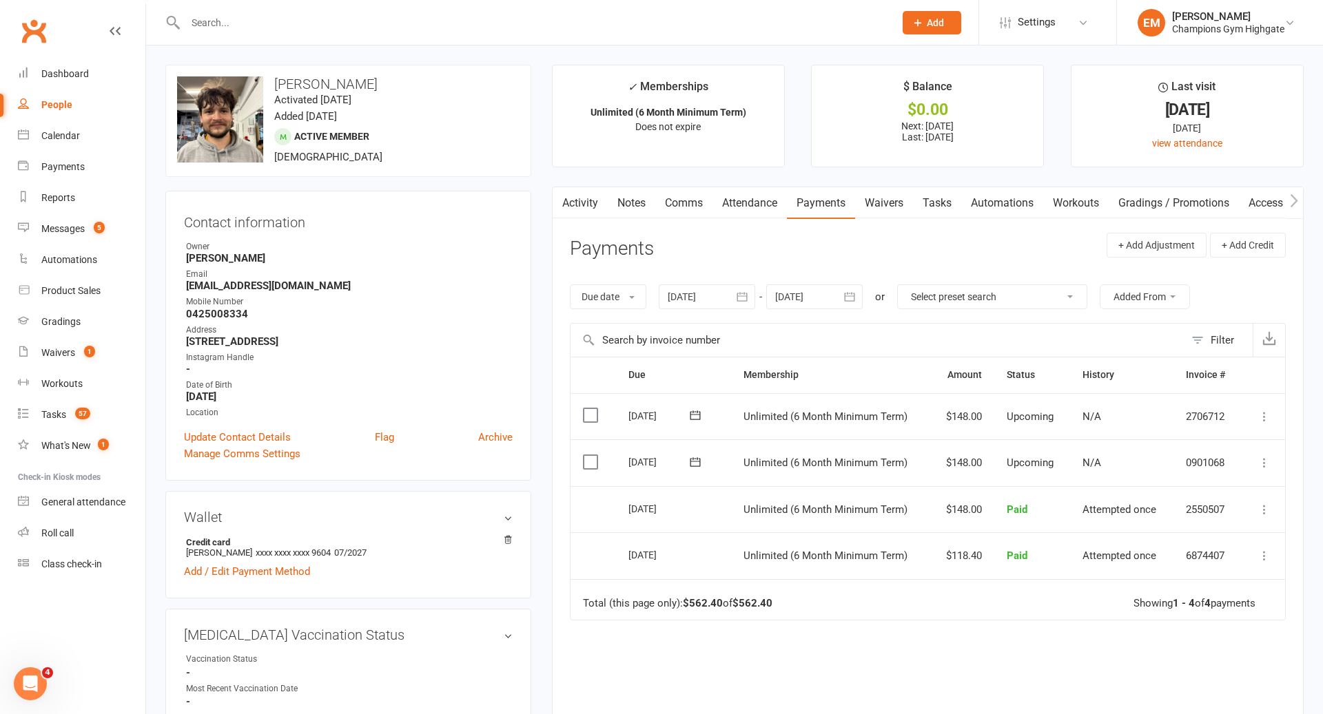
click at [1262, 464] on icon at bounding box center [1264, 463] width 14 height 14
click at [1174, 603] on link "Change amount" at bounding box center [1190, 600] width 163 height 28
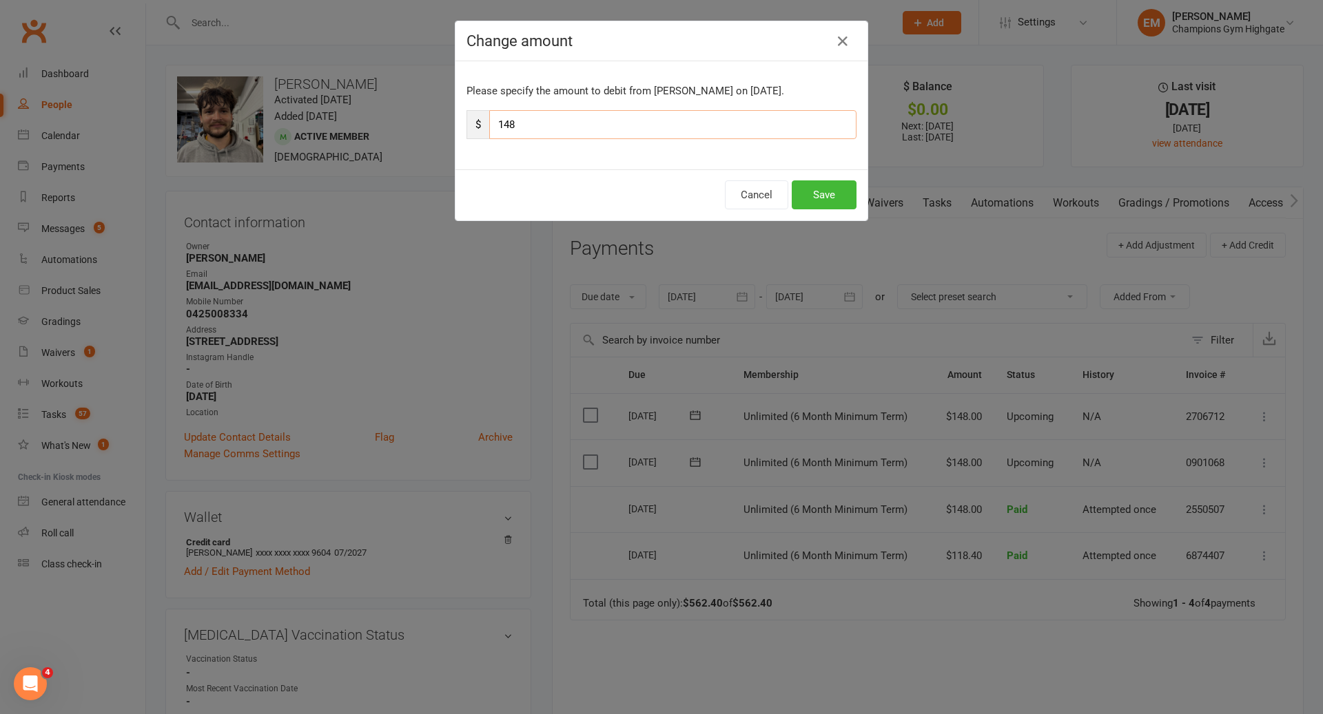
drag, startPoint x: 670, startPoint y: 127, endPoint x: 365, endPoint y: 52, distance: 314.2
click at [367, 52] on div "Change amount Please specify the amount to debit from [PERSON_NAME] on [DATE]. …" at bounding box center [661, 357] width 1323 height 714
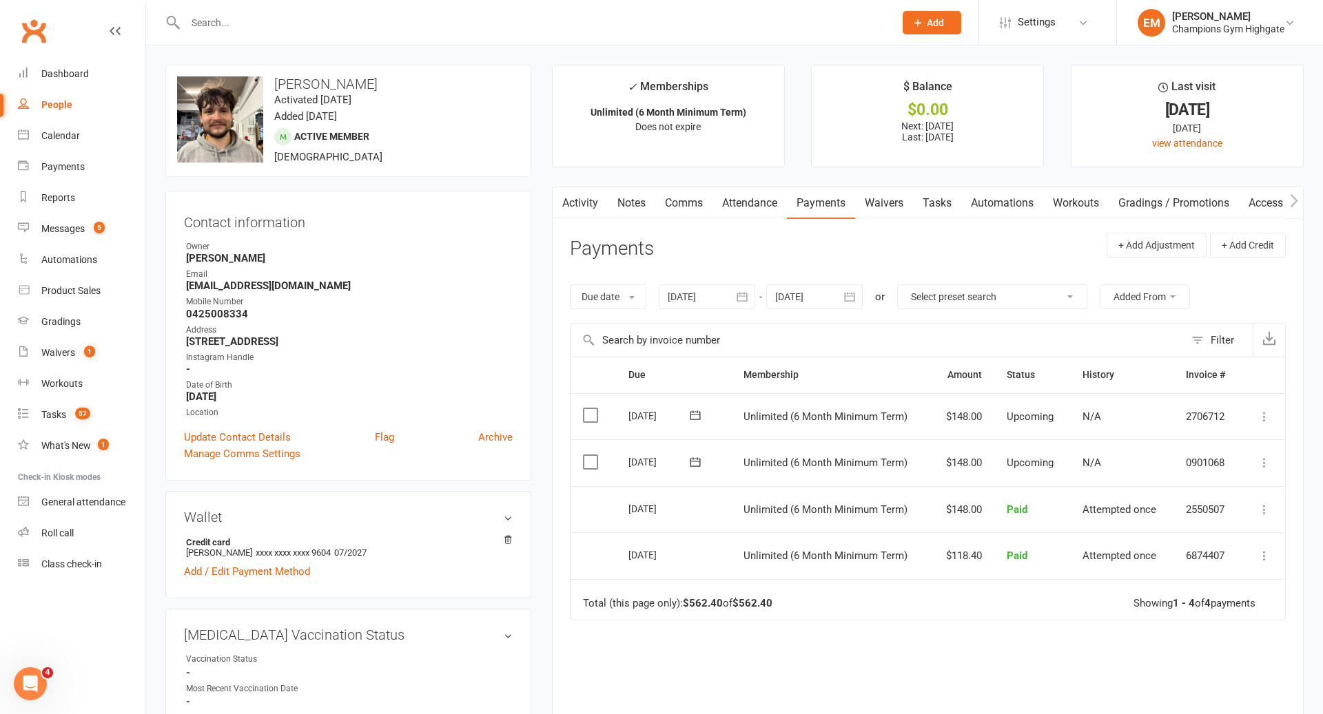
click at [1263, 461] on icon at bounding box center [1264, 463] width 14 height 14
click at [1183, 596] on link "Change amount" at bounding box center [1190, 600] width 163 height 28
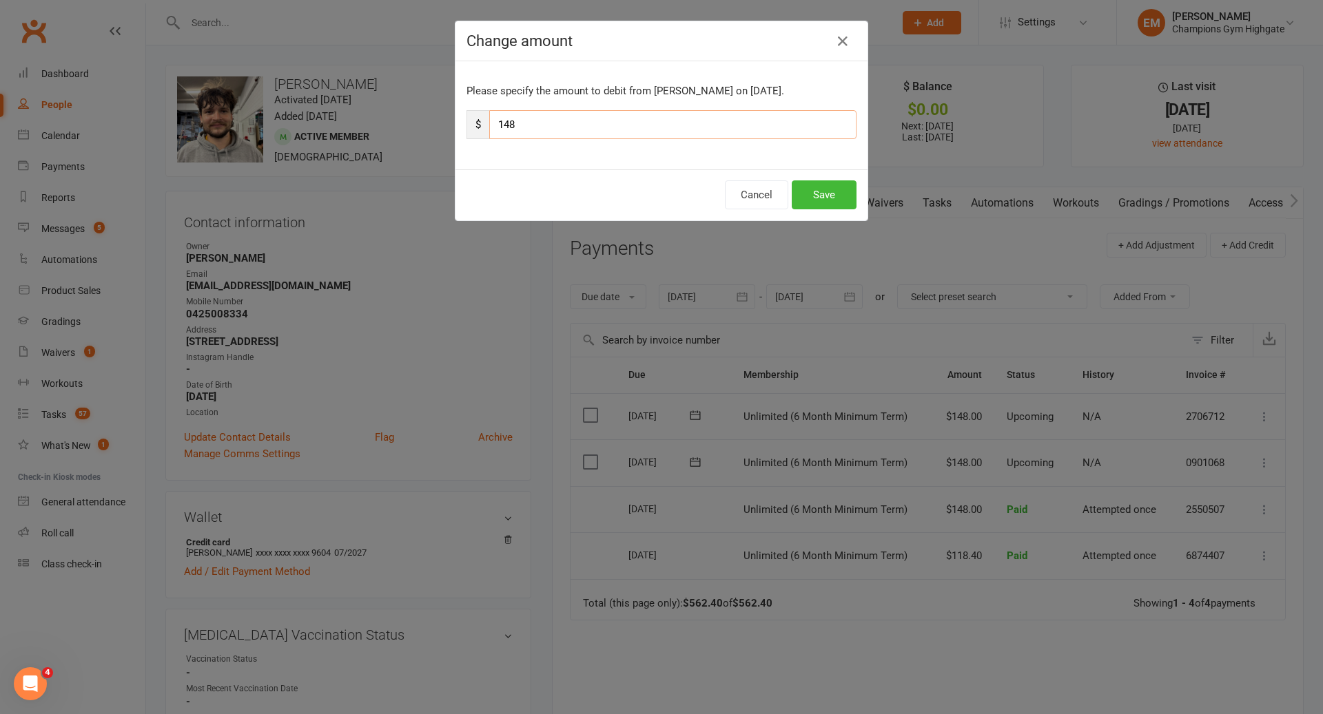
drag, startPoint x: 611, startPoint y: 132, endPoint x: 394, endPoint y: 92, distance: 220.6
click at [423, 99] on div "Change amount Please specify the amount to debit from [PERSON_NAME] on [DATE]. …" at bounding box center [661, 357] width 1323 height 714
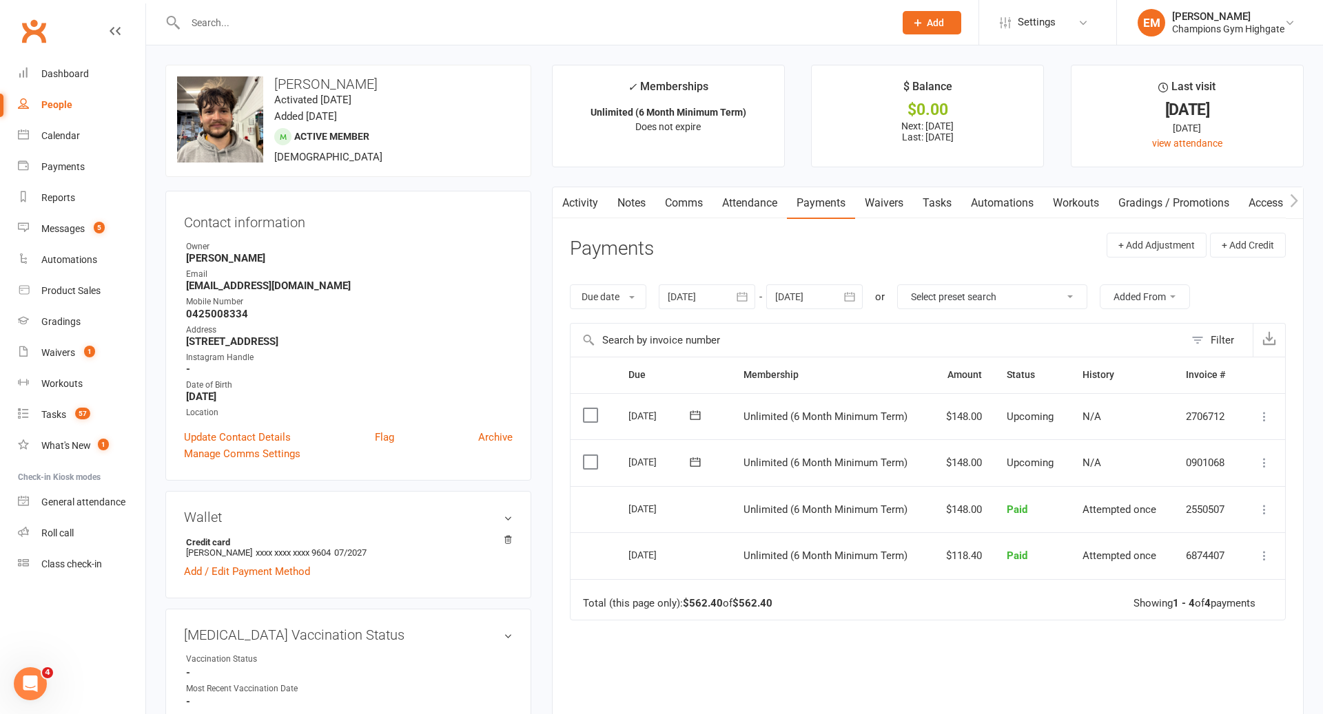
click at [1263, 450] on td "Mark as Paid (Cash) [PERSON_NAME] as Paid (POS) Mark as Paid (Other) Skip Chang…" at bounding box center [1262, 462] width 43 height 47
click at [1263, 458] on icon at bounding box center [1264, 463] width 14 height 14
click at [1192, 597] on link "Change amount" at bounding box center [1190, 600] width 163 height 28
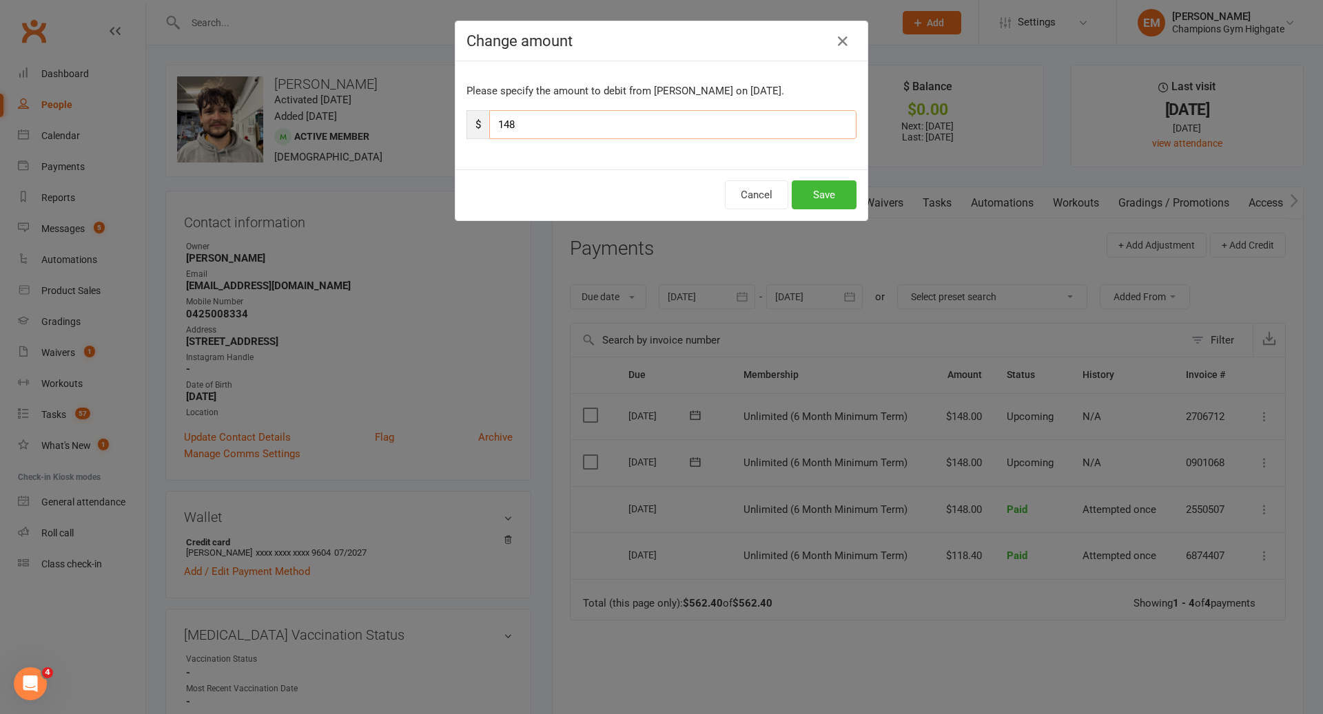
click at [580, 112] on input "148" at bounding box center [672, 124] width 367 height 29
type input "58"
click at [799, 186] on button "Save" at bounding box center [823, 194] width 65 height 29
